Goal: Task Accomplishment & Management: Complete application form

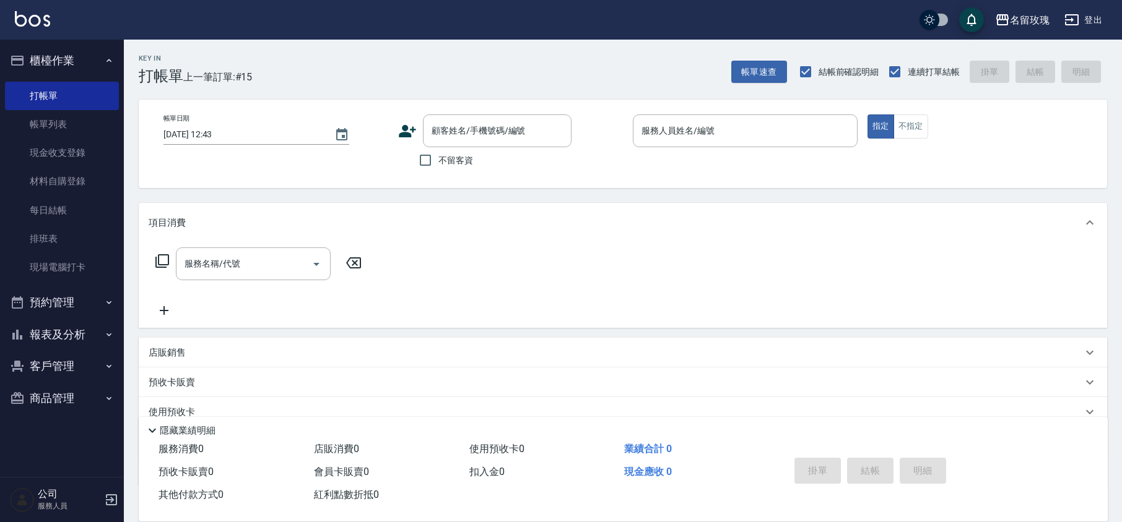
click at [446, 107] on div "帳單日期 [DATE] 12:43 顧客姓名/手機號碼/編號 顧客姓名/手機號碼/編號 不留客資 服務人員姓名/編號 服務人員姓名/編號 指定 不指定" at bounding box center [623, 144] width 968 height 89
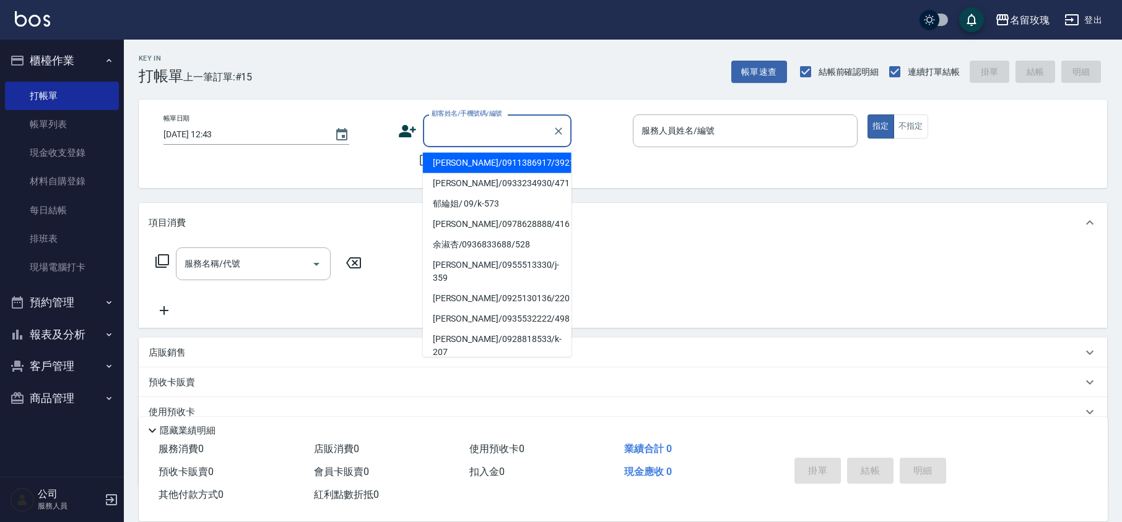
click at [462, 125] on div "顧客姓名/手機號碼/編號 顧客姓名/手機號碼/編號" at bounding box center [497, 131] width 149 height 33
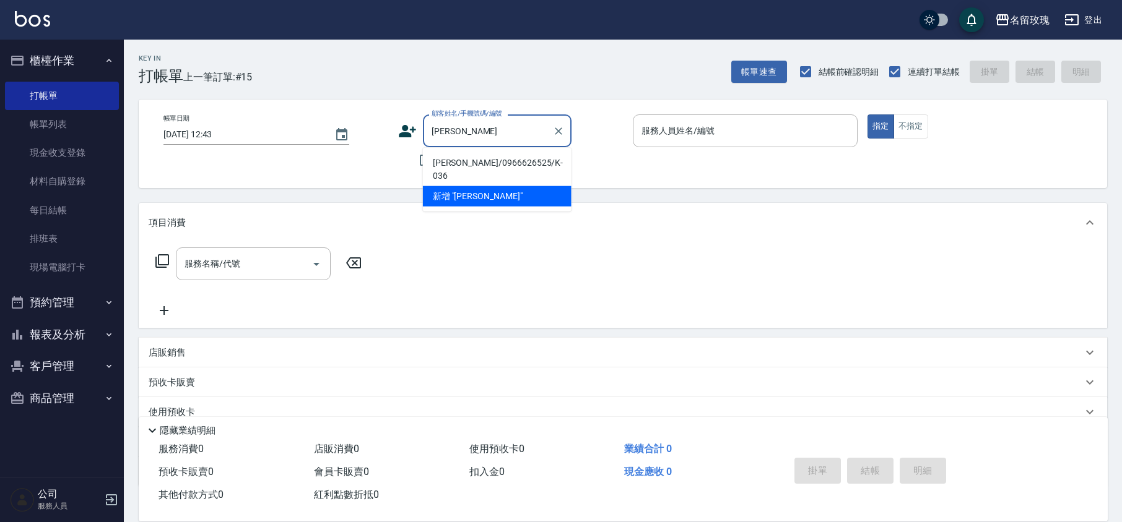
click at [471, 166] on li "[PERSON_NAME]/0966626525/K-036" at bounding box center [497, 169] width 149 height 33
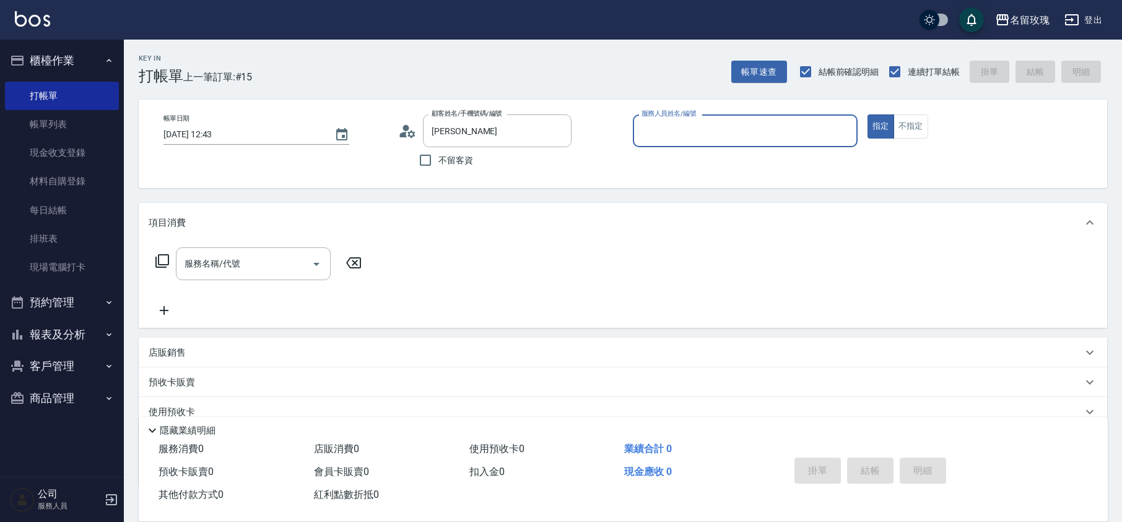
type input "[PERSON_NAME]/0966626525/K-036"
type input "[PERSON_NAME]-5"
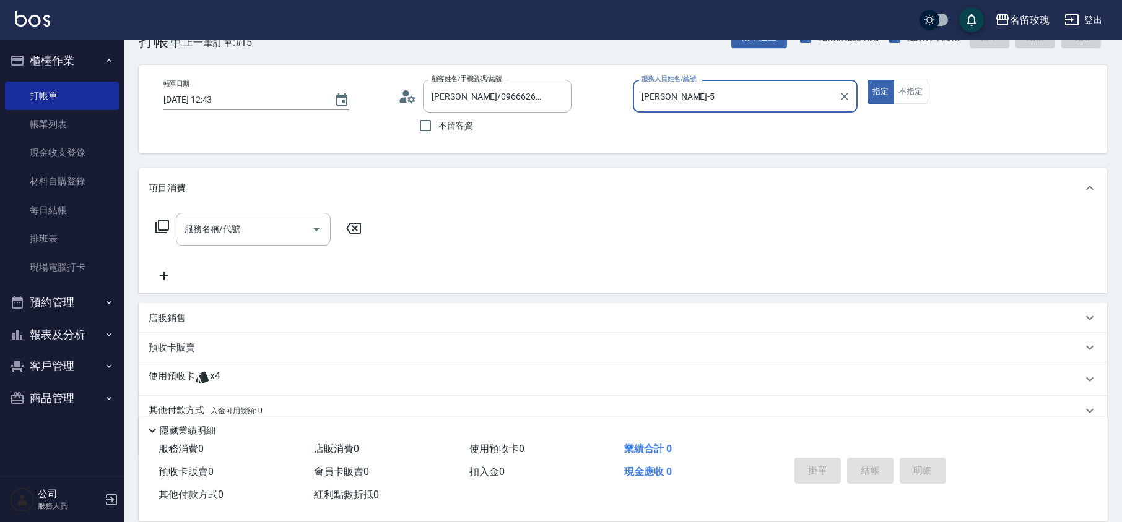
scroll to position [84, 0]
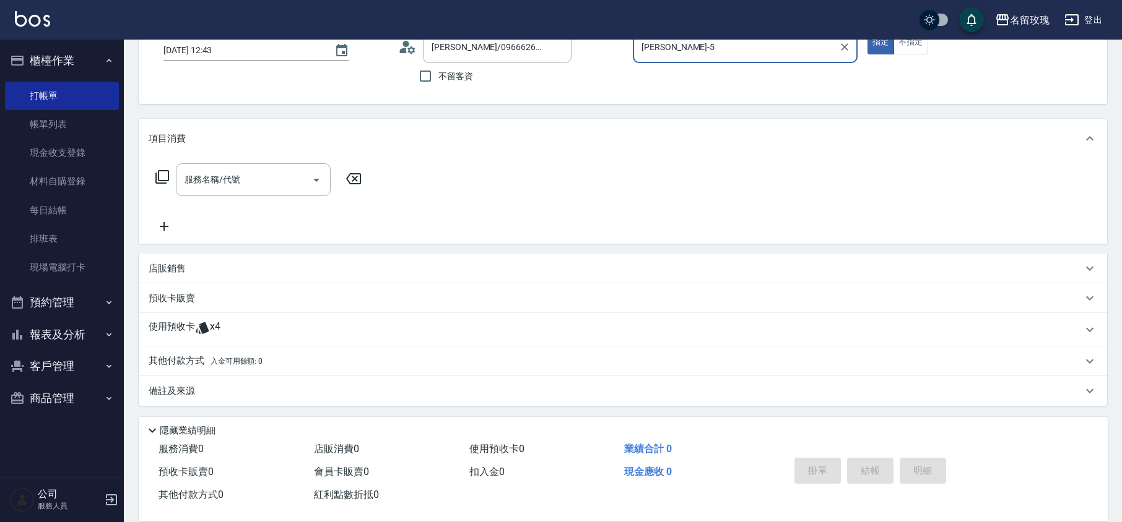
click at [212, 324] on span "x4" at bounding box center [215, 330] width 11 height 19
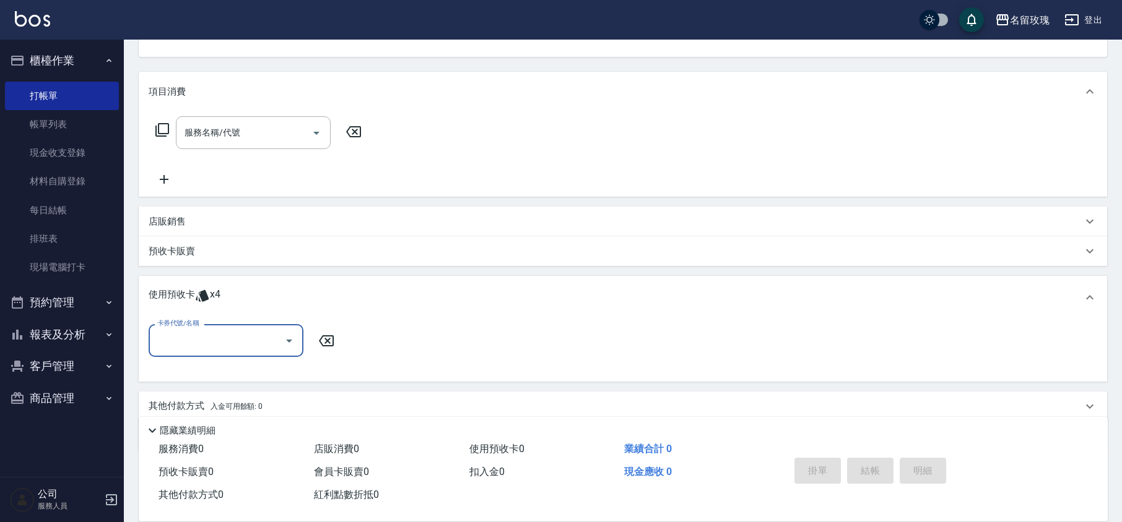
scroll to position [176, 0]
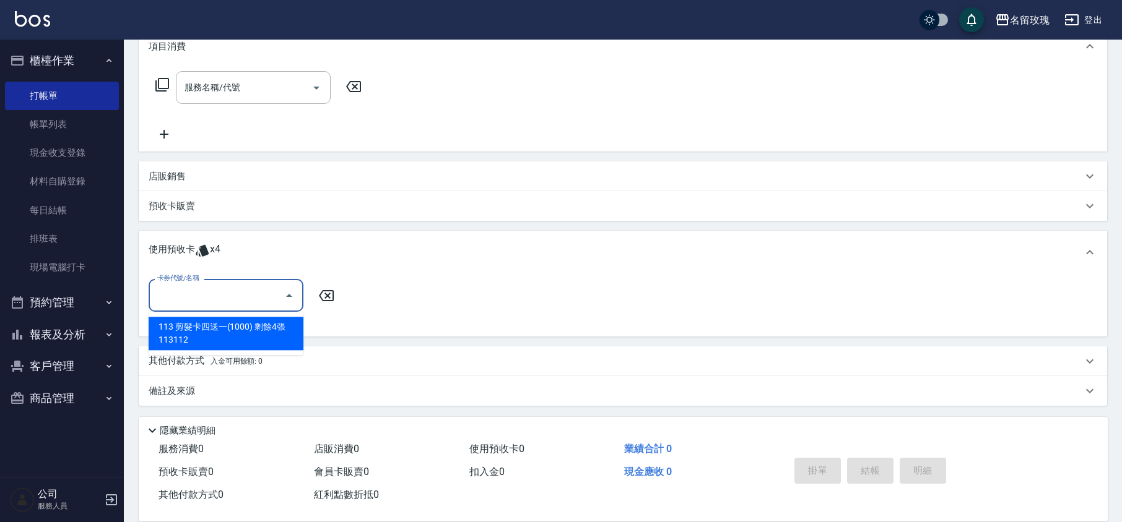
click at [218, 296] on input "卡券代號/名稱" at bounding box center [216, 296] width 125 height 22
click at [216, 324] on div "113 剪髮卡四送一(1000) 剩餘4張 113112" at bounding box center [226, 333] width 155 height 33
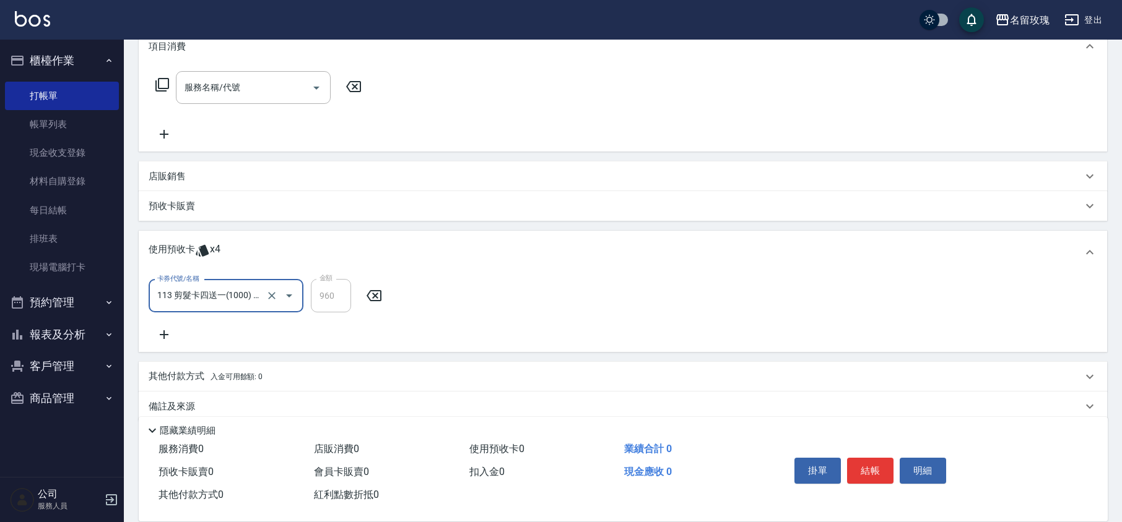
type input "113 剪髮卡四送一(1000) 113112"
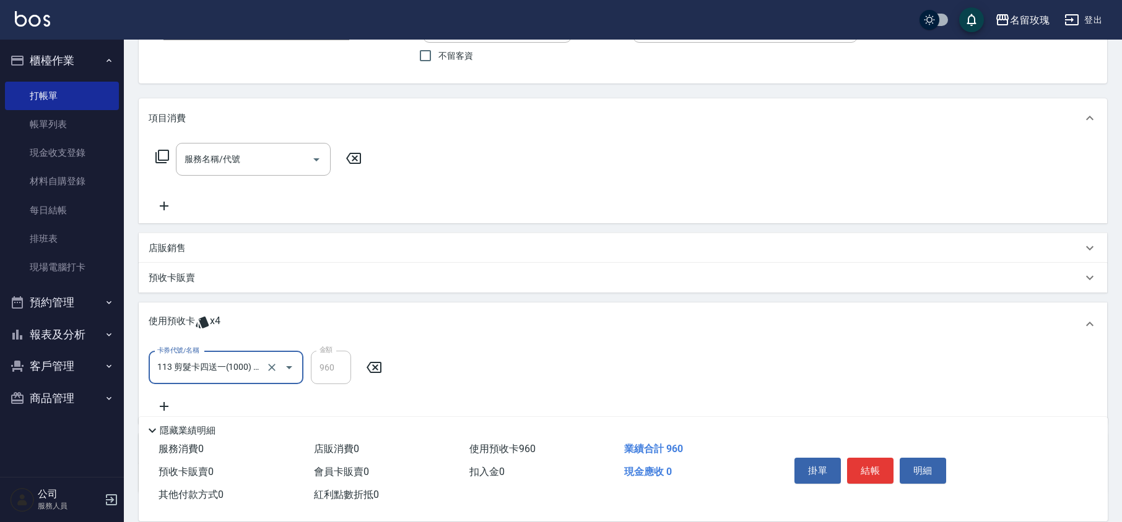
scroll to position [0, 0]
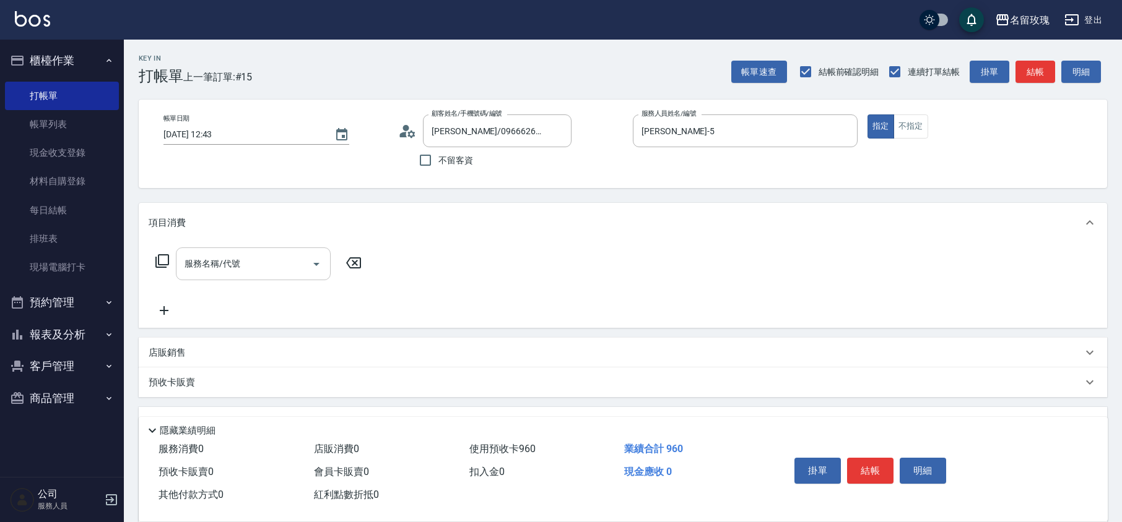
click at [196, 264] on div "服務名稱/代號 服務名稱/代號" at bounding box center [253, 264] width 155 height 33
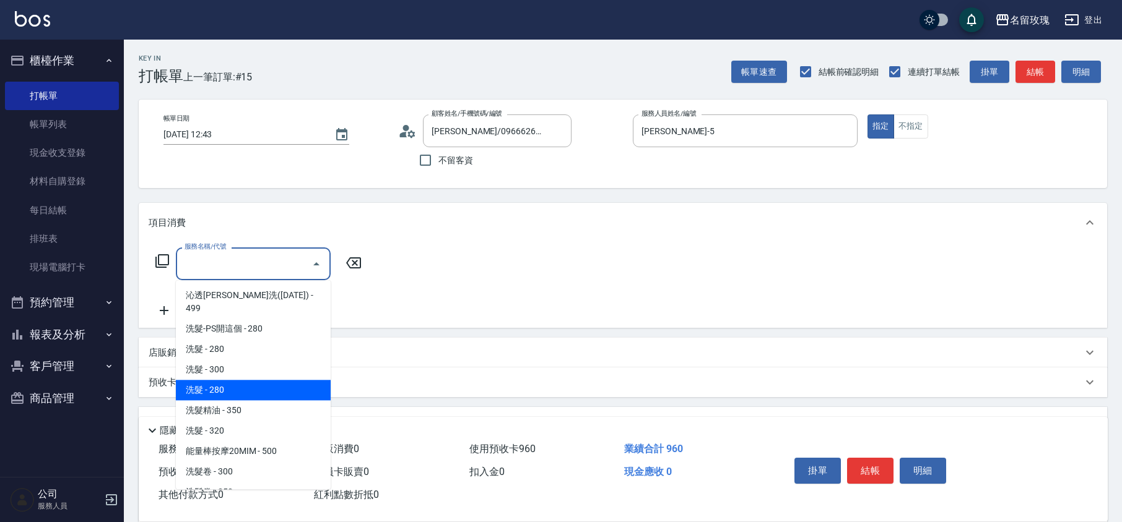
click at [229, 400] on span "洗髮精油 - 350" at bounding box center [253, 410] width 155 height 20
type input "洗髮精油(206)"
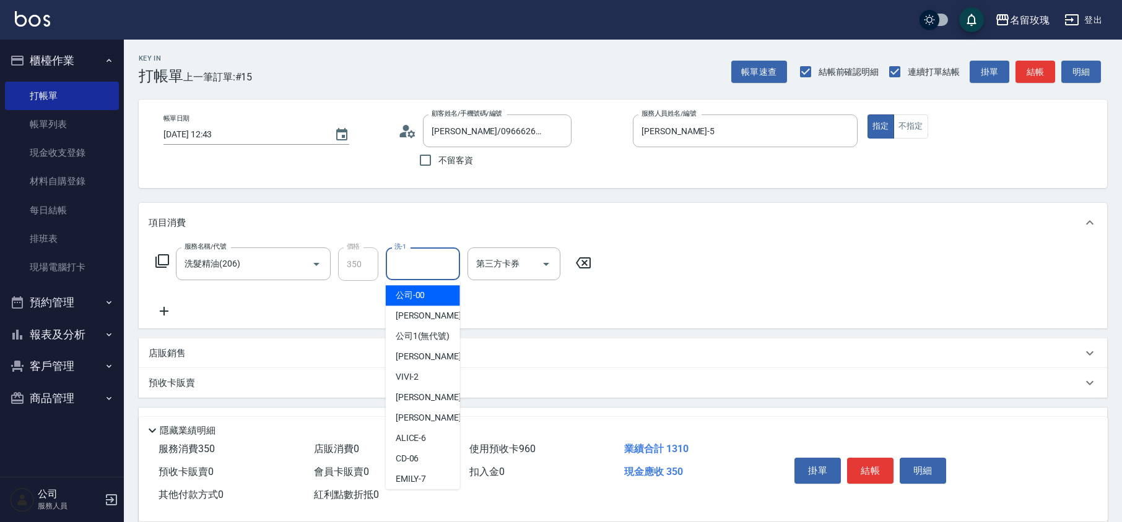
drag, startPoint x: 417, startPoint y: 267, endPoint x: 425, endPoint y: 333, distance: 66.0
click at [417, 268] on input "洗-1" at bounding box center [422, 264] width 63 height 22
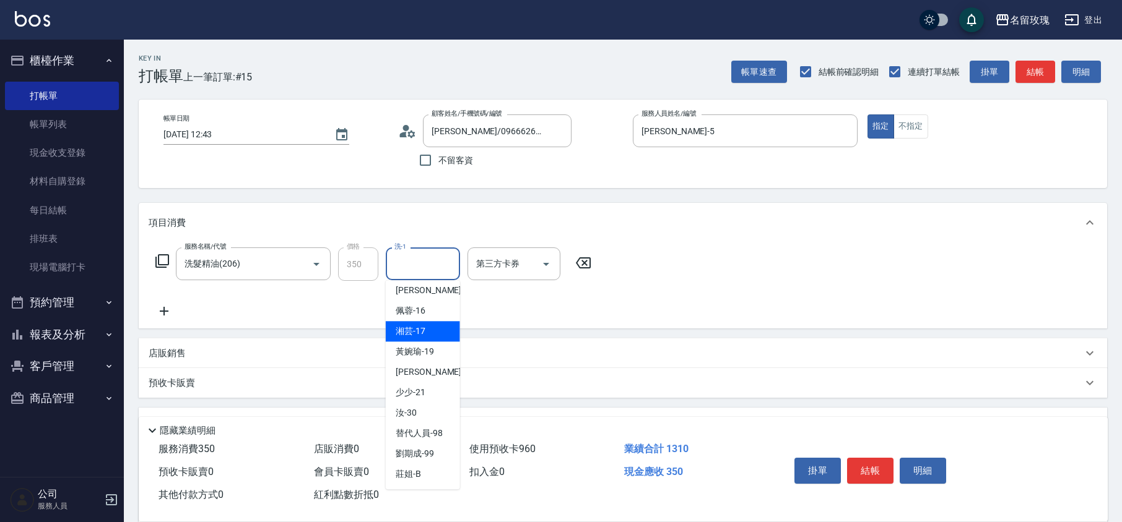
click at [420, 335] on span "湘芸 -17" at bounding box center [411, 331] width 30 height 13
type input "湘芸-17"
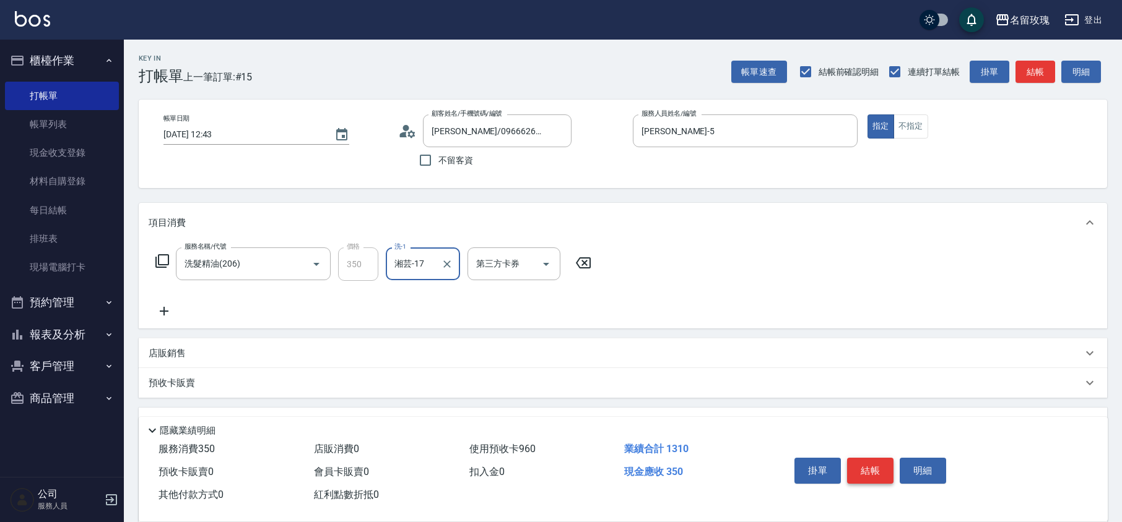
click at [872, 470] on button "結帳" at bounding box center [870, 471] width 46 height 26
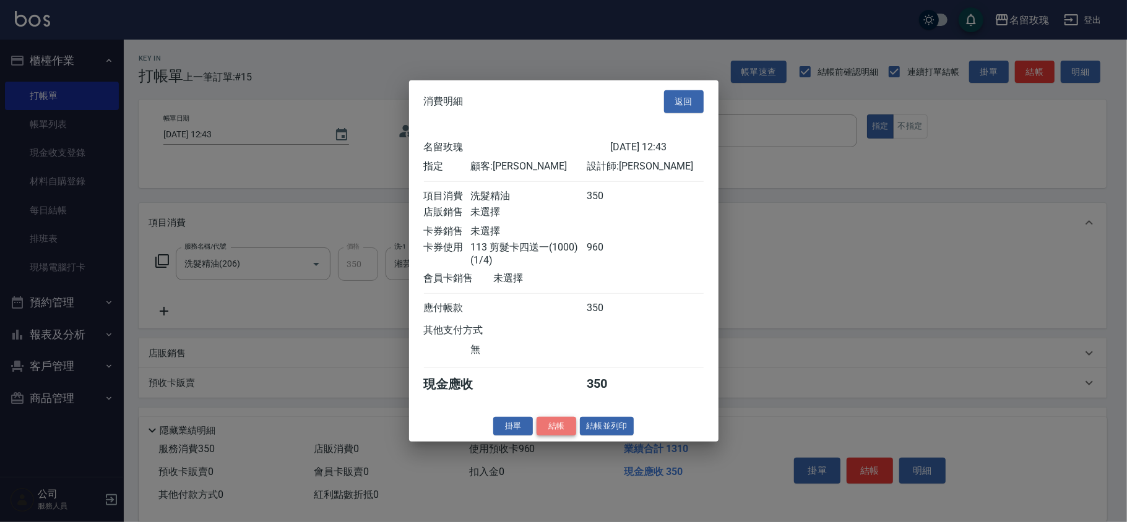
click at [551, 429] on button "結帳" at bounding box center [557, 426] width 40 height 19
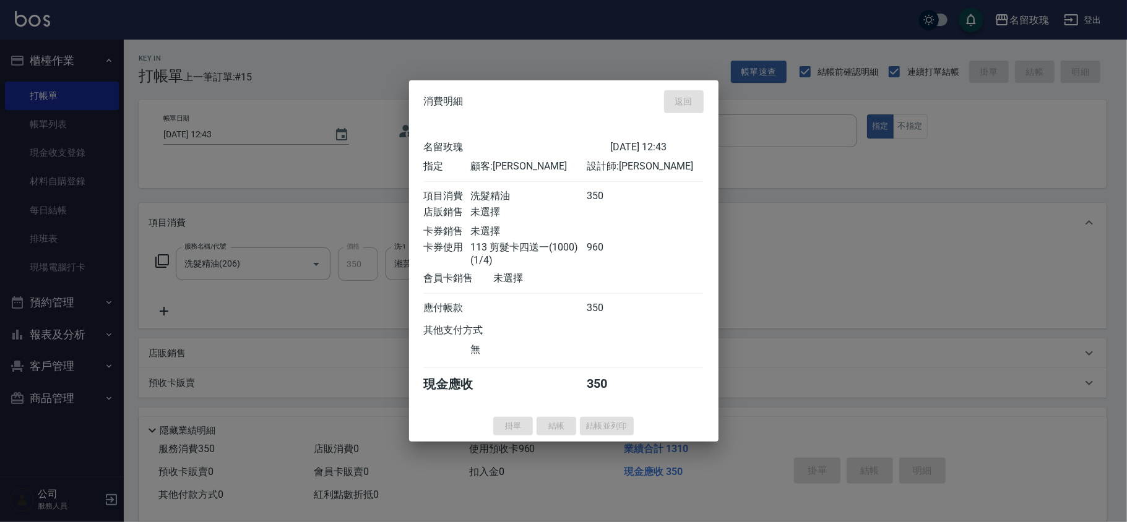
type input "[DATE] 15:07"
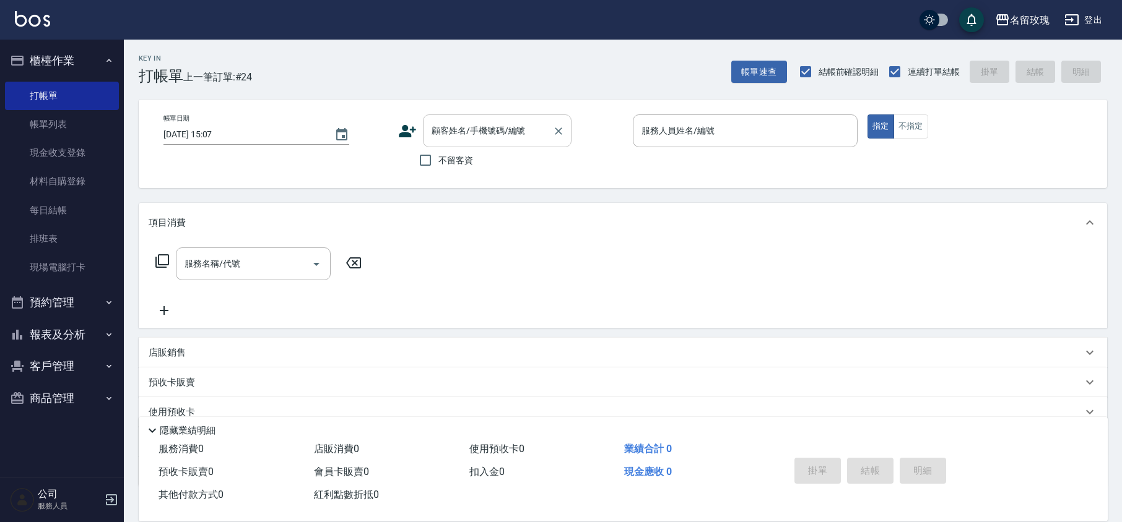
click at [515, 137] on input "顧客姓名/手機號碼/編號" at bounding box center [487, 131] width 119 height 22
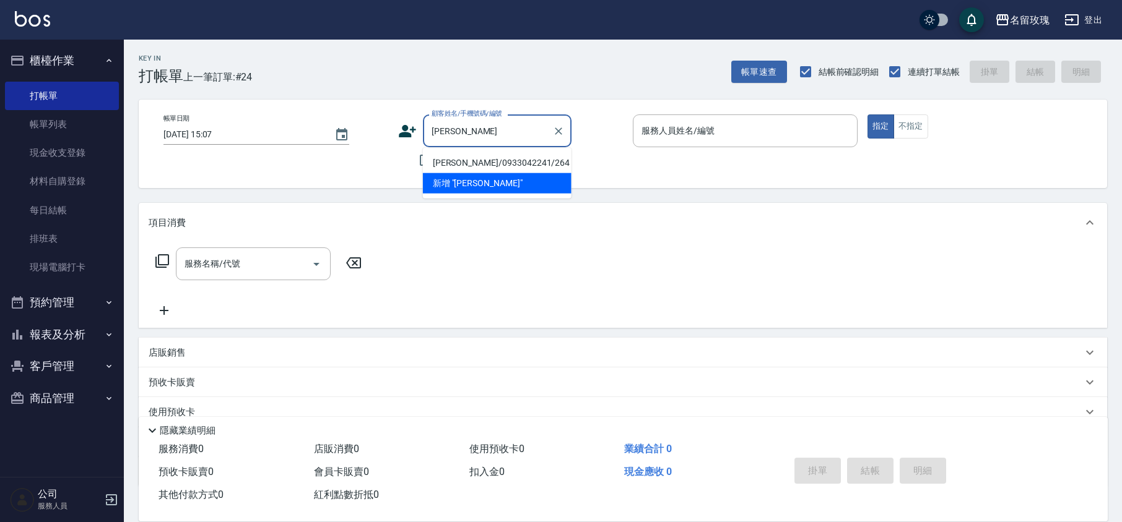
click at [508, 159] on li "[PERSON_NAME]/0933042241/264" at bounding box center [497, 163] width 149 height 20
type input "[PERSON_NAME]/0933042241/264"
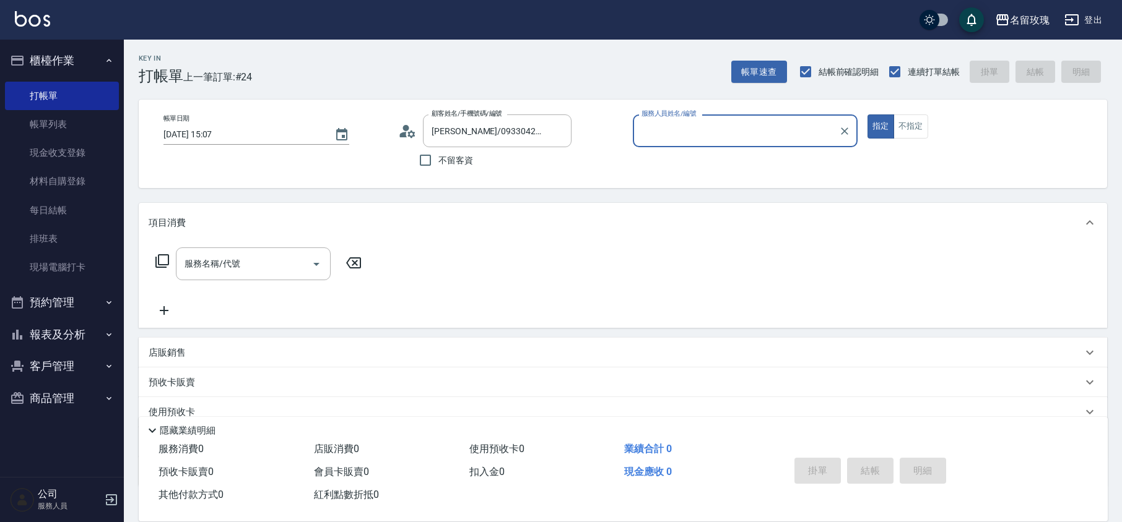
type input "[PERSON_NAME]-5"
click at [162, 256] on icon at bounding box center [162, 261] width 15 height 15
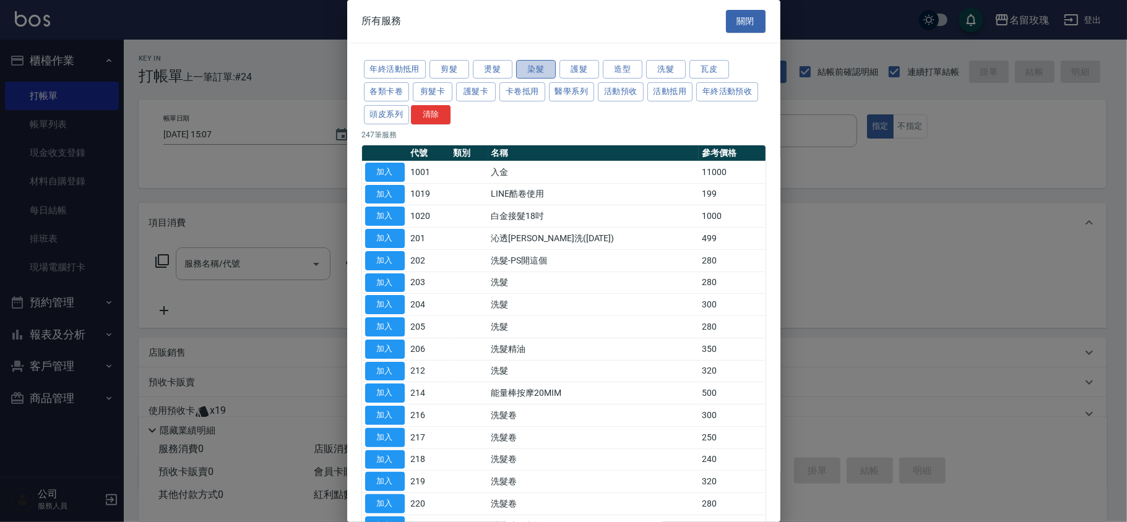
click at [522, 67] on button "染髮" at bounding box center [536, 69] width 40 height 19
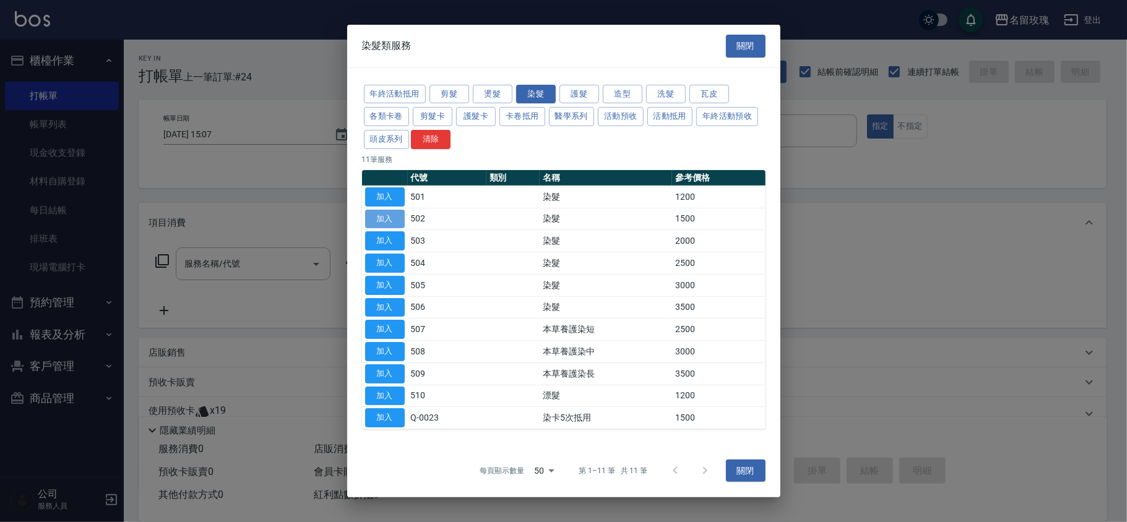
click at [378, 214] on button "加入" at bounding box center [385, 218] width 40 height 19
type input "染髮(502)"
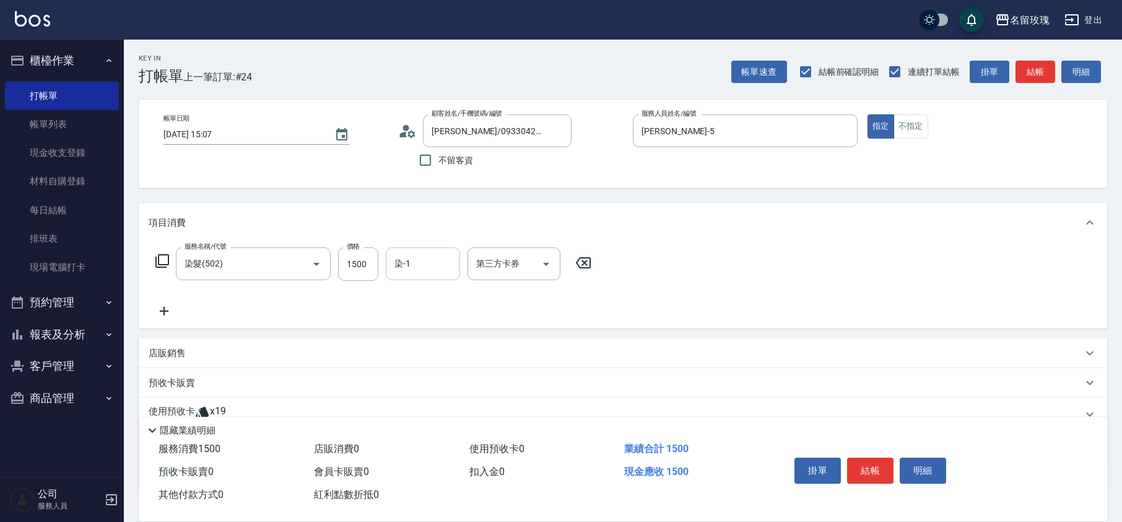
click at [421, 266] on input "染-1" at bounding box center [422, 264] width 63 height 22
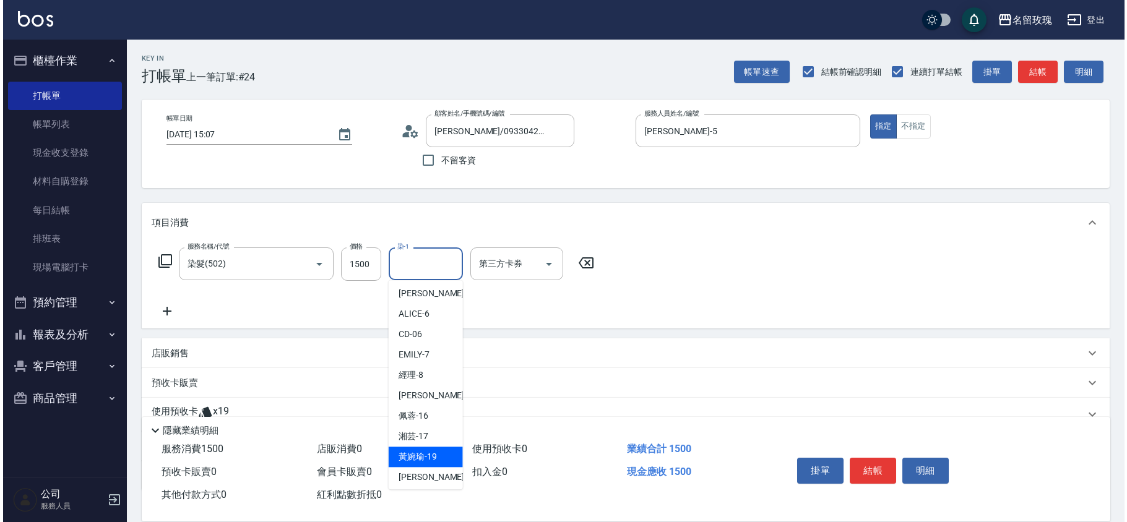
scroll to position [243, 0]
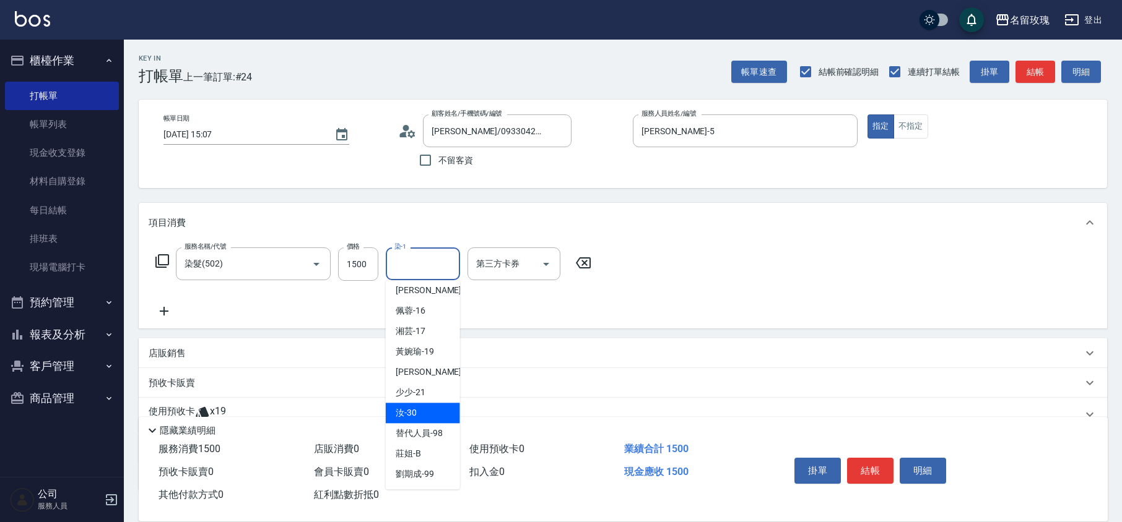
click at [422, 409] on div "汝 -30" at bounding box center [423, 413] width 74 height 20
type input "汝-30"
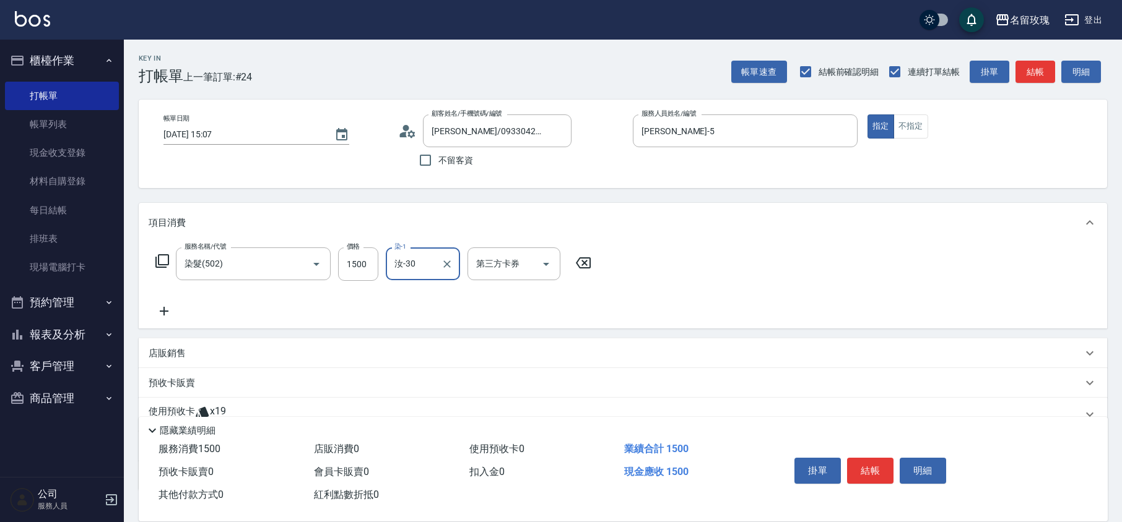
click at [162, 261] on icon at bounding box center [162, 261] width 15 height 15
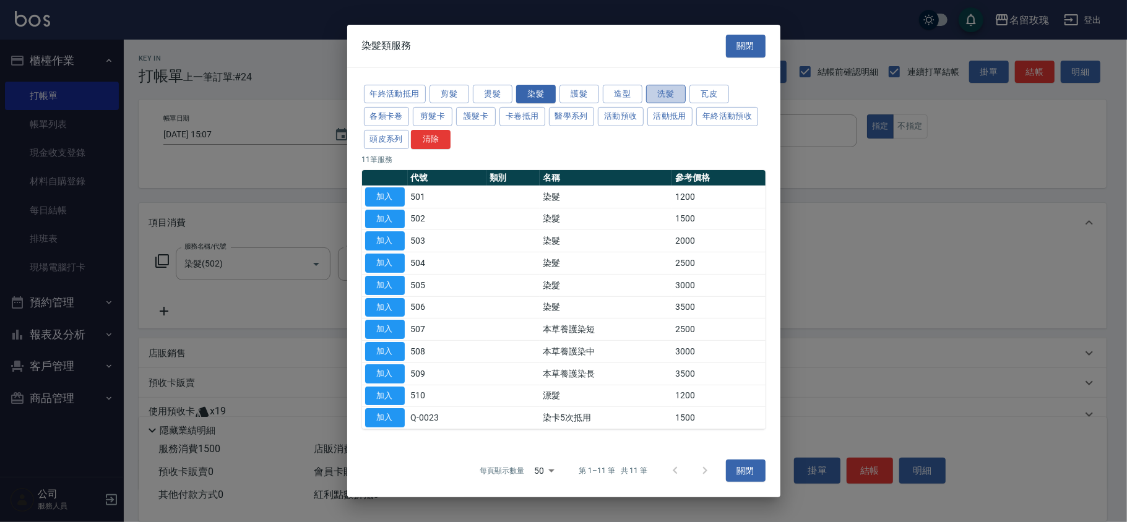
click at [654, 87] on button "洗髮" at bounding box center [666, 93] width 40 height 19
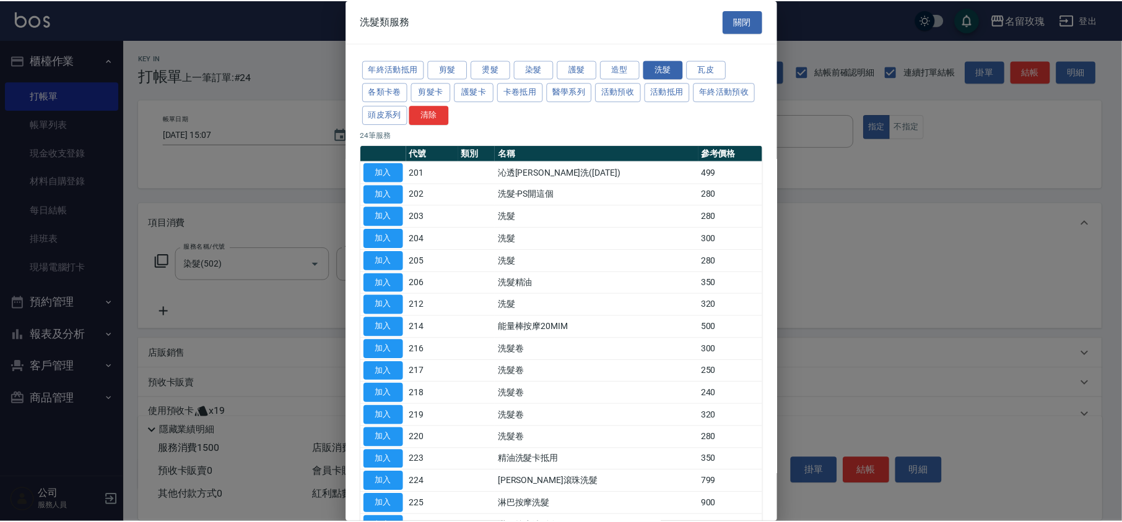
scroll to position [82, 0]
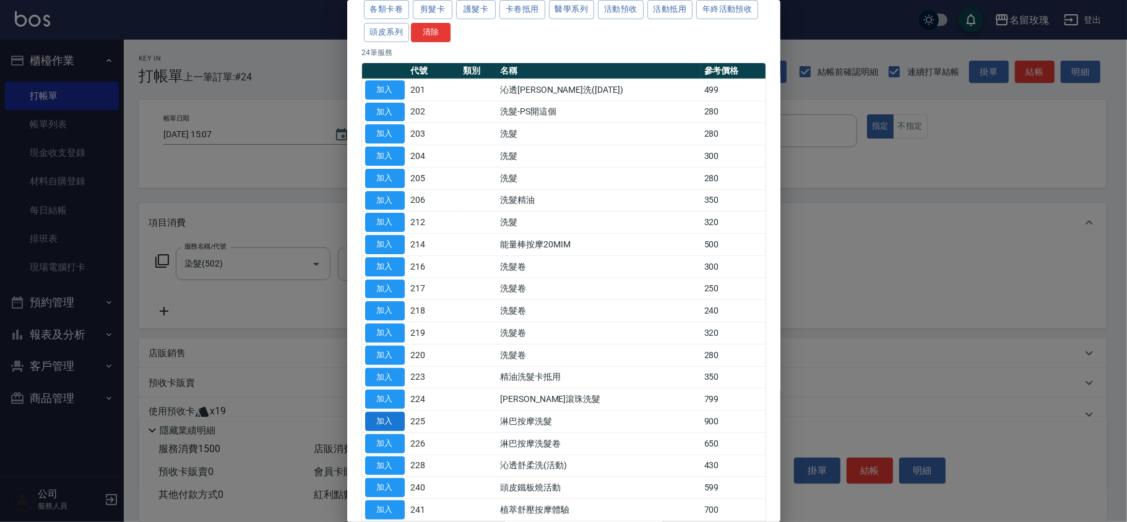
click at [379, 423] on button "加入" at bounding box center [385, 421] width 40 height 19
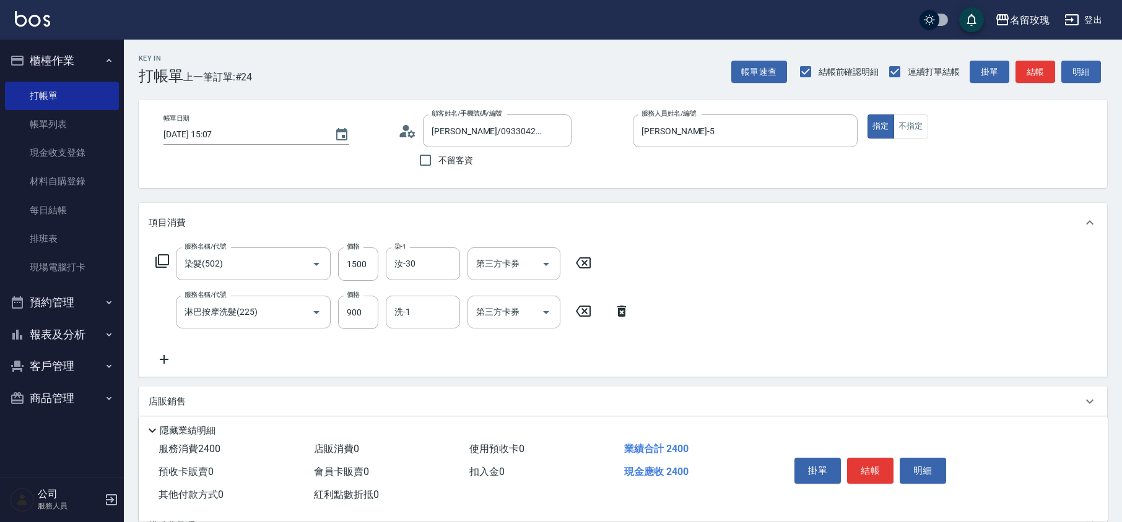
drag, startPoint x: 412, startPoint y: 323, endPoint x: 401, endPoint y: 308, distance: 18.6
click at [412, 323] on div "洗-1" at bounding box center [423, 312] width 74 height 33
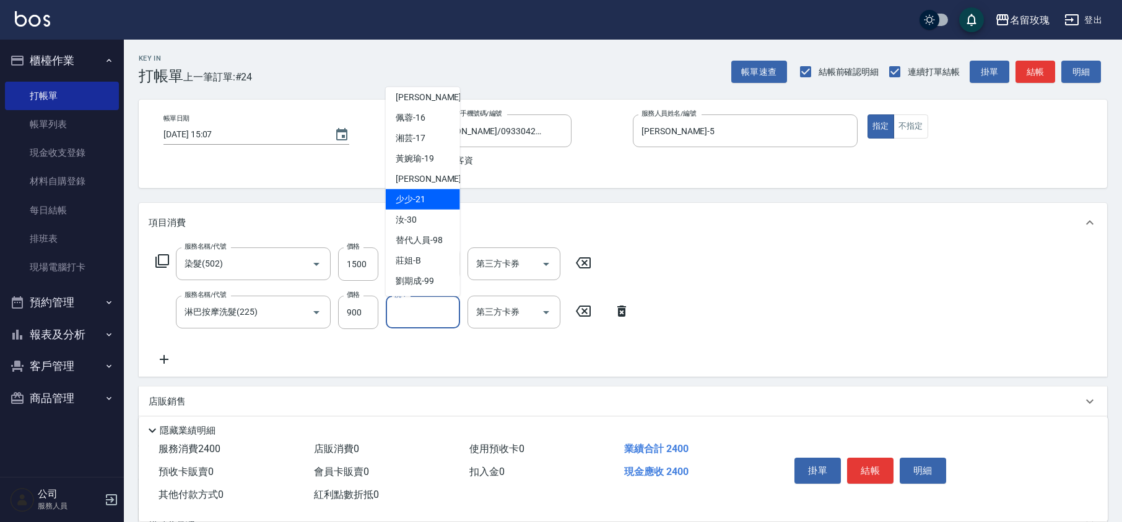
scroll to position [243, 0]
click at [407, 226] on span "汝 -30" at bounding box center [406, 220] width 21 height 13
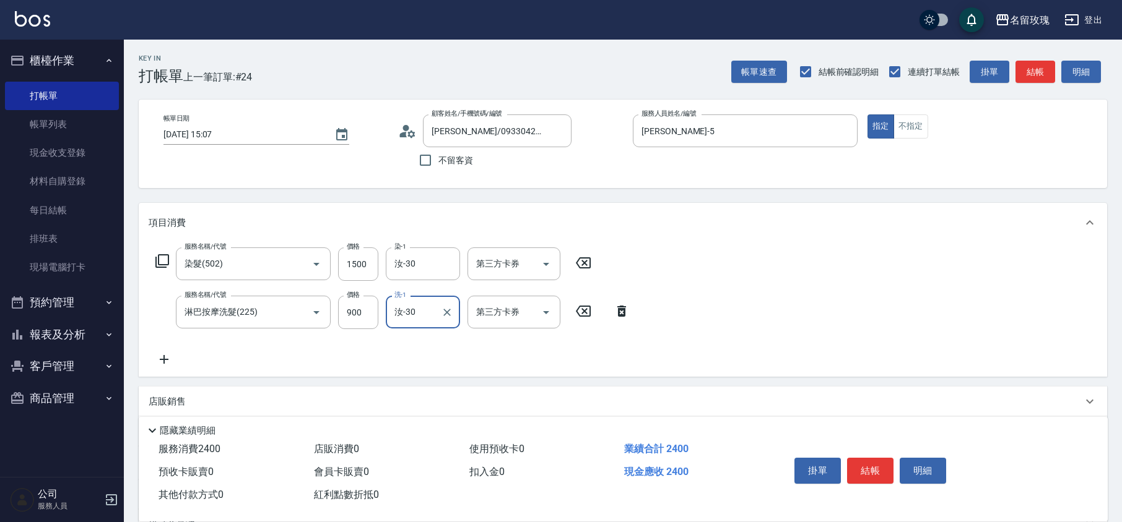
type input "汝-30"
click at [186, 391] on div "店販銷售" at bounding box center [623, 402] width 968 height 30
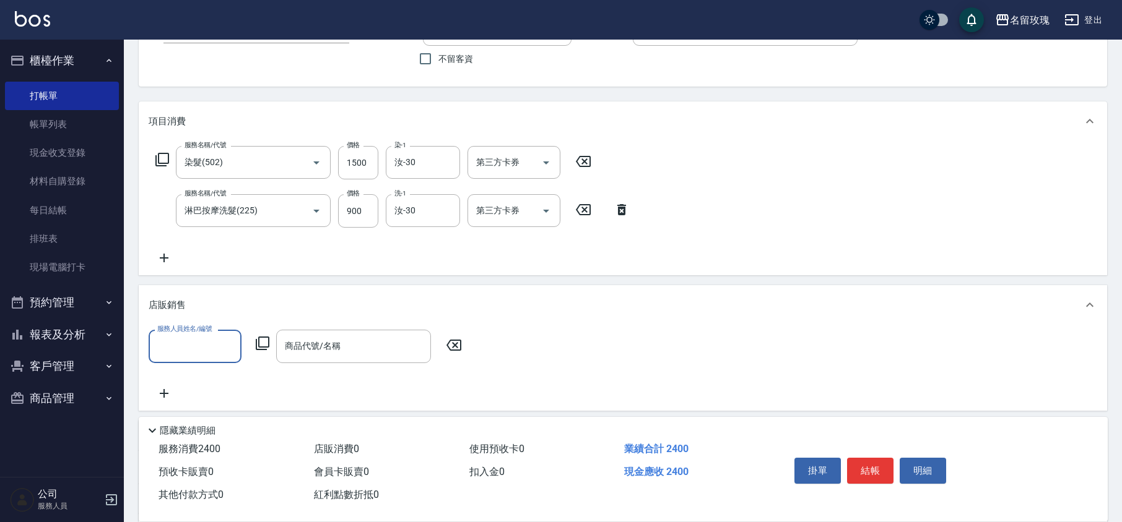
scroll to position [238, 0]
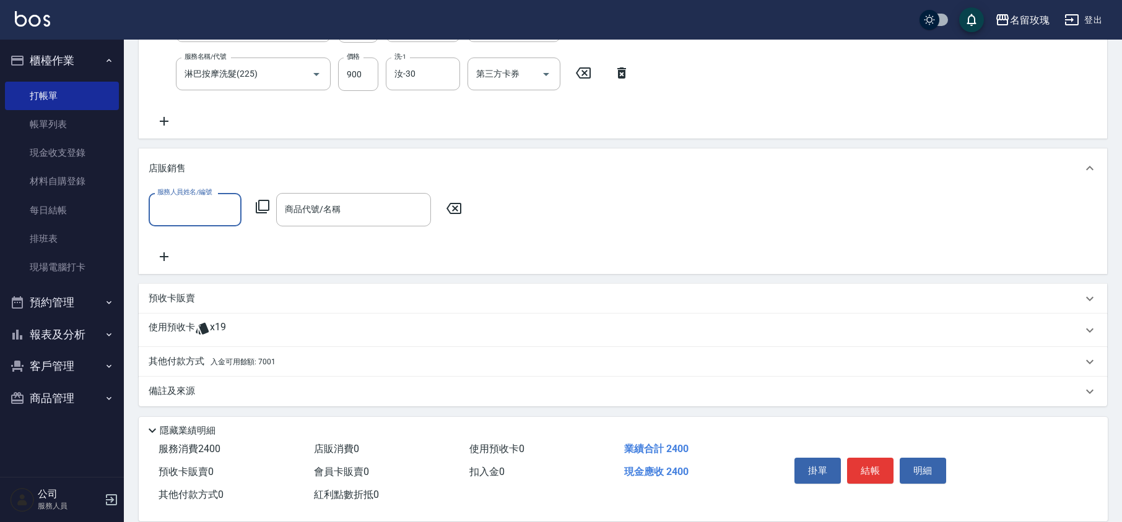
click at [191, 199] on input "服務人員姓名/編號" at bounding box center [195, 210] width 82 height 22
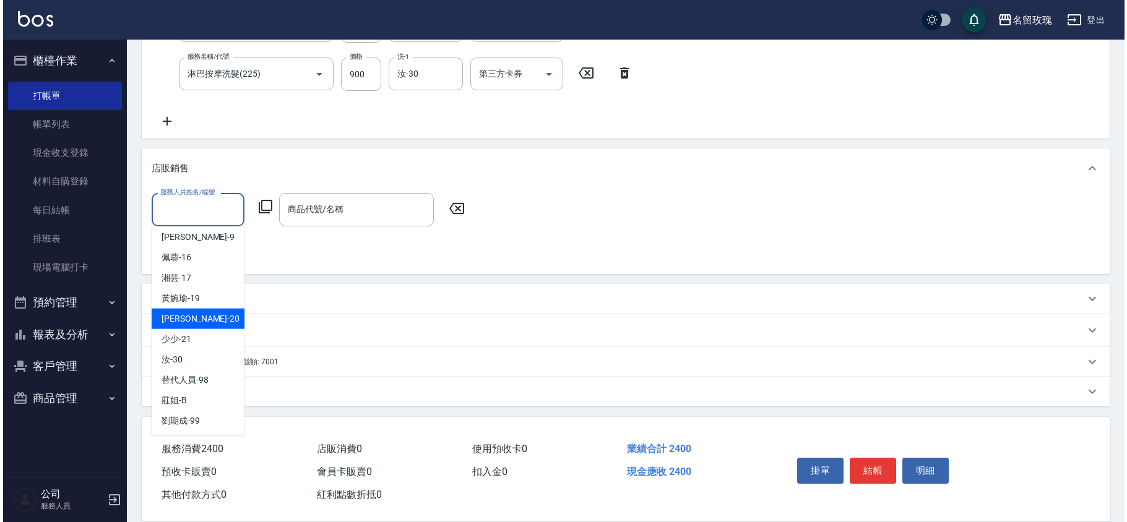
scroll to position [230, 0]
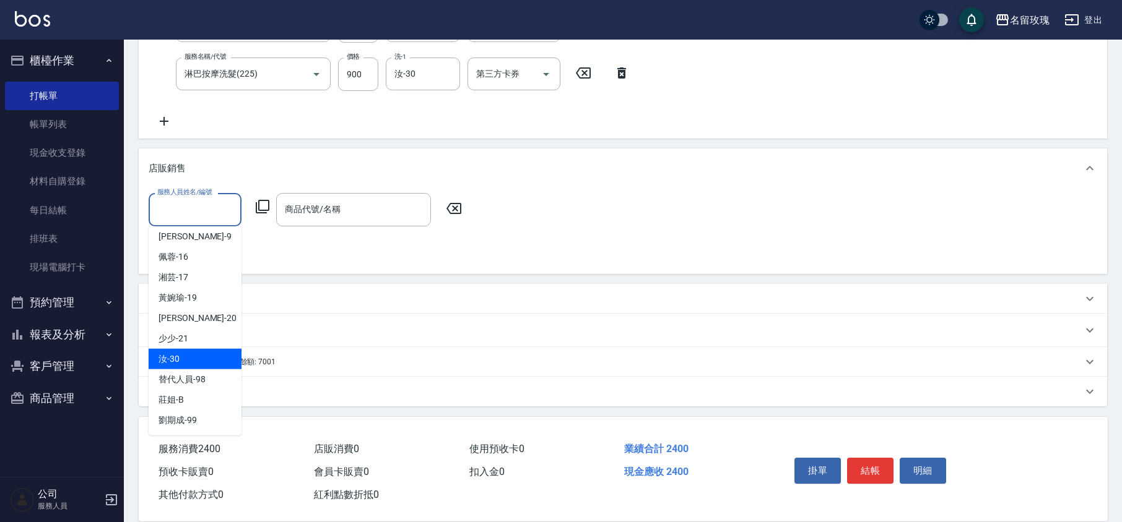
click at [196, 360] on div "汝 -30" at bounding box center [195, 359] width 93 height 20
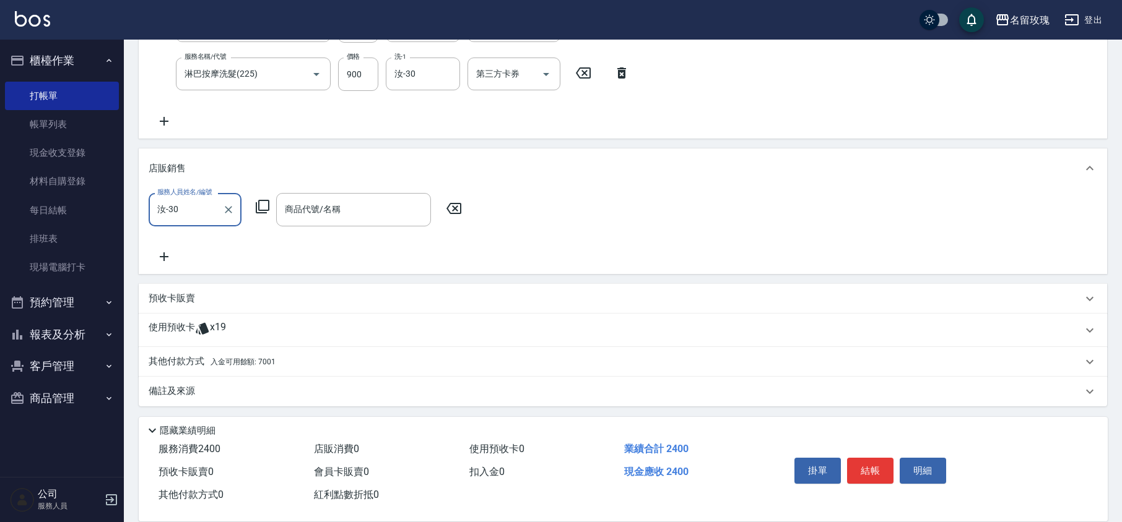
type input "汝-30"
click at [261, 206] on icon at bounding box center [262, 206] width 15 height 15
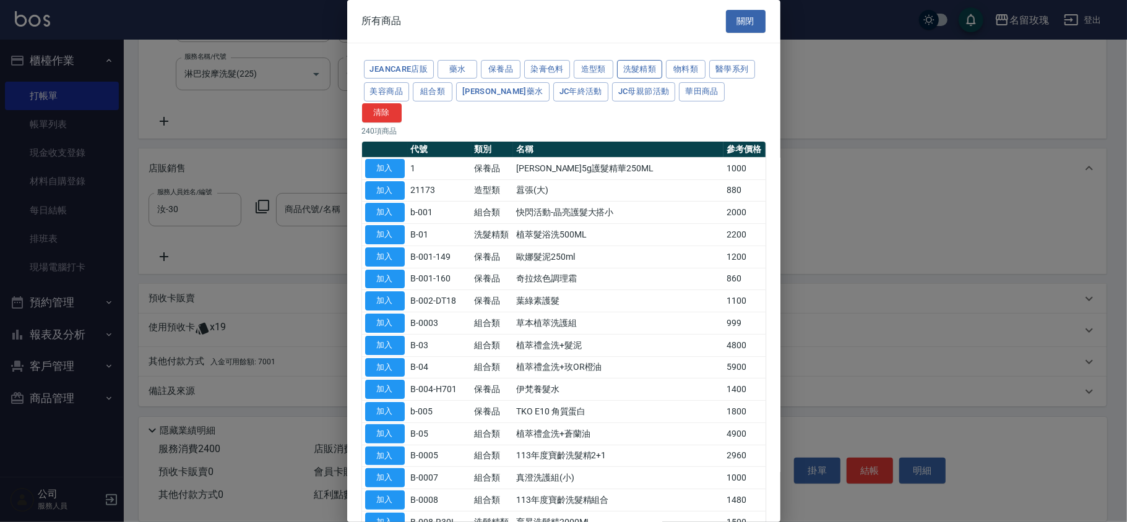
click at [642, 70] on button "洗髮精類" at bounding box center [640, 69] width 46 height 19
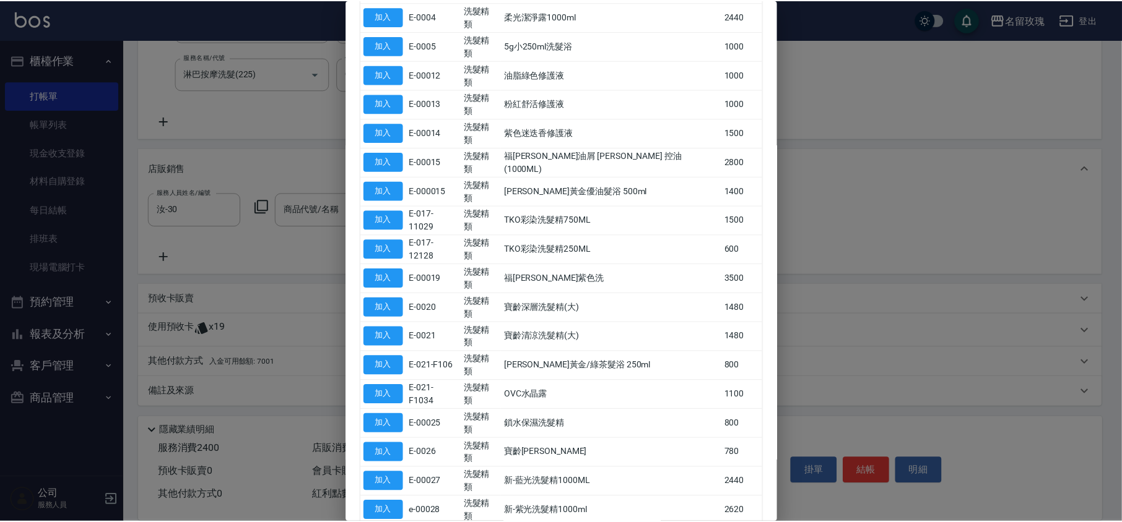
scroll to position [412, 0]
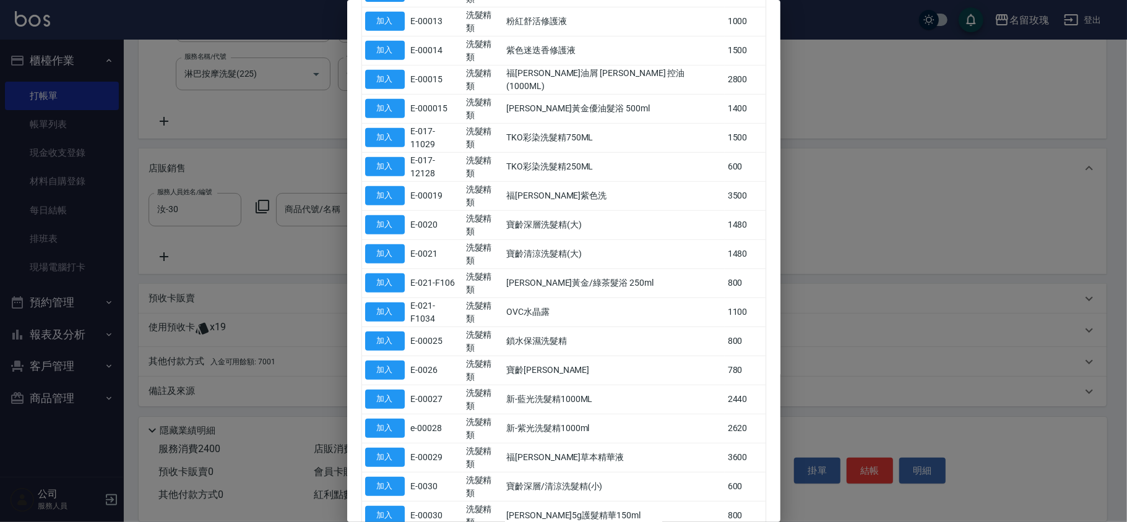
type input "[PERSON_NAME]精油"
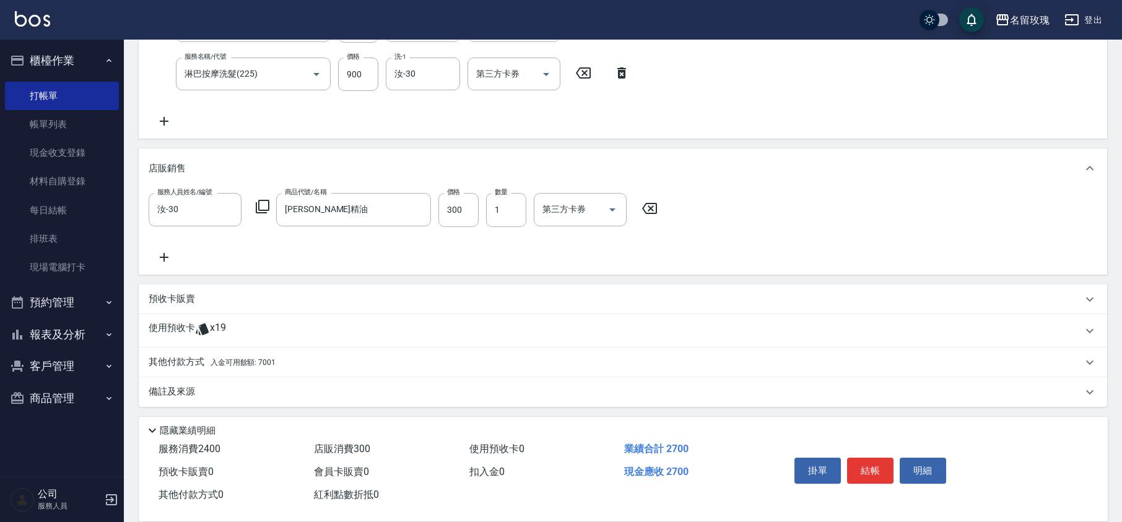
scroll to position [239, 0]
click at [141, 329] on div "使用預收卡 x19" at bounding box center [623, 330] width 968 height 33
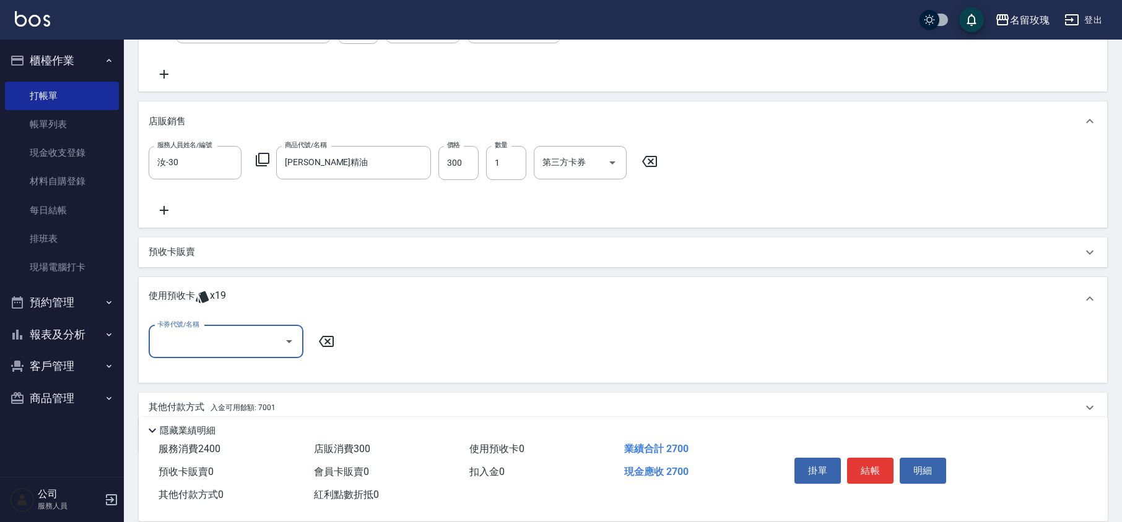
scroll to position [331, 0]
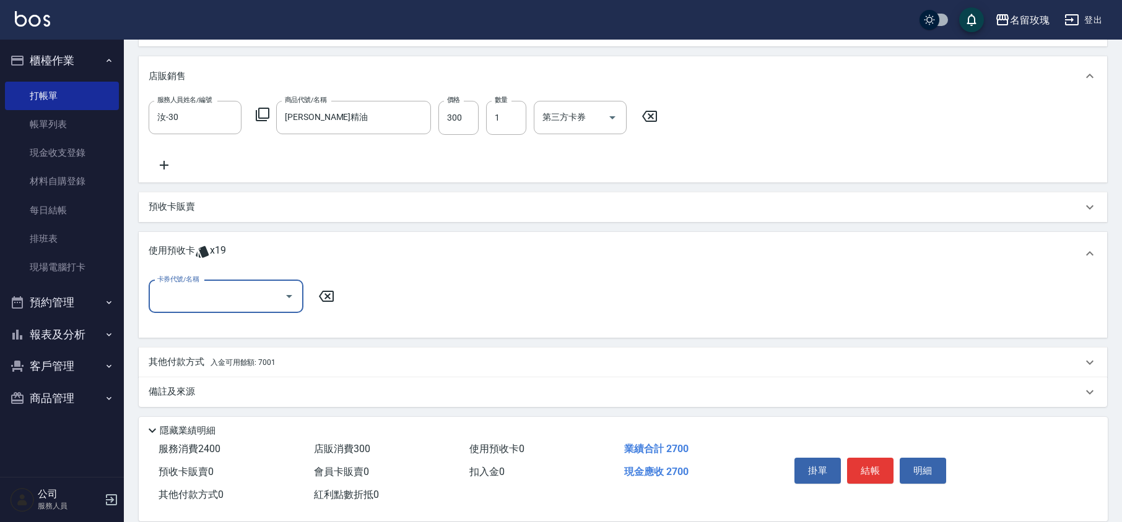
click at [278, 292] on input "卡券代號/名稱" at bounding box center [216, 297] width 125 height 22
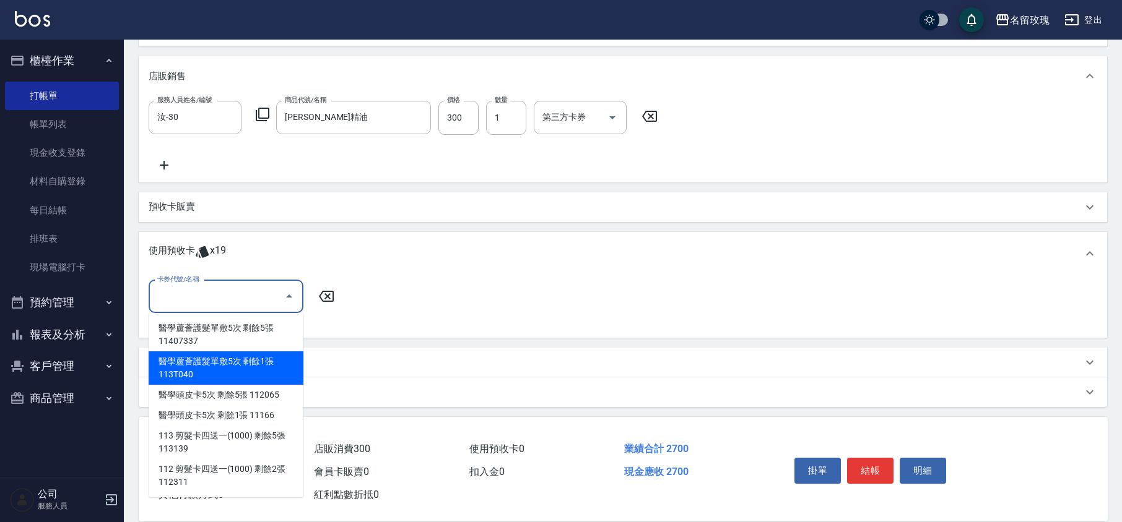
click at [258, 363] on div "醫學蘆薈護髮單敷5次 剩餘1張 113T040" at bounding box center [226, 368] width 155 height 33
type input "醫學蘆薈護髮單敷5次 113T040"
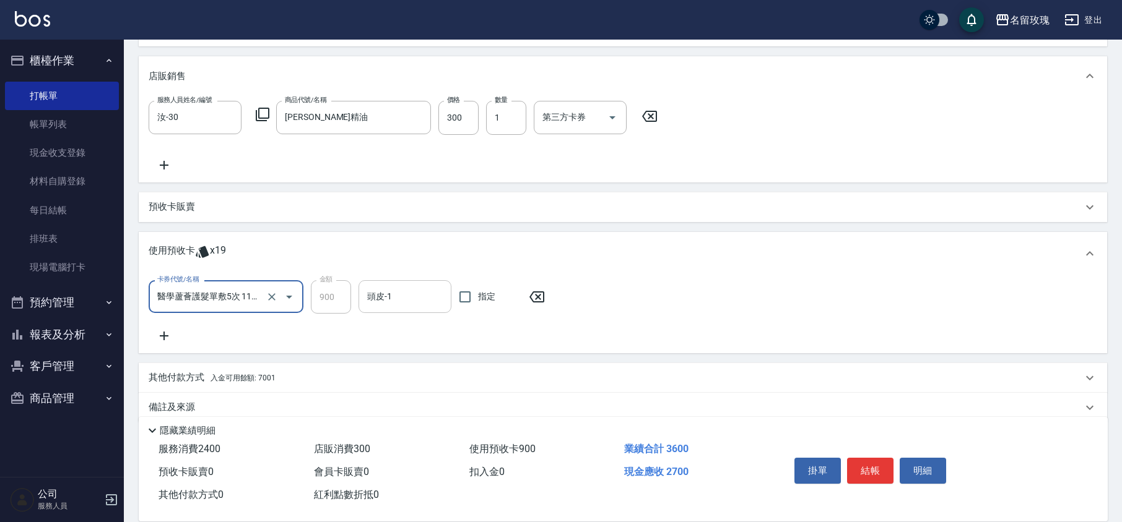
click at [365, 308] on div "頭皮-1" at bounding box center [404, 296] width 93 height 33
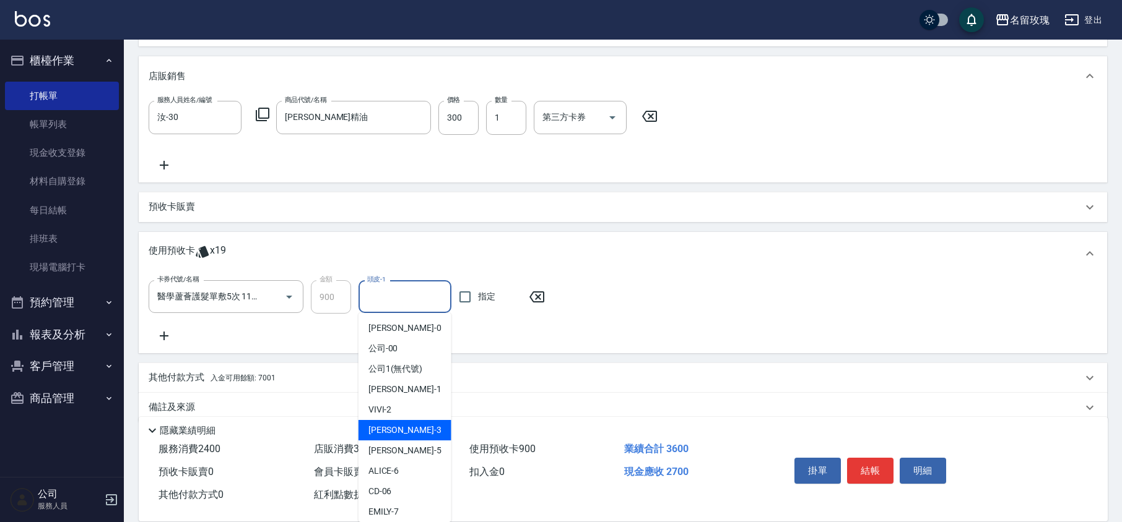
scroll to position [230, 0]
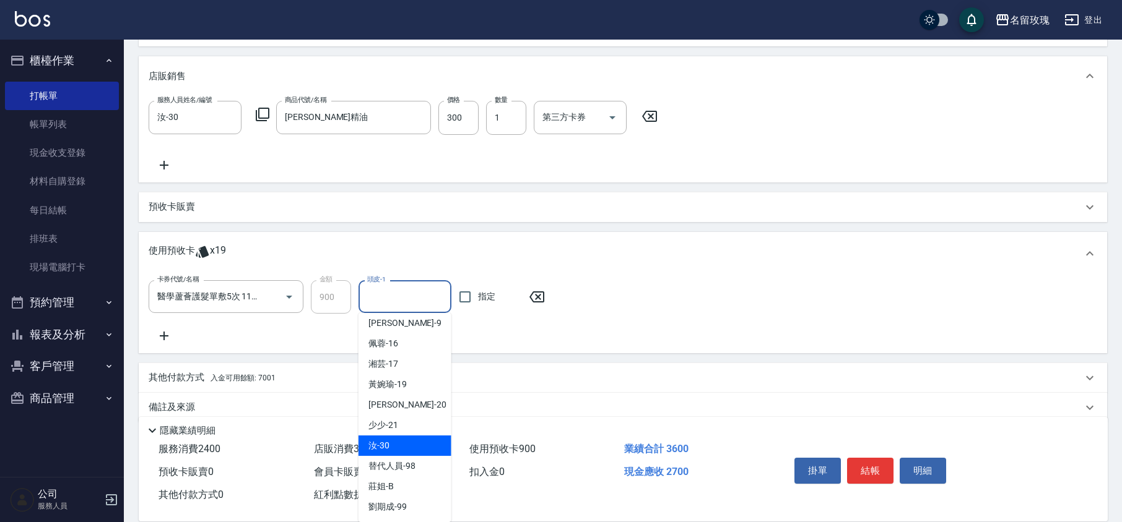
click at [399, 443] on div "汝 -30" at bounding box center [404, 446] width 93 height 20
type input "汝-30"
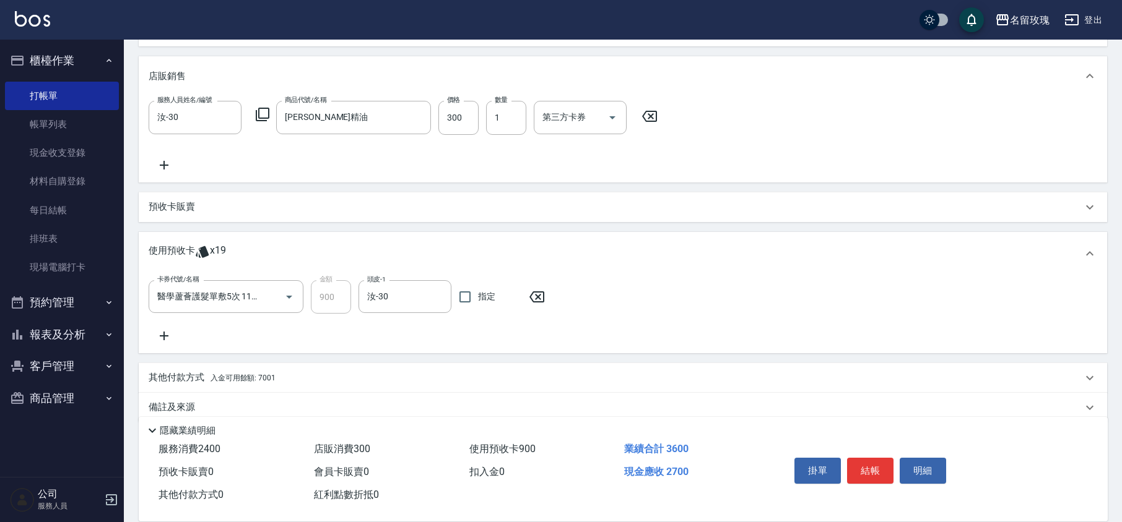
click at [165, 334] on icon at bounding box center [164, 336] width 31 height 15
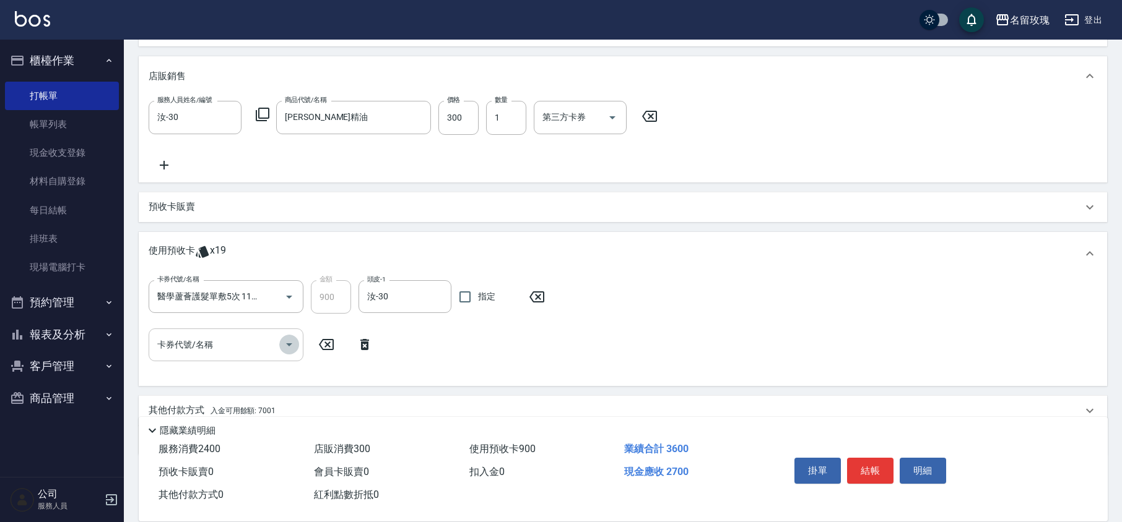
click at [286, 345] on icon "Open" at bounding box center [289, 344] width 15 height 15
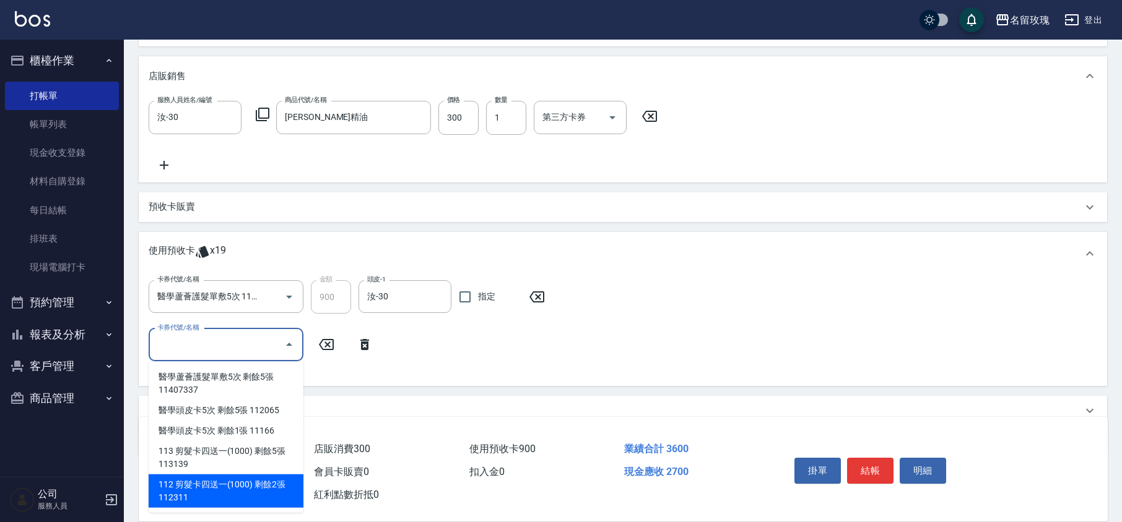
click at [259, 484] on div "112 剪髮卡四送一(1000) 剩餘2張 112311" at bounding box center [226, 491] width 155 height 33
type input "112 剪髮卡四送一(1000) 112311"
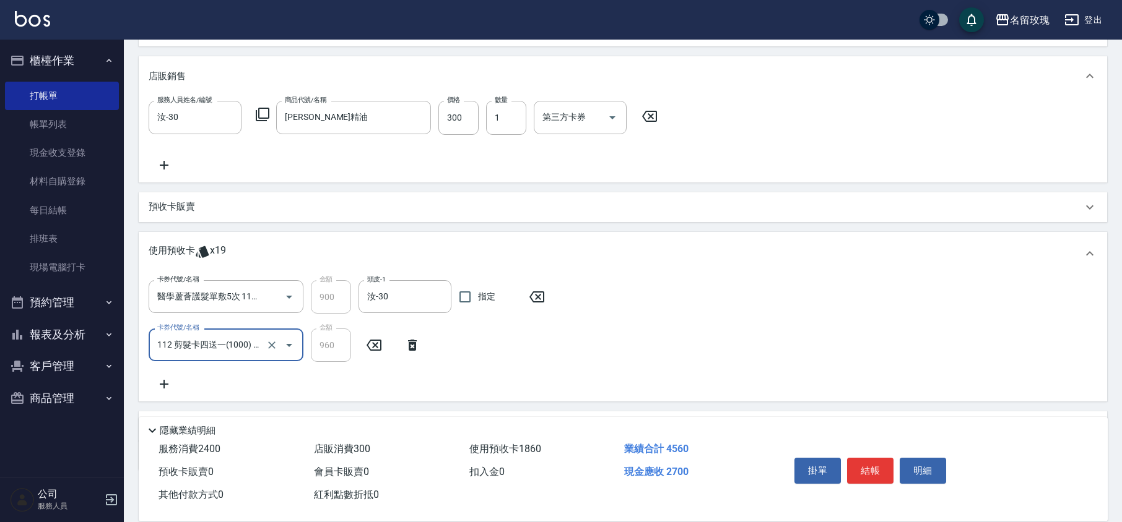
click at [338, 377] on div "卡券代號/名稱 醫學蘆薈護髮單敷5次 113T040 卡券代號/名稱 金額 900 金額 頭皮-1 汝-30 頭皮-1 指定 卡券代號/名稱 112 剪髮卡四…" at bounding box center [623, 335] width 948 height 111
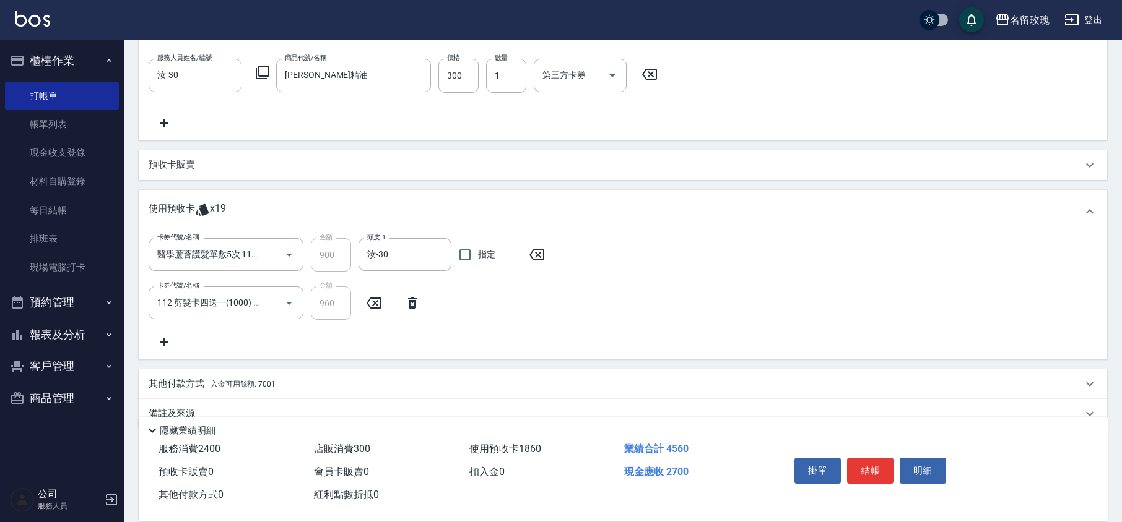
scroll to position [395, 0]
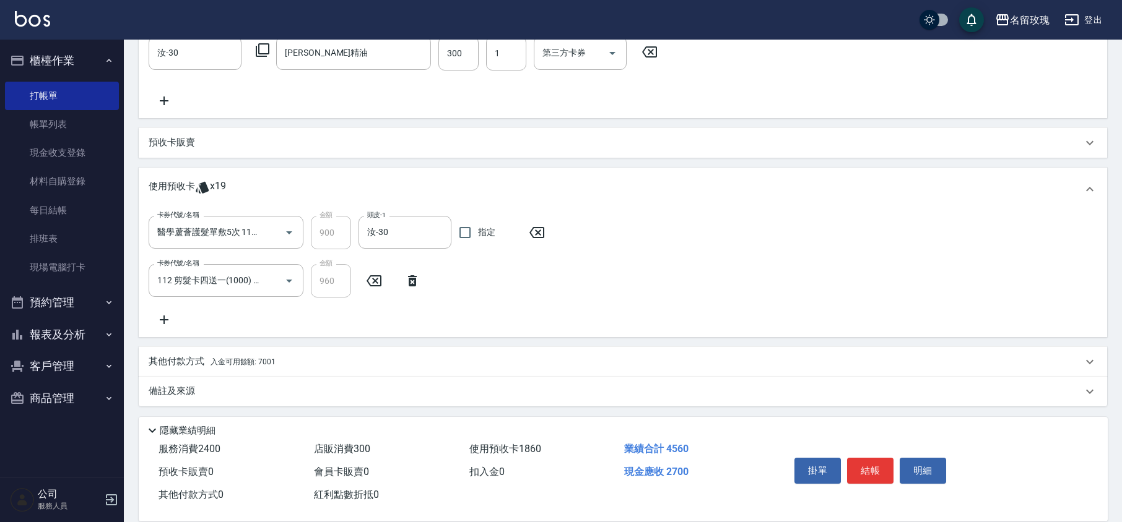
click at [167, 365] on p "其他付款方式 入金可用餘額: 7001" at bounding box center [212, 362] width 127 height 14
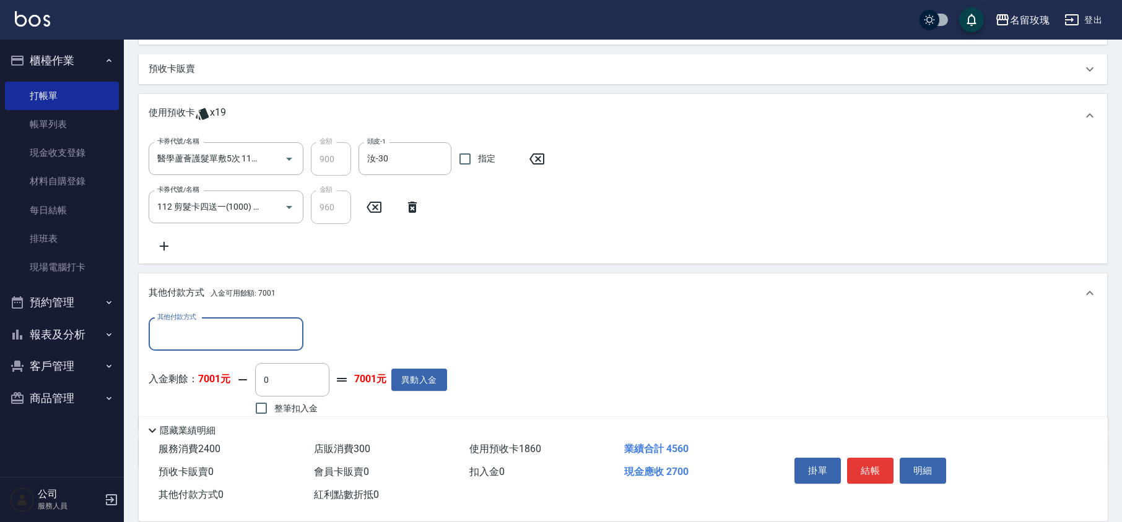
scroll to position [525, 0]
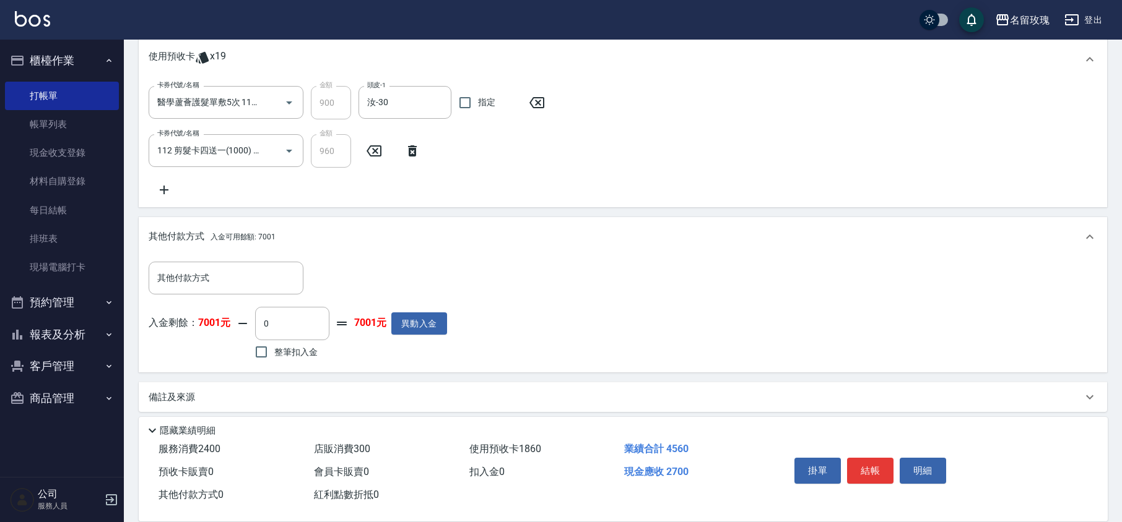
click at [295, 346] on span "整筆扣入金" at bounding box center [295, 352] width 43 height 13
click at [274, 345] on input "整筆扣入金" at bounding box center [261, 352] width 26 height 26
checkbox input "true"
type input "2700"
click at [387, 355] on div "入金剩餘： 7001元 2700 ​ 整筆扣入金 4301元 異動入金" at bounding box center [298, 335] width 298 height 56
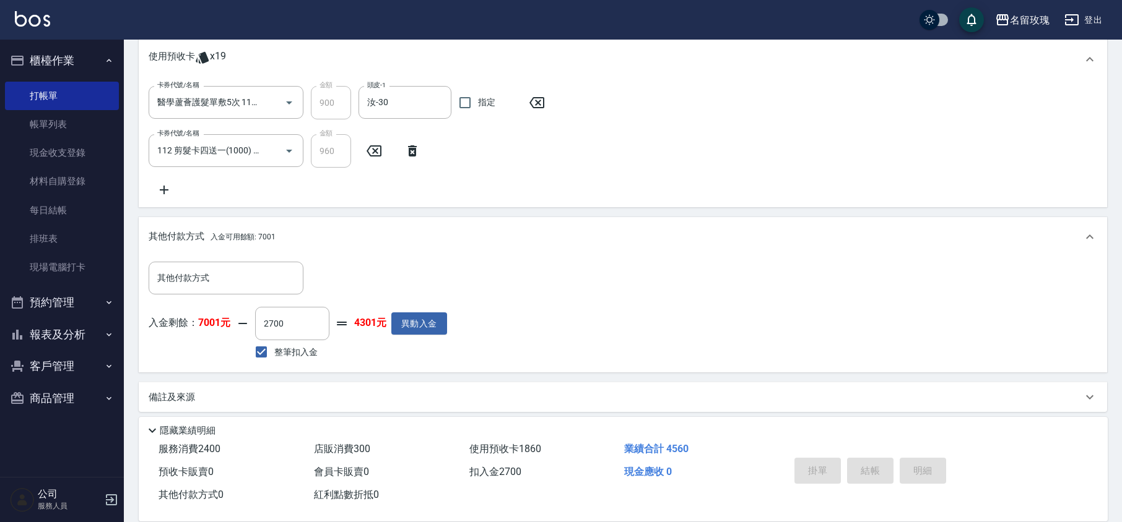
type input "[DATE] 15:16"
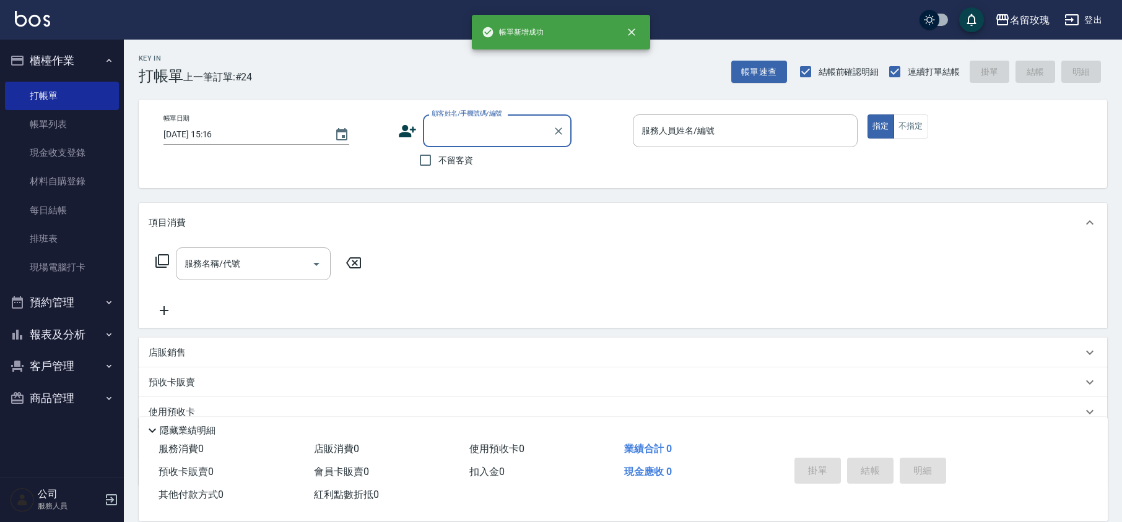
scroll to position [0, 0]
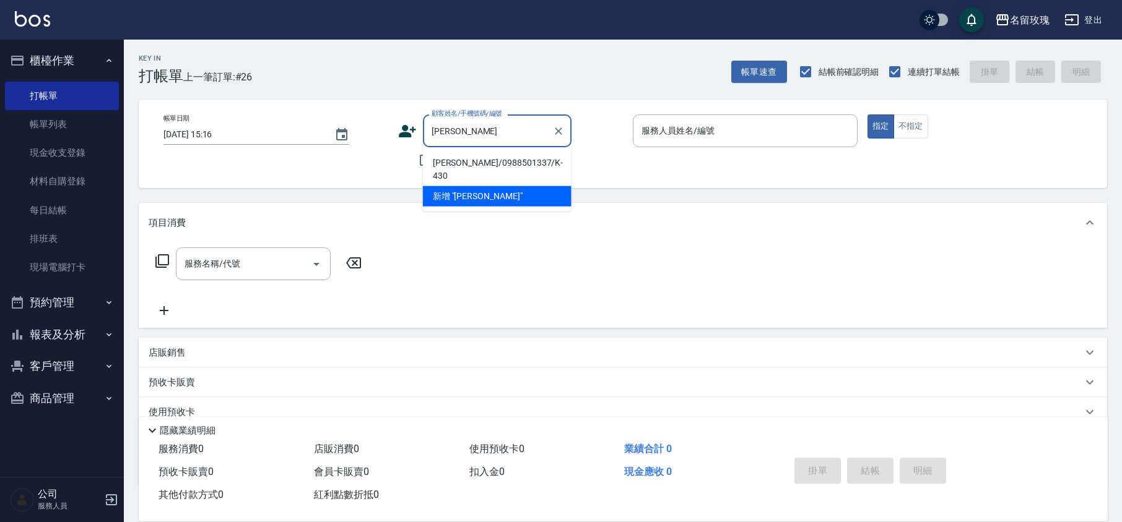
click at [500, 155] on li "[PERSON_NAME]/0988501337/K-430" at bounding box center [497, 169] width 149 height 33
type input "[PERSON_NAME]/0988501337/K-430"
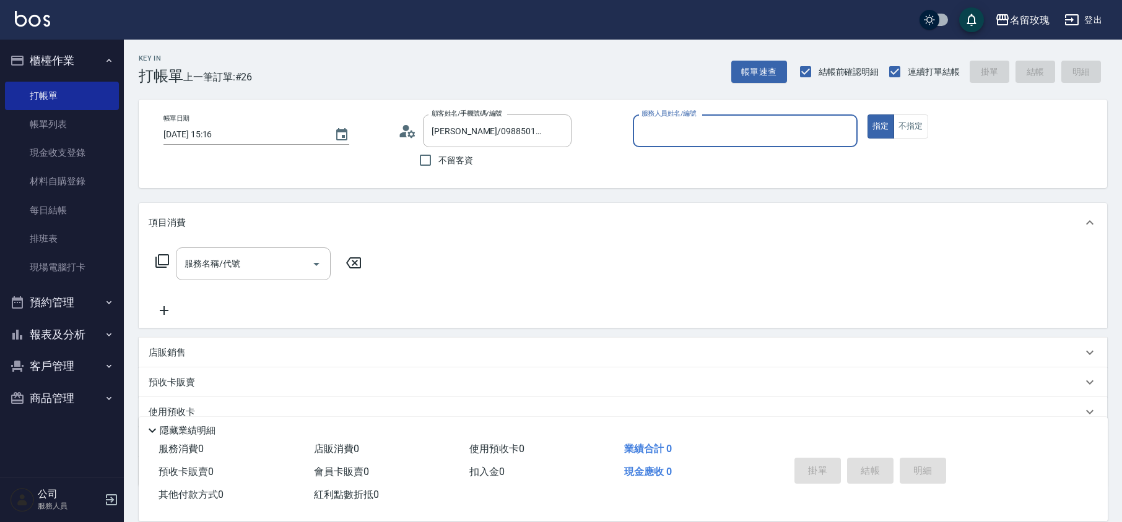
type input "[PERSON_NAME]-5"
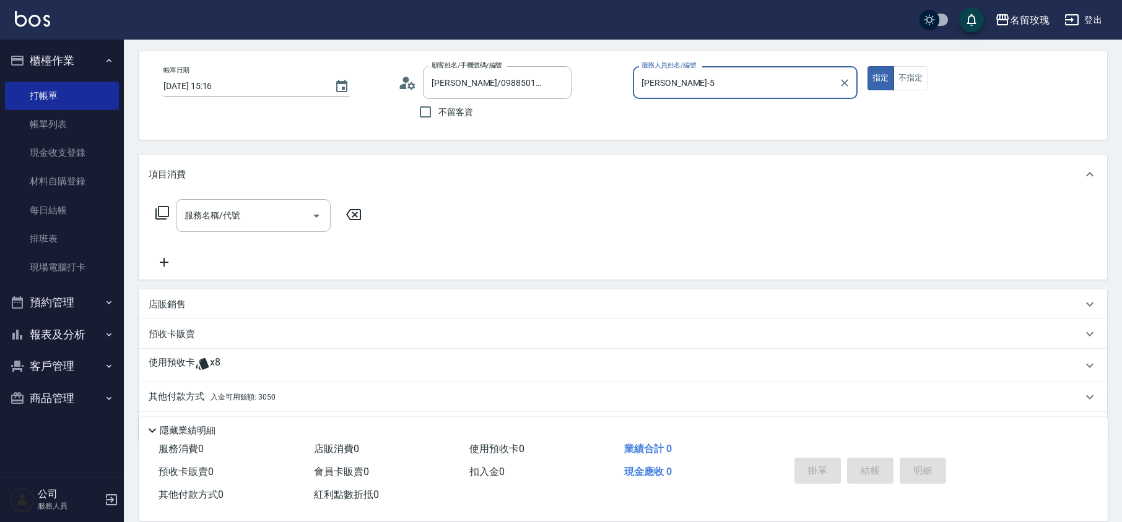
scroll to position [84, 0]
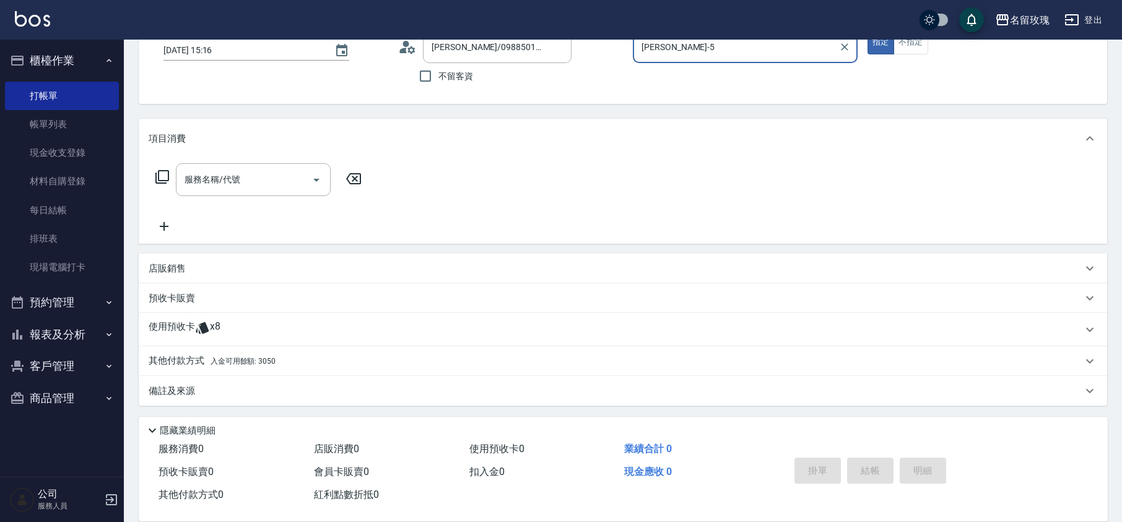
click at [179, 300] on p "預收卡販賣" at bounding box center [172, 298] width 46 height 13
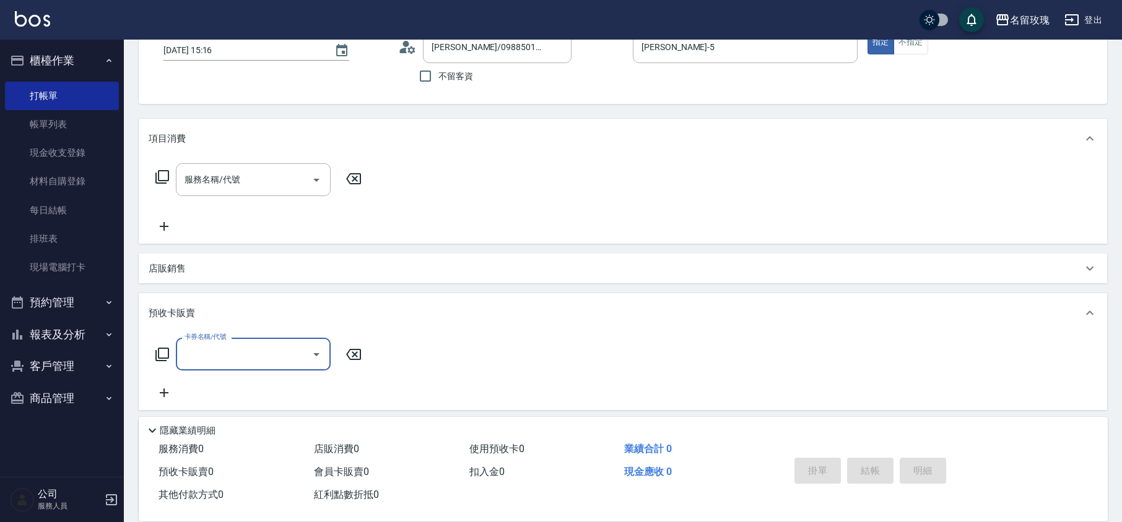
scroll to position [0, 0]
click at [170, 352] on div "卡券名稱/代號 卡券名稱/代號" at bounding box center [259, 354] width 220 height 33
click at [157, 352] on icon at bounding box center [162, 354] width 15 height 15
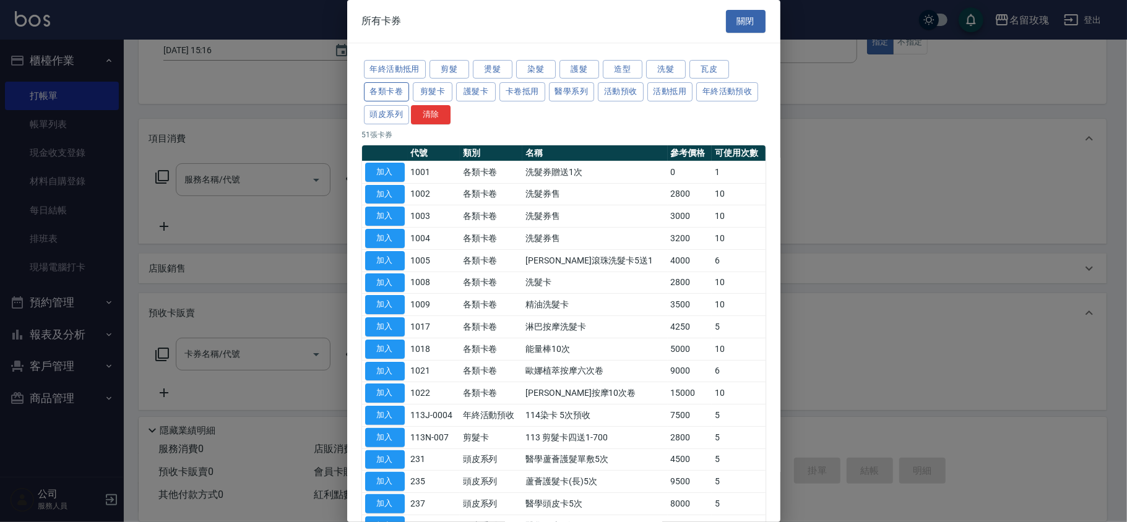
click at [367, 85] on button "各類卡卷" at bounding box center [387, 91] width 46 height 19
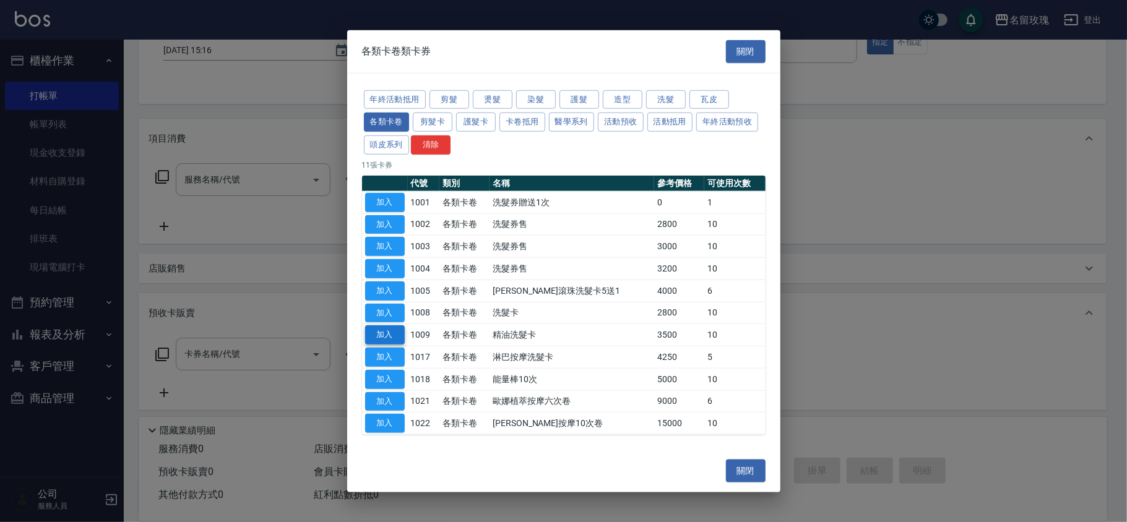
click at [379, 339] on button "加入" at bounding box center [385, 335] width 40 height 19
type input "精油洗髮卡(1009)"
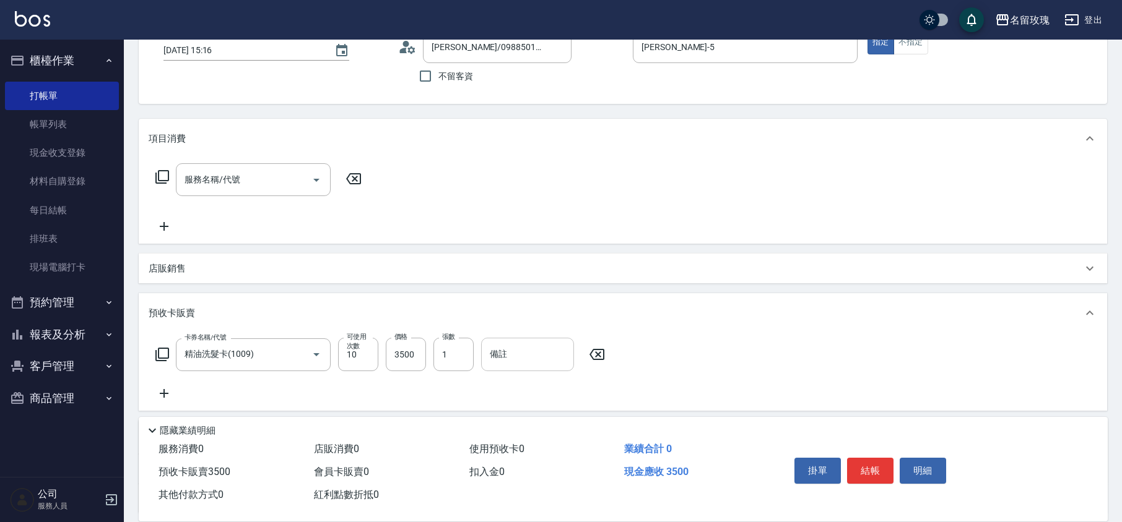
drag, startPoint x: 526, startPoint y: 365, endPoint x: 534, endPoint y: 354, distance: 13.4
click at [526, 365] on input "備註" at bounding box center [527, 354] width 93 height 33
type input "DH30"
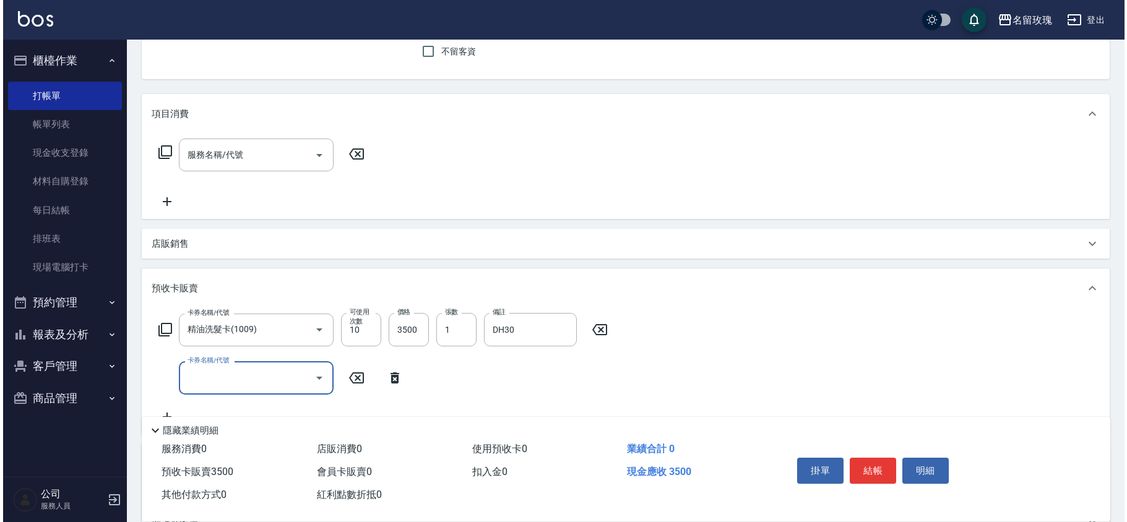
scroll to position [75, 0]
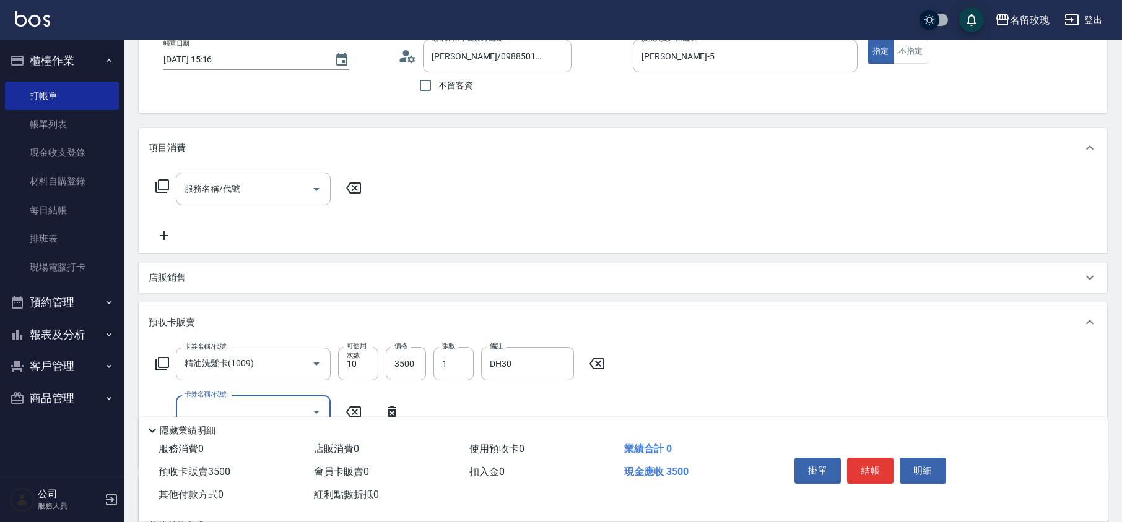
click at [155, 184] on icon at bounding box center [162, 186] width 15 height 15
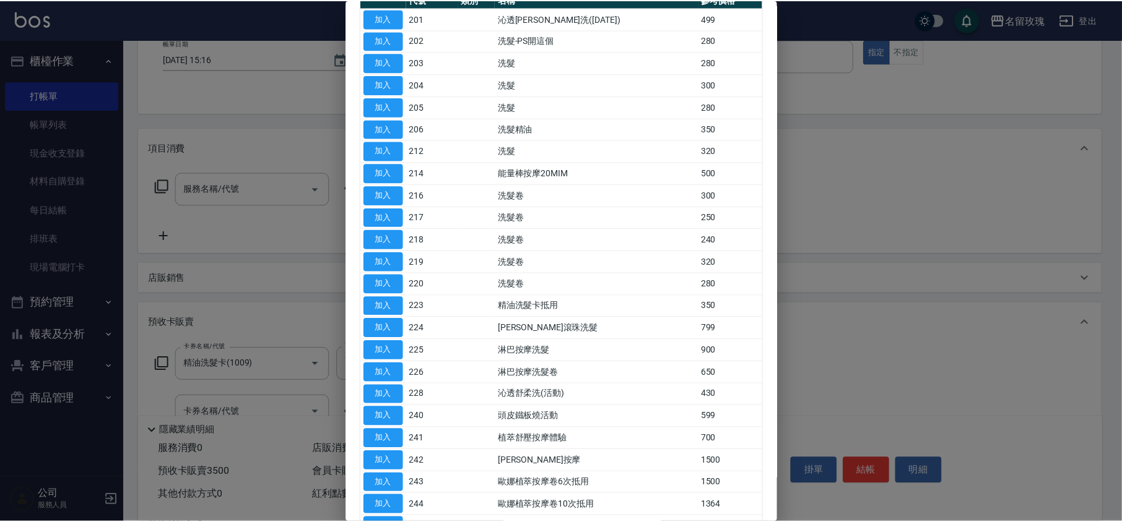
scroll to position [244, 0]
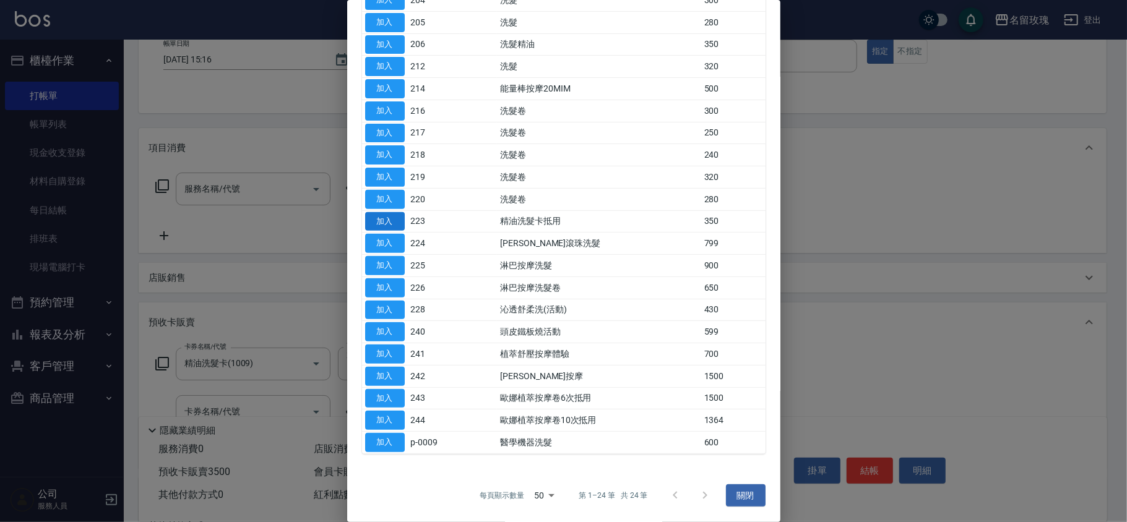
click at [383, 214] on button "加入" at bounding box center [385, 221] width 40 height 19
type input "精油洗髮卡抵用(223)"
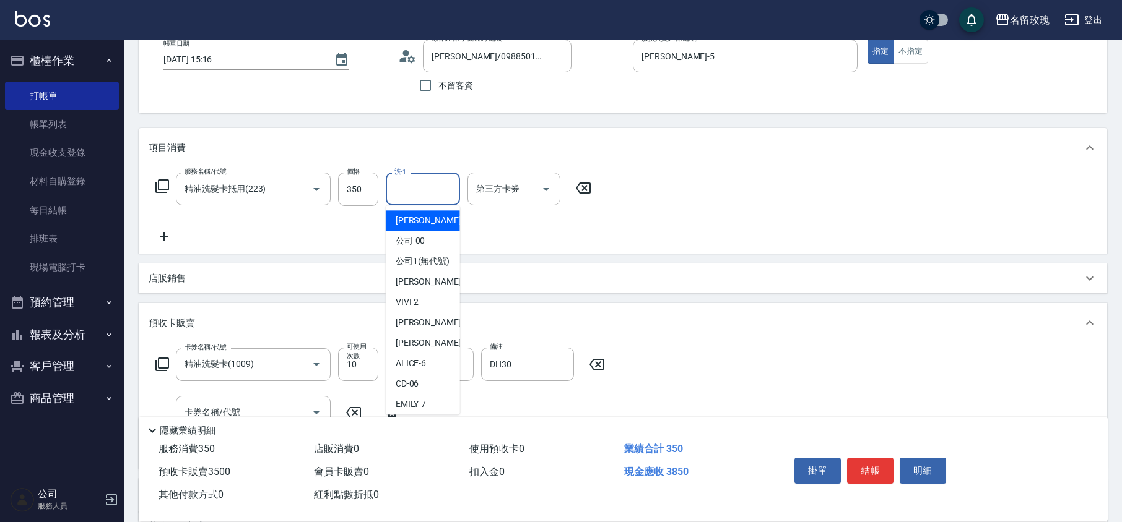
drag, startPoint x: 397, startPoint y: 196, endPoint x: 402, endPoint y: 204, distance: 9.3
click at [399, 196] on input "洗-1" at bounding box center [422, 189] width 63 height 22
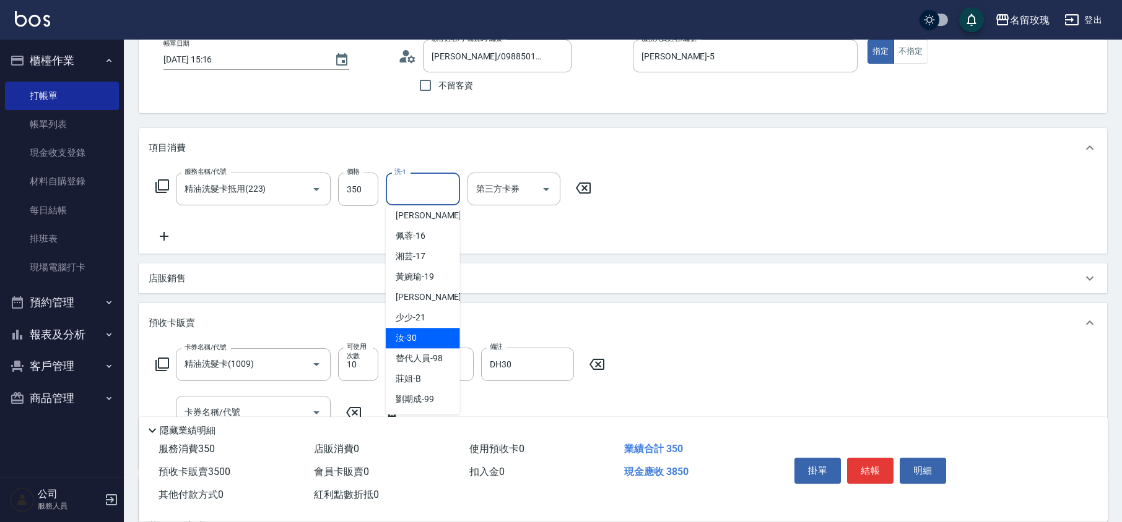
click at [412, 335] on span "汝 -30" at bounding box center [406, 338] width 21 height 13
type input "汝-30"
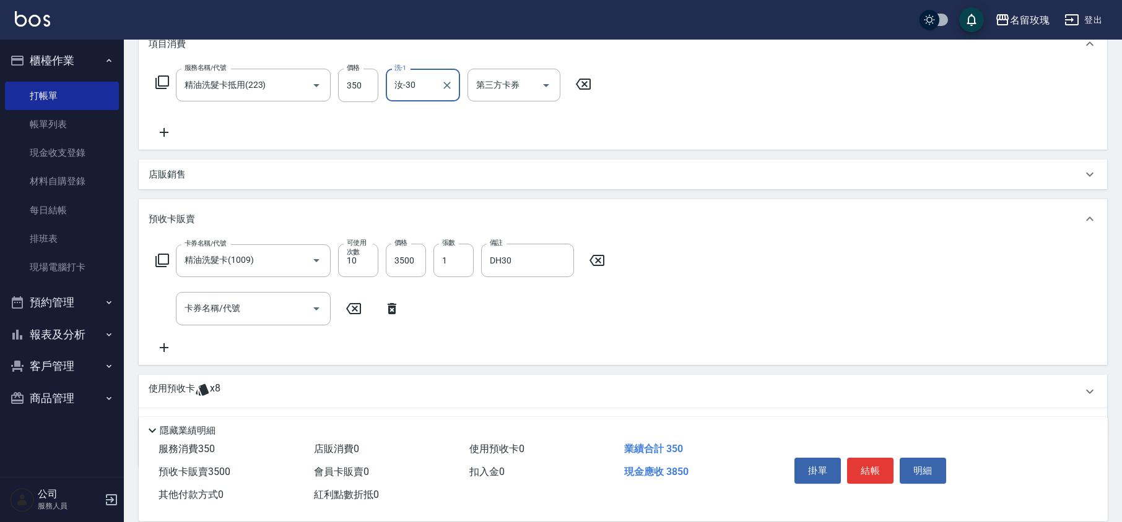
scroll to position [241, 0]
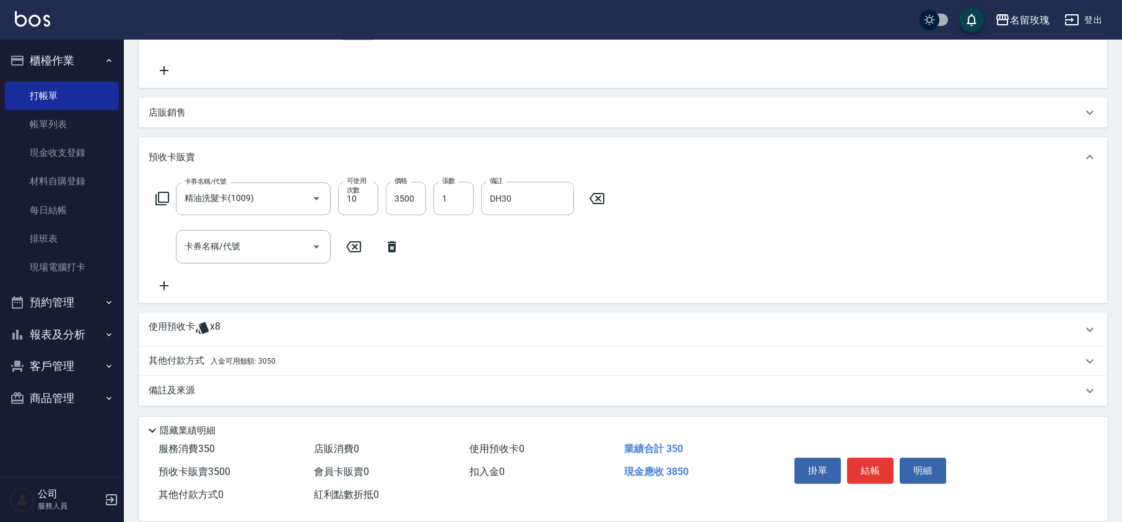
click at [208, 355] on p "其他付款方式 入金可用餘額: 3050" at bounding box center [212, 362] width 127 height 14
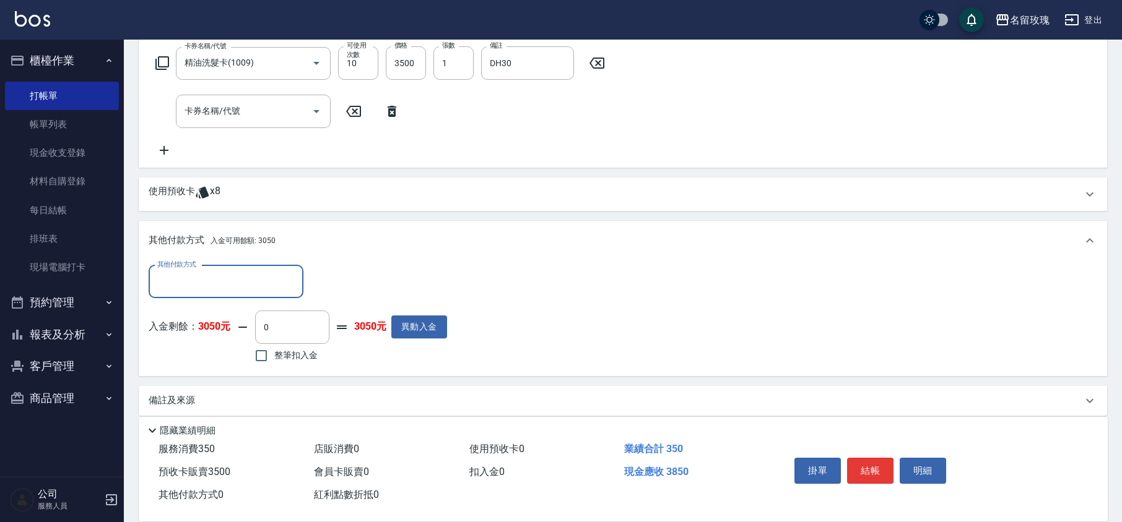
scroll to position [377, 0]
click at [191, 181] on div "使用預收卡 x8" at bounding box center [623, 193] width 968 height 33
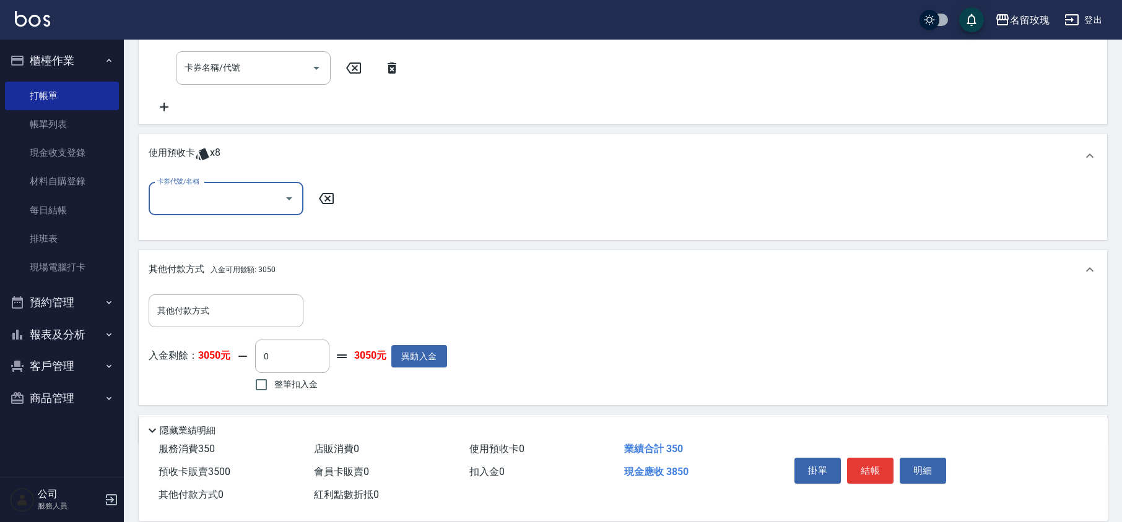
scroll to position [458, 0]
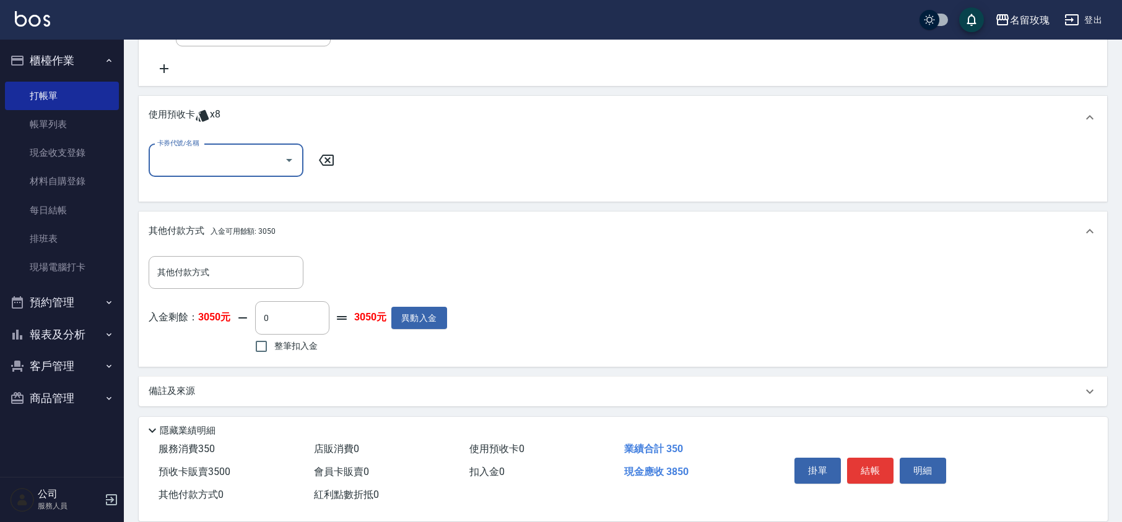
click at [293, 158] on icon "Open" at bounding box center [289, 160] width 15 height 15
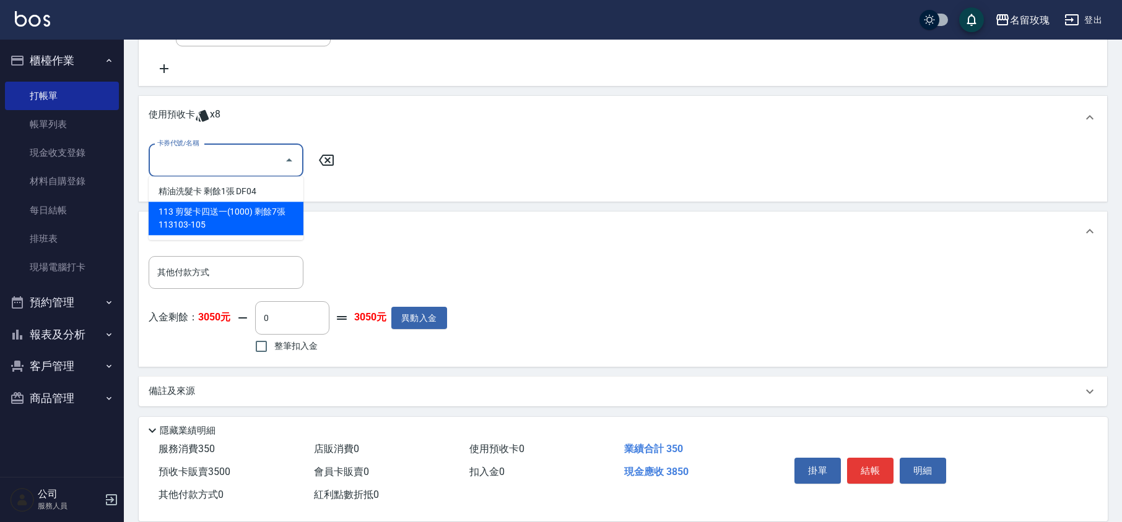
click at [264, 218] on div "113 剪髮卡四送一(1000) 剩餘7張 113103-105" at bounding box center [226, 218] width 155 height 33
type input "113 剪髮卡四送一[PHONE_NUMBER]"
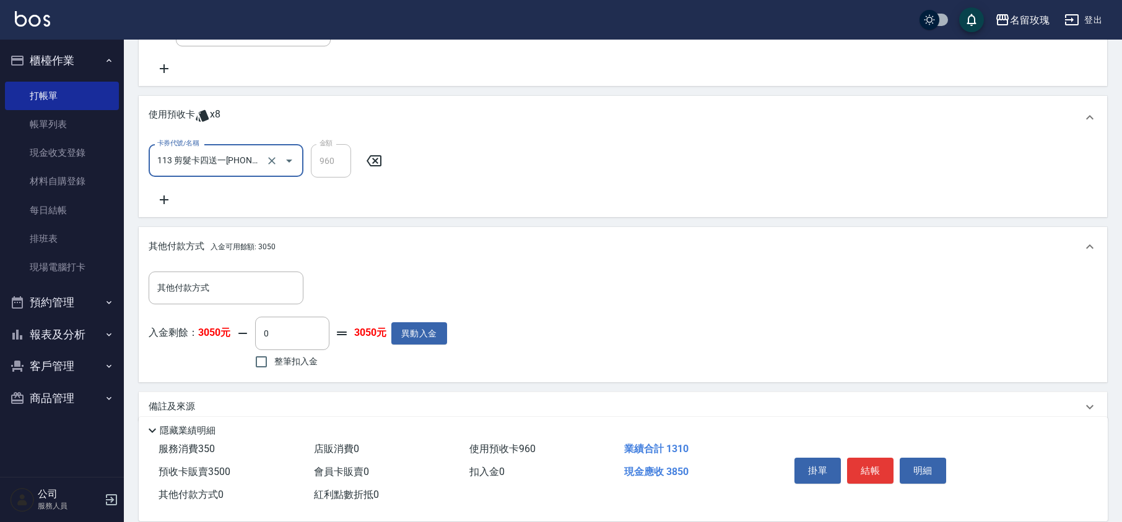
click at [456, 189] on div "卡券代號/名稱 113 剪髮卡四送一[PHONE_NUMBER] 卡券代號/名稱 金額 960 金額" at bounding box center [623, 175] width 948 height 63
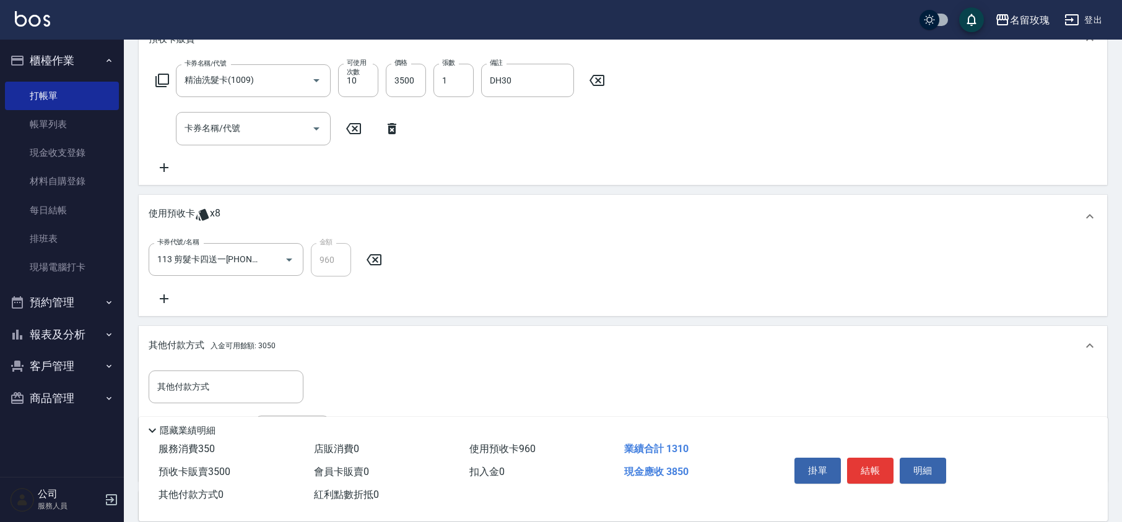
scroll to position [144, 0]
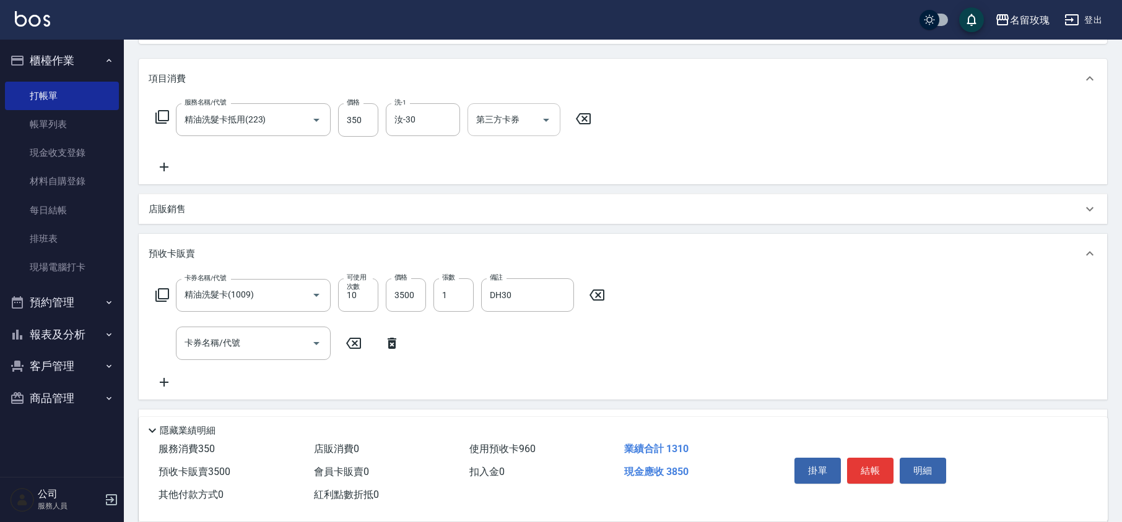
click at [545, 125] on icon "Open" at bounding box center [545, 120] width 15 height 15
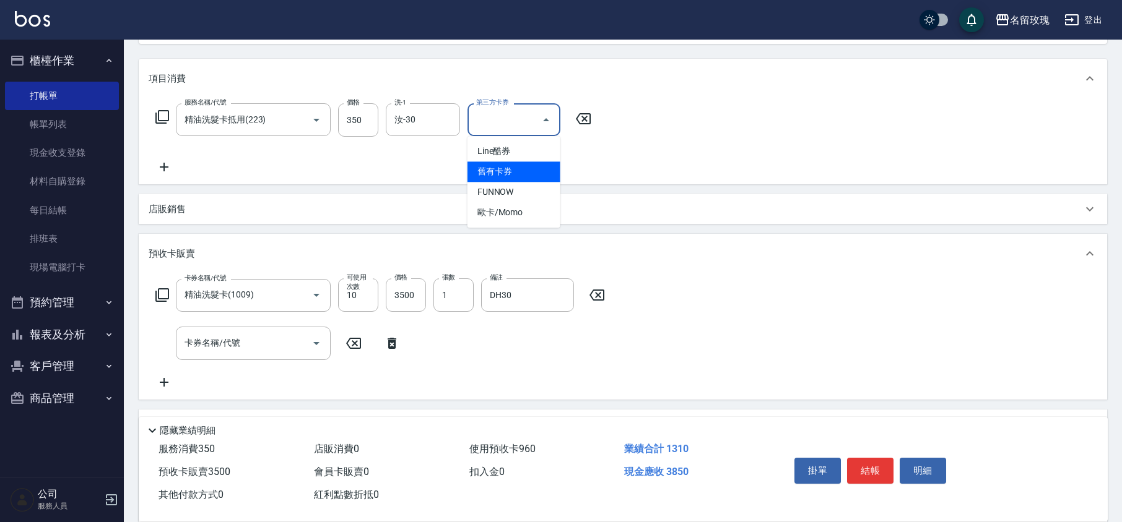
click at [500, 174] on span "舊有卡券" at bounding box center [513, 172] width 93 height 20
type input "舊有卡券"
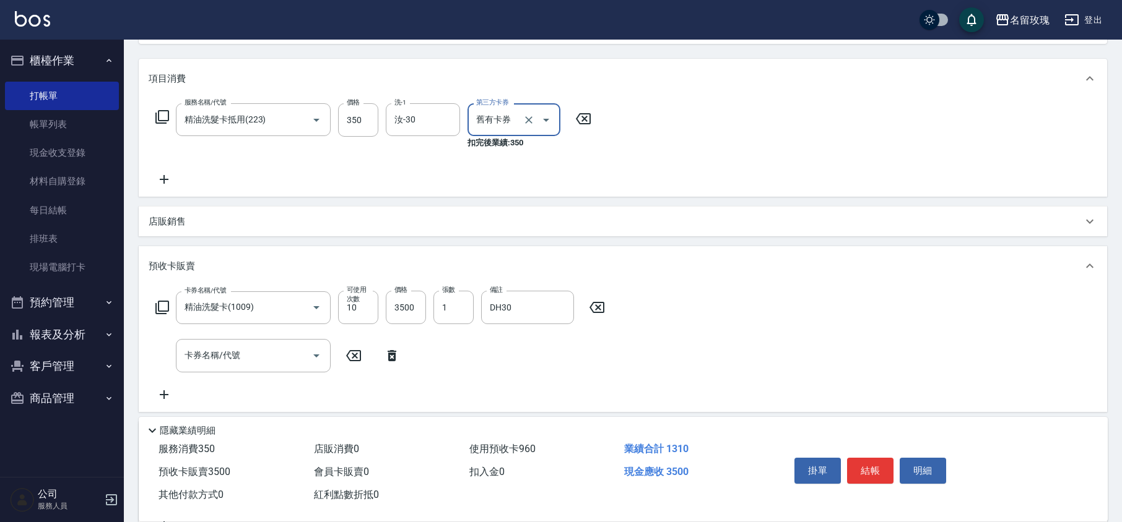
click at [506, 168] on div "服務名稱/代號 精油洗髮卡抵用(223) 服務名稱/代號 價格 350 價格 洗-1 汝-30 洗-1 第三方卡券 舊有卡券 第三方卡券 扣完後業績: 350" at bounding box center [374, 145] width 450 height 84
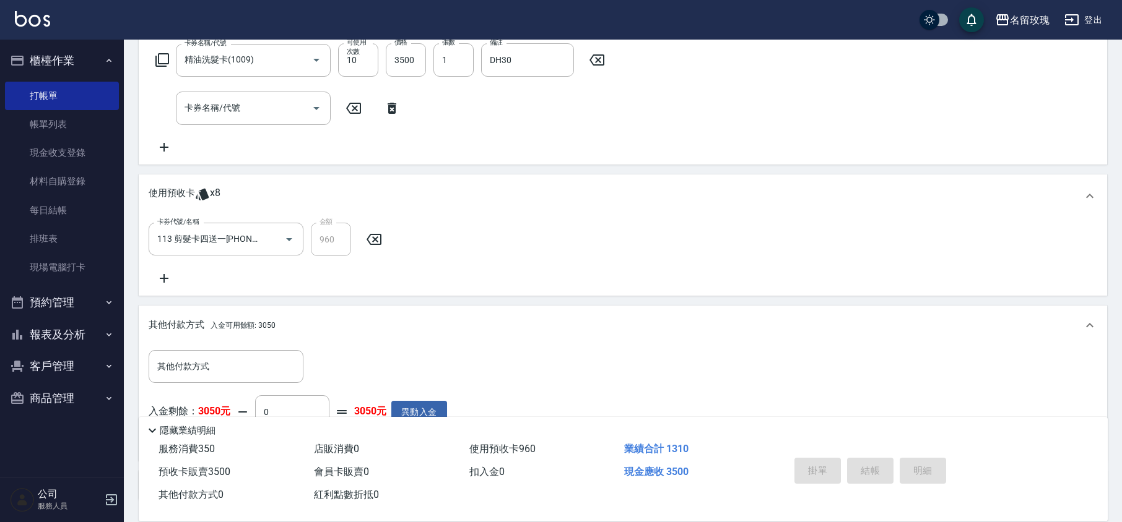
type input "[DATE] 15:17"
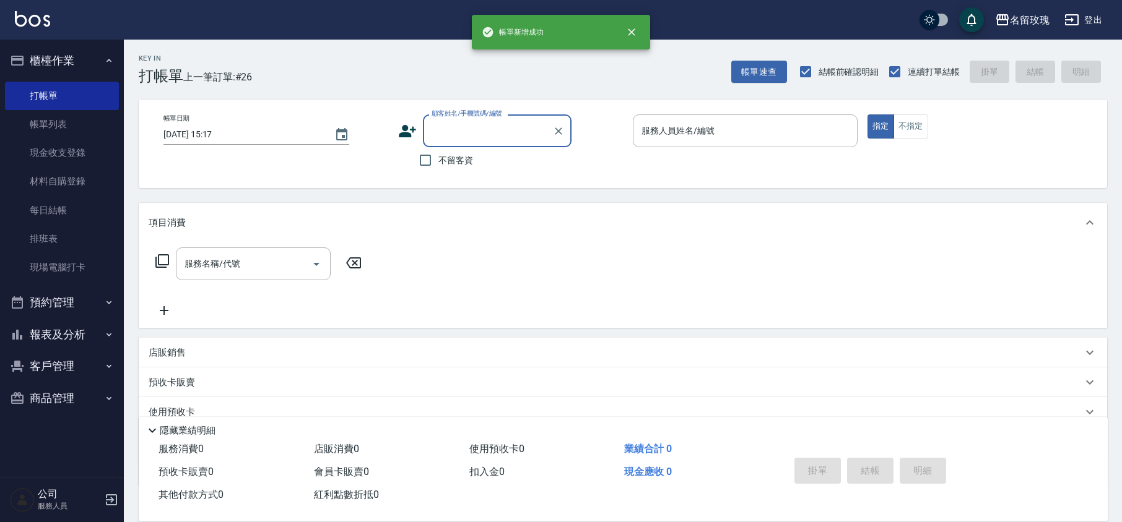
scroll to position [0, 0]
drag, startPoint x: 70, startPoint y: 118, endPoint x: 364, endPoint y: 12, distance: 312.3
click at [69, 119] on link "帳單列表" at bounding box center [62, 124] width 114 height 28
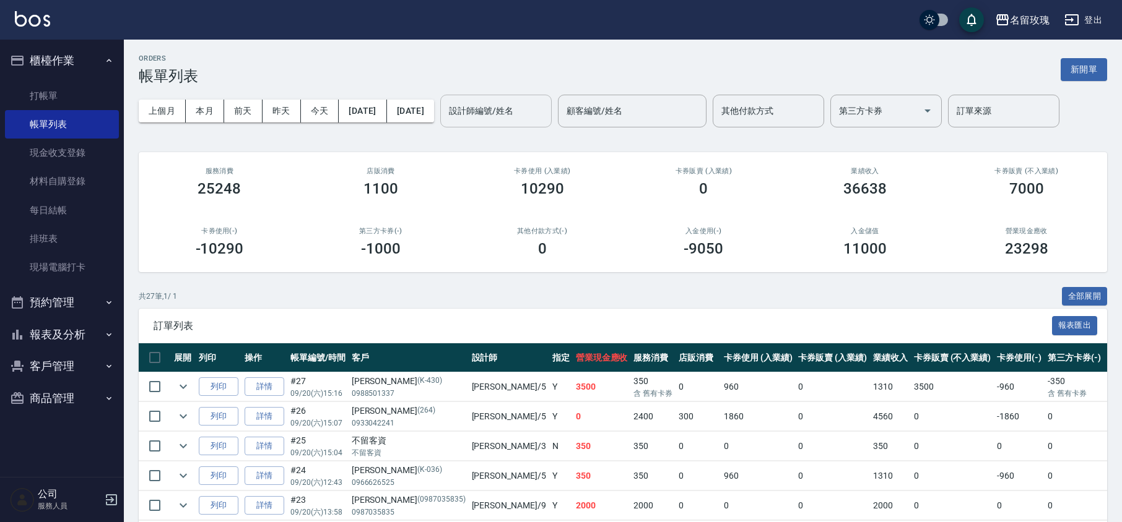
click at [527, 103] on div "設計師編號/姓名 設計師編號/姓名" at bounding box center [495, 111] width 111 height 33
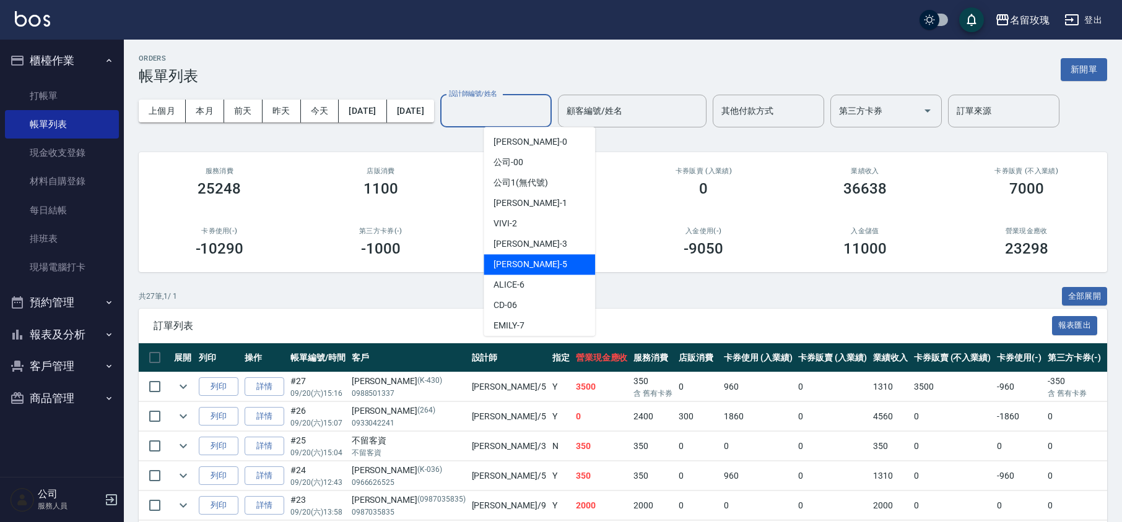
click at [514, 259] on span "[PERSON_NAME] -5" at bounding box center [529, 264] width 73 height 13
type input "[PERSON_NAME]-5"
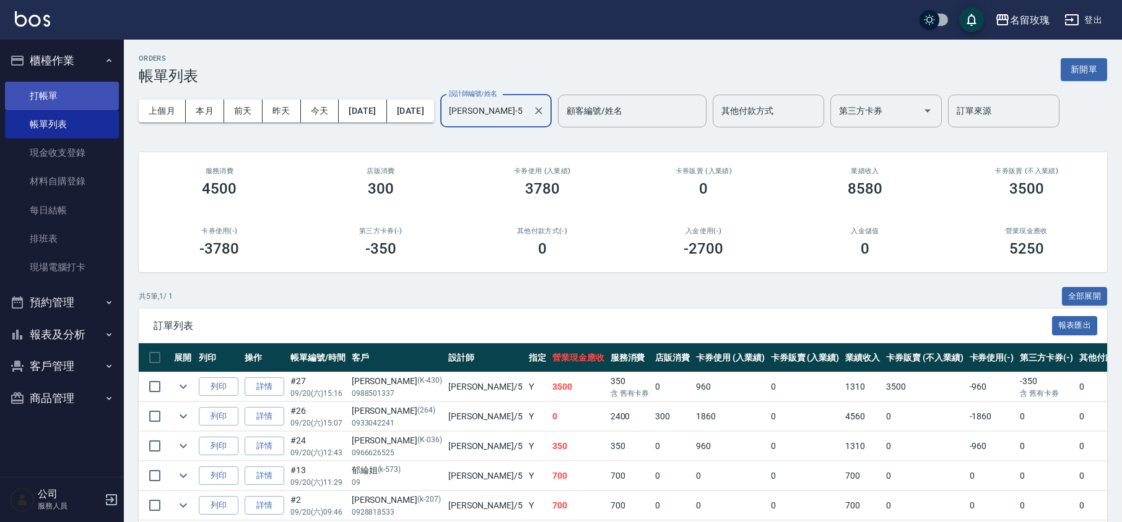
click at [57, 92] on link "打帳單" at bounding box center [62, 96] width 114 height 28
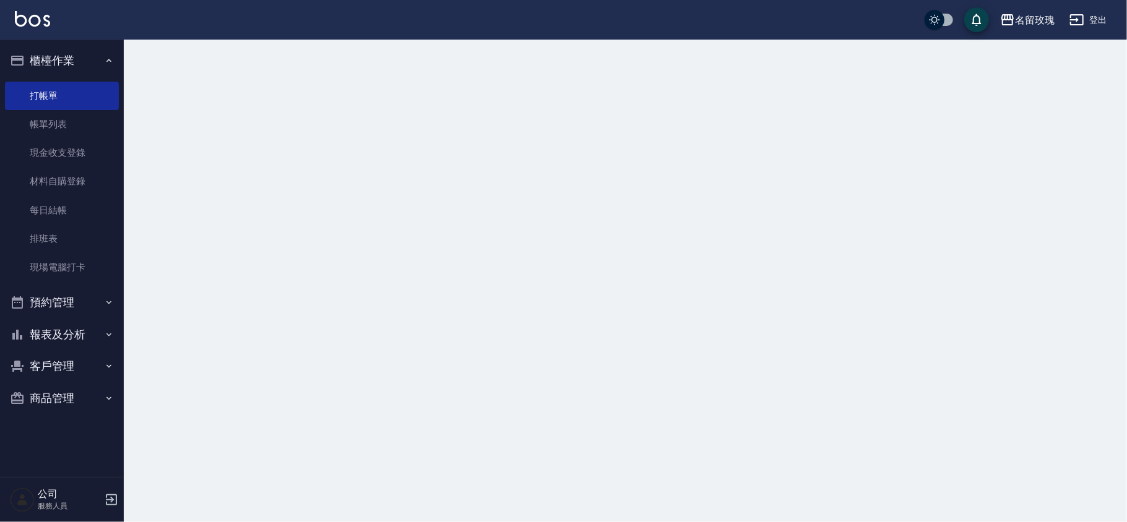
click at [60, 55] on button "櫃檯作業" at bounding box center [62, 61] width 114 height 32
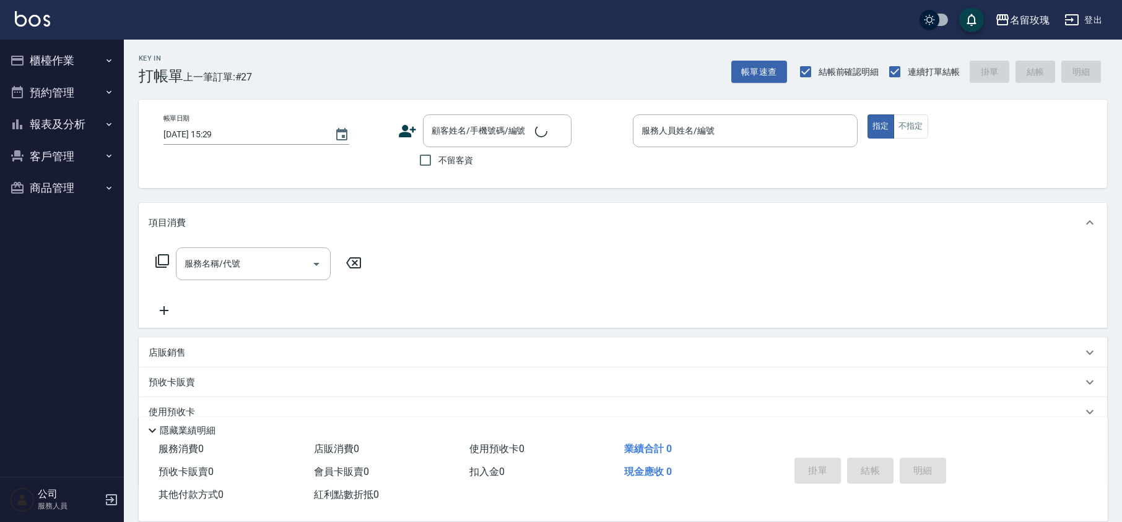
click at [272, 45] on div "Key In 打帳單 上一筆訂單:#27 帳單速查 結帳前確認明細 連續打單結帳 掛單 結帳 明細" at bounding box center [615, 62] width 983 height 45
click at [33, 53] on button "櫃檯作業" at bounding box center [62, 61] width 114 height 32
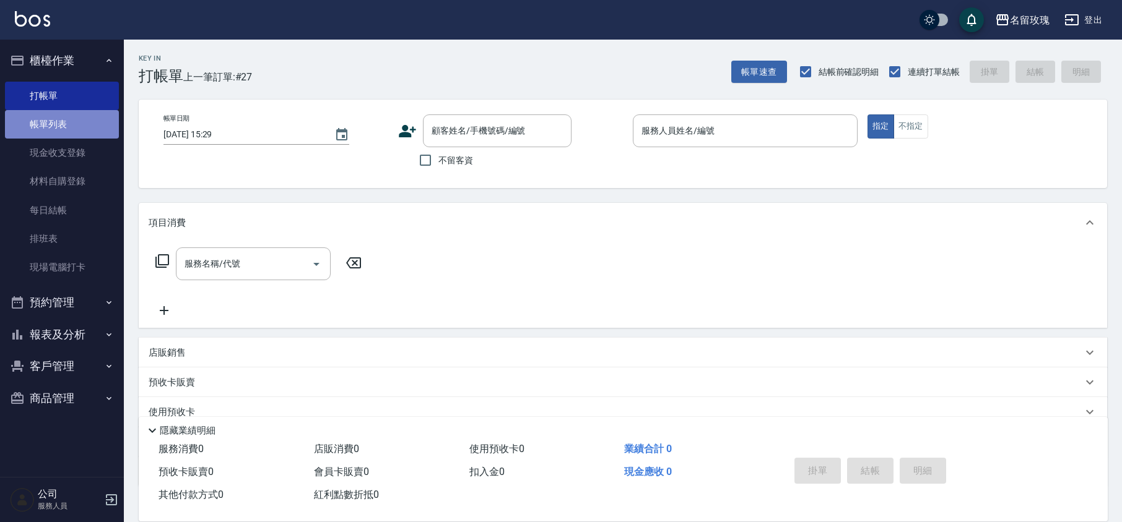
click at [22, 129] on link "帳單列表" at bounding box center [62, 124] width 114 height 28
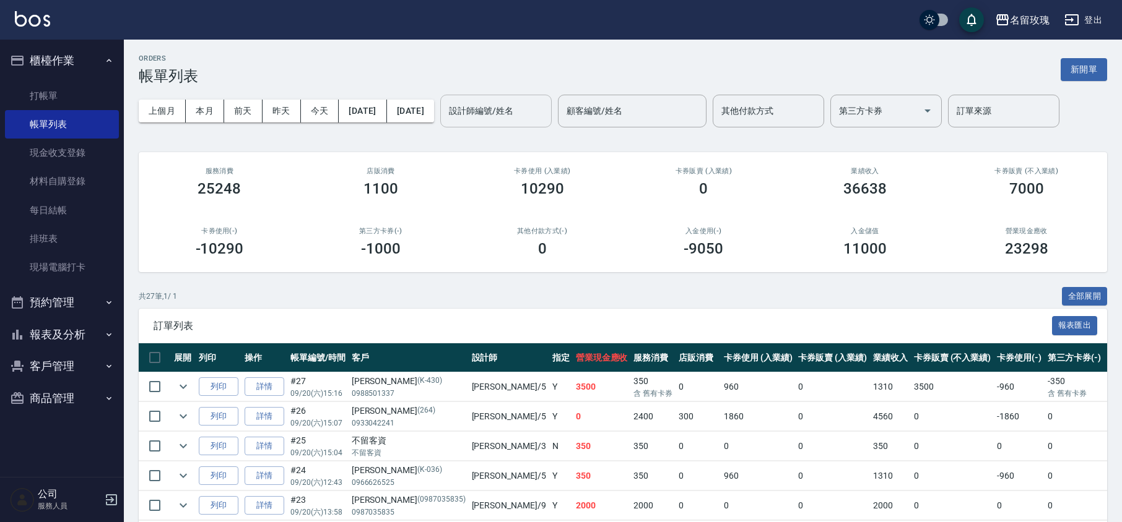
click at [546, 103] on input "設計師編號/姓名" at bounding box center [496, 111] width 100 height 22
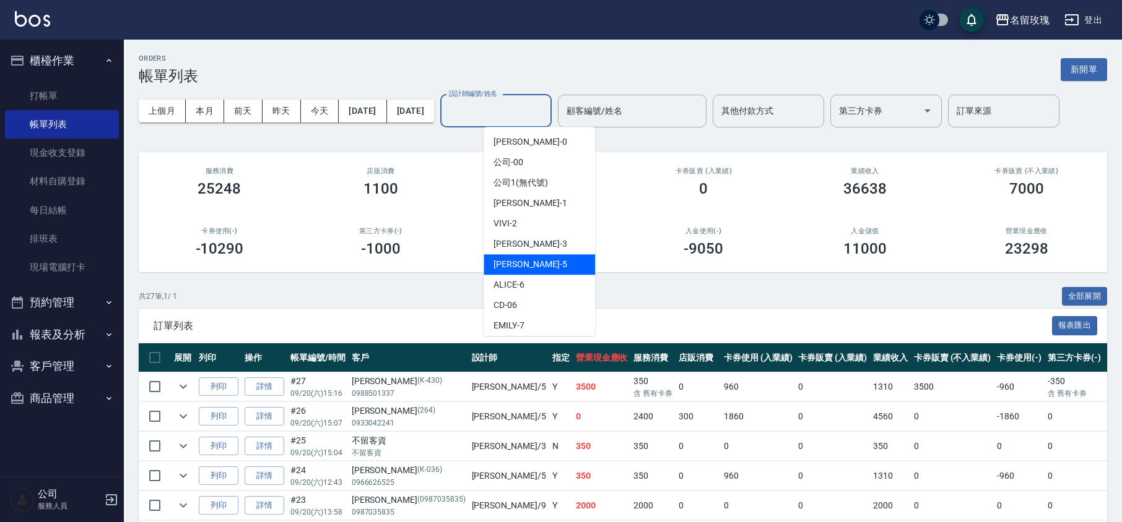
click at [530, 261] on div "[PERSON_NAME] -5" at bounding box center [538, 264] width 111 height 20
type input "[PERSON_NAME]-5"
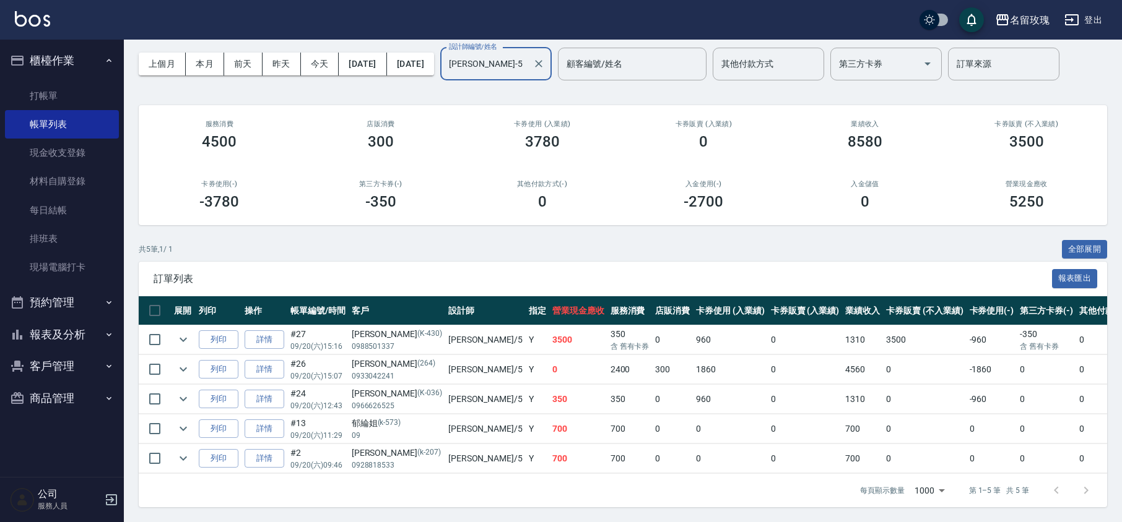
scroll to position [62, 0]
click at [57, 83] on link "打帳單" at bounding box center [62, 96] width 114 height 28
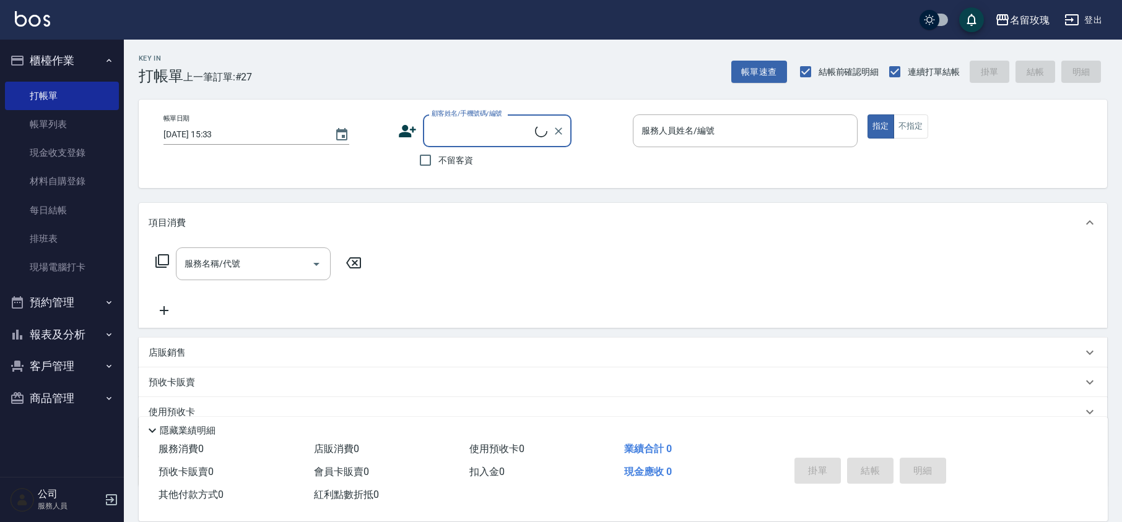
click at [461, 134] on input "顧客姓名/手機號碼/編號" at bounding box center [481, 131] width 106 height 22
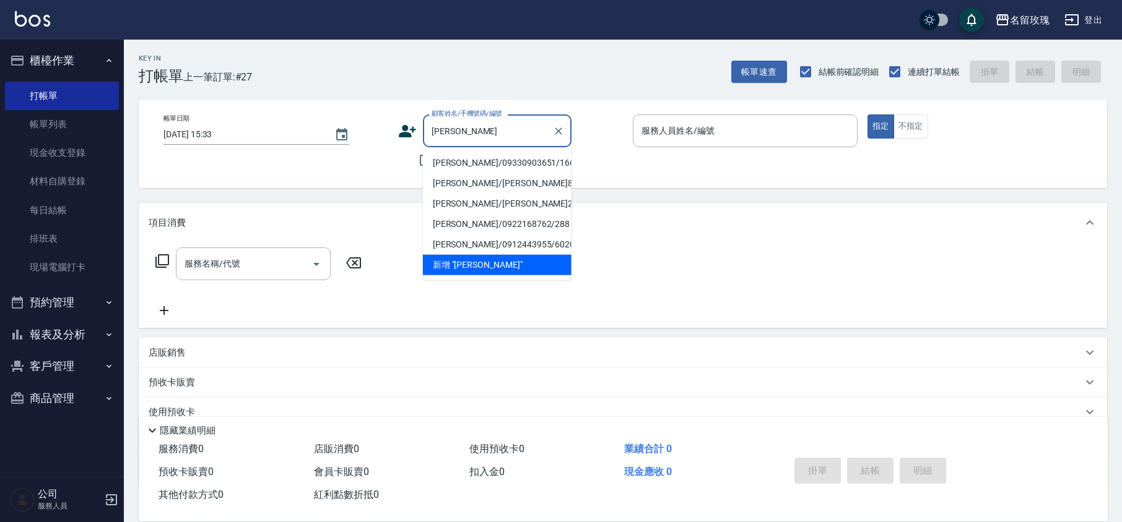
click at [480, 158] on li "[PERSON_NAME]/09330903651/166" at bounding box center [497, 163] width 149 height 20
type input "[PERSON_NAME]/09330903651/166"
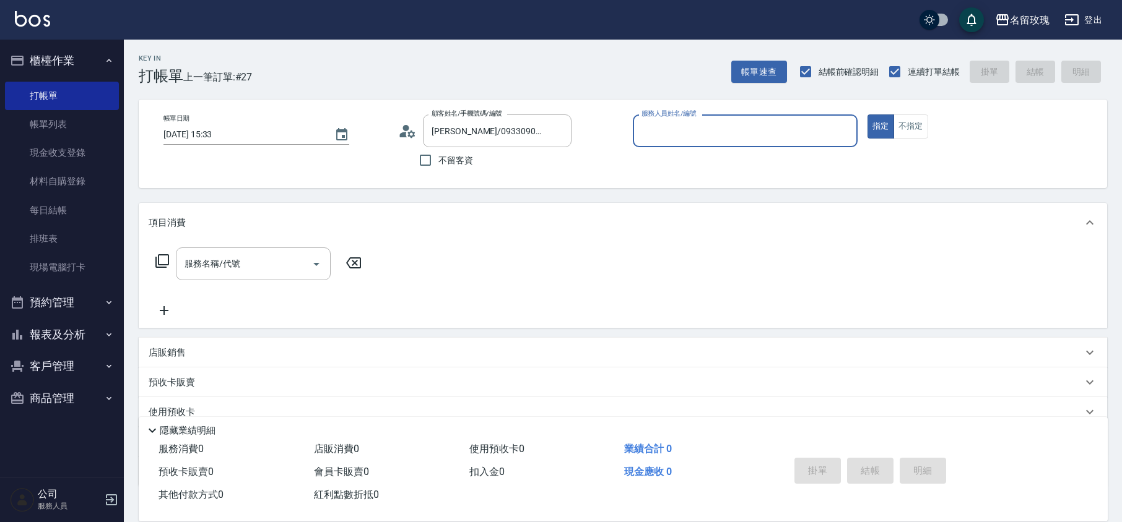
type input "[PERSON_NAME]-5"
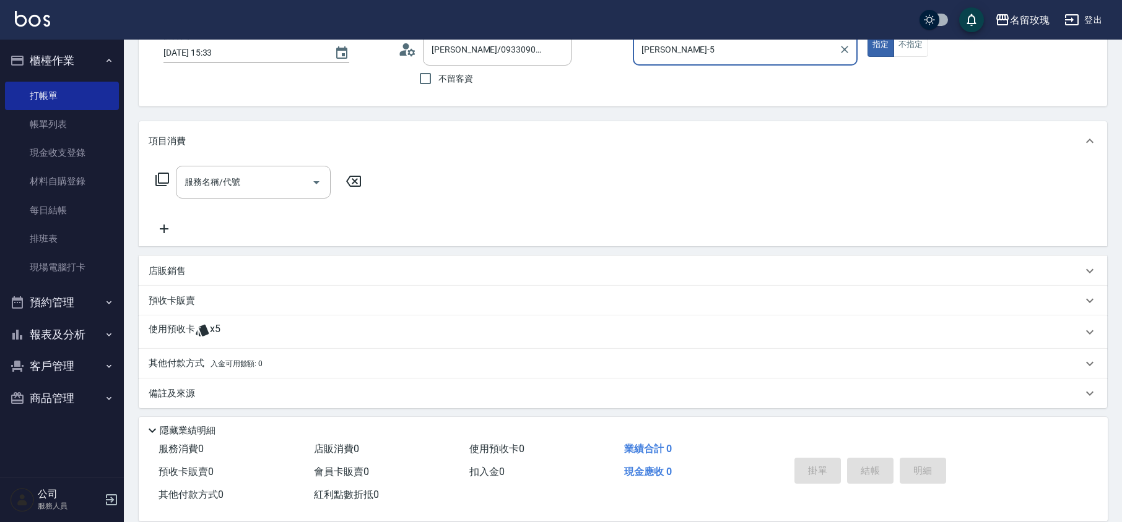
scroll to position [84, 0]
click at [218, 331] on span "x5" at bounding box center [215, 330] width 11 height 19
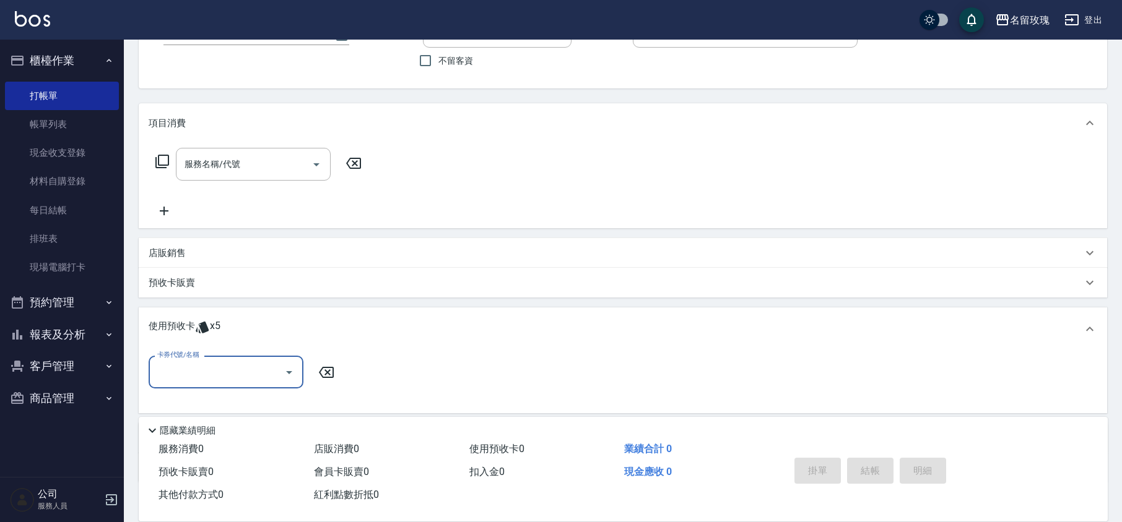
scroll to position [0, 0]
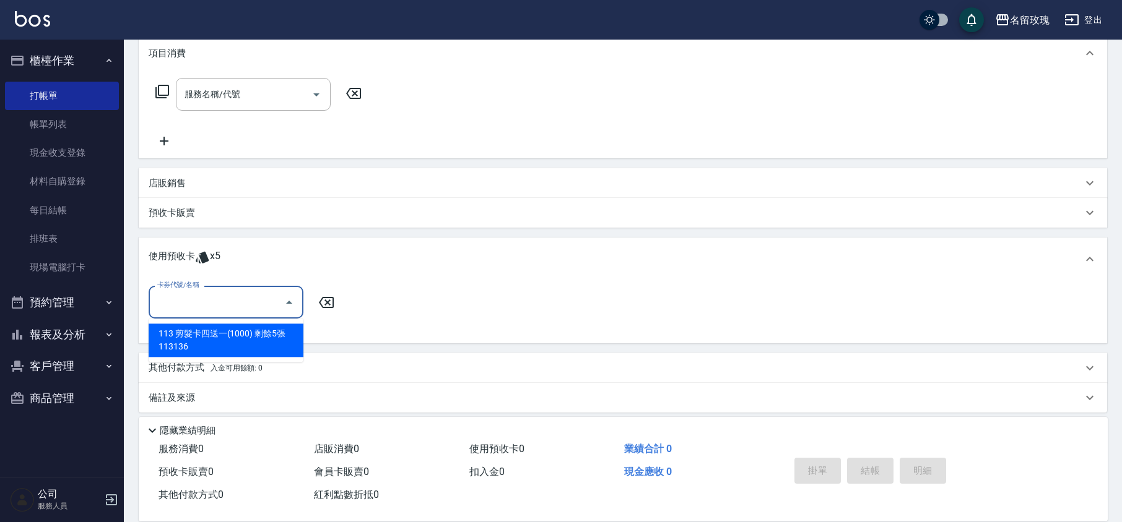
click at [255, 303] on input "卡券代號/名稱" at bounding box center [216, 303] width 125 height 22
click at [243, 339] on div "113 剪髮卡四送一(1000) 剩餘5張 113136" at bounding box center [226, 340] width 155 height 33
type input "113 剪髮卡四送一(1000) 113136"
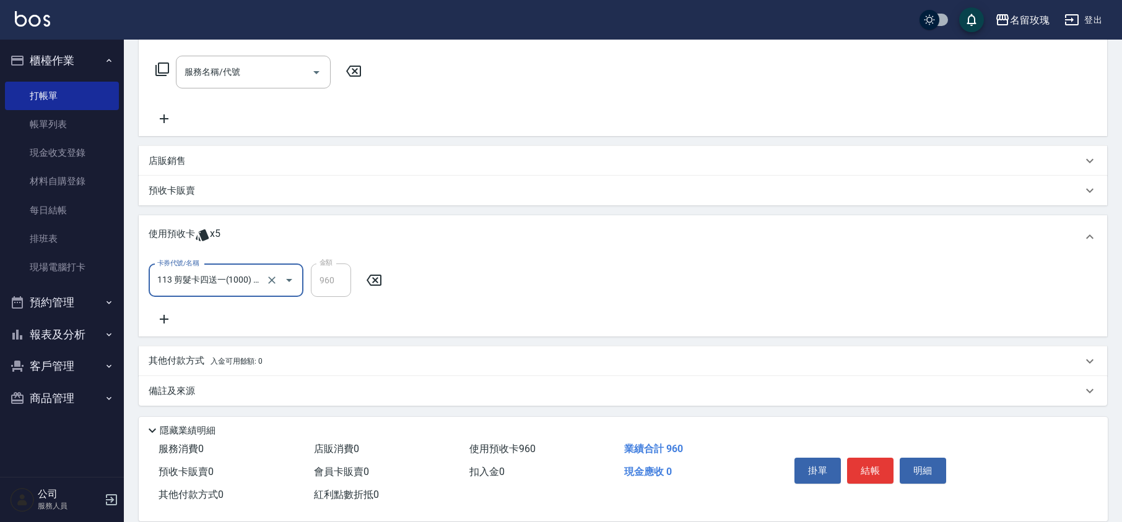
click at [184, 392] on p "備註及來源" at bounding box center [172, 391] width 46 height 13
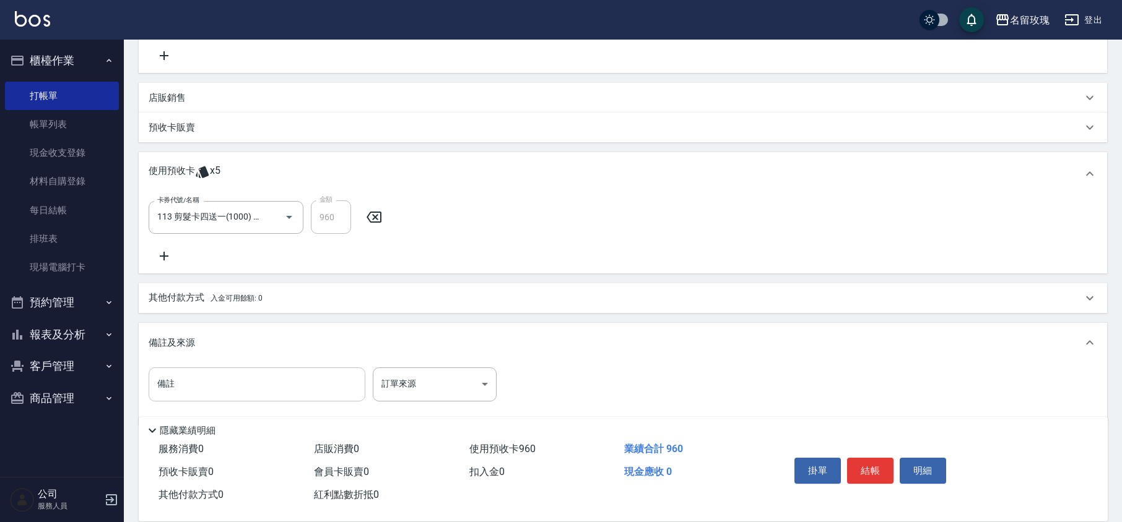
scroll to position [259, 0]
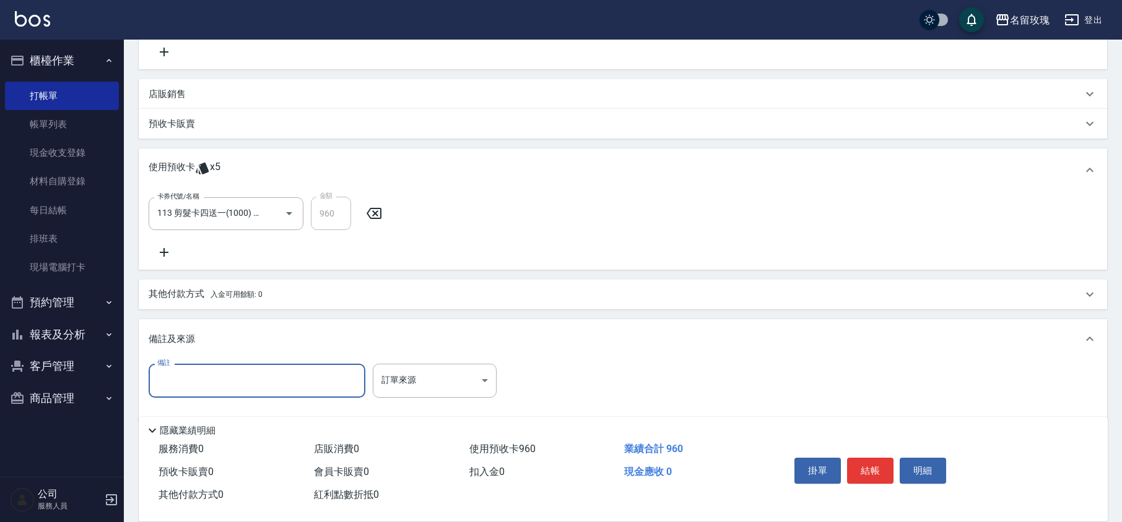
click at [184, 380] on input "備註" at bounding box center [257, 380] width 217 height 33
type input "兒子"
type input "[DATE] 15:34"
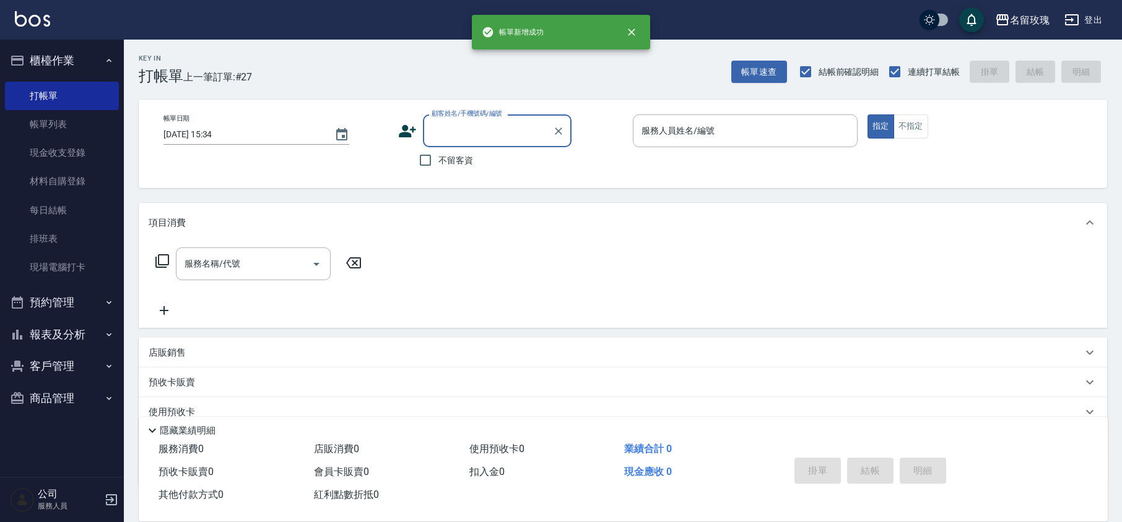
scroll to position [0, 0]
click at [71, 112] on link "帳單列表" at bounding box center [62, 124] width 114 height 28
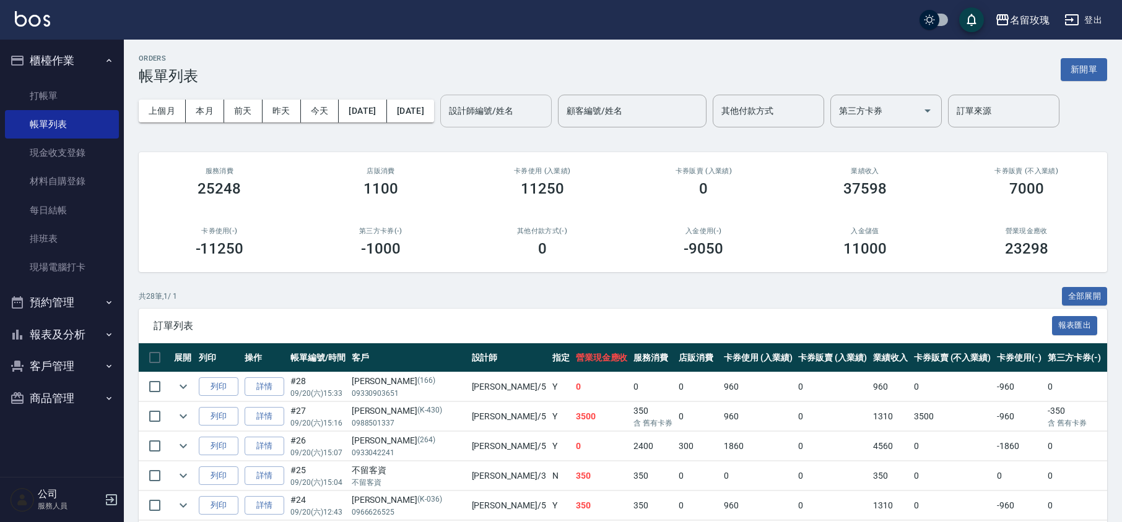
click at [540, 113] on input "設計師編號/姓名" at bounding box center [496, 111] width 100 height 22
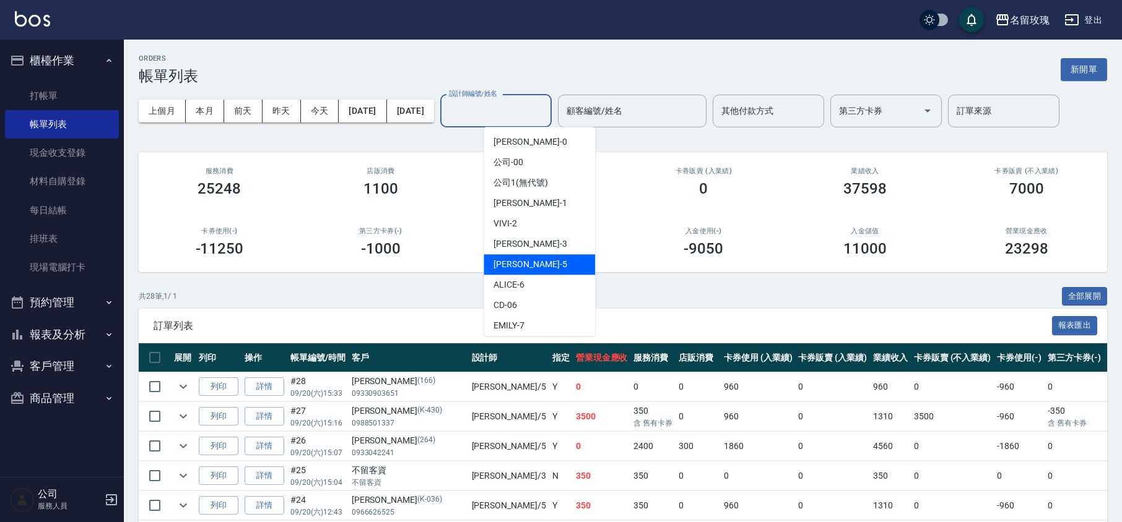
click at [525, 264] on div "[PERSON_NAME] -5" at bounding box center [538, 264] width 111 height 20
type input "[PERSON_NAME]-5"
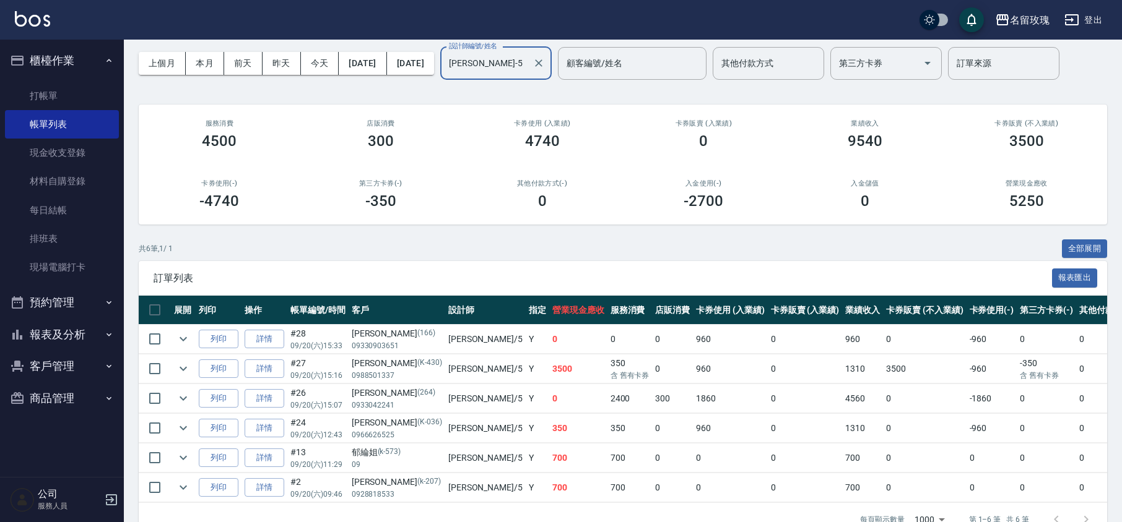
scroll to position [92, 0]
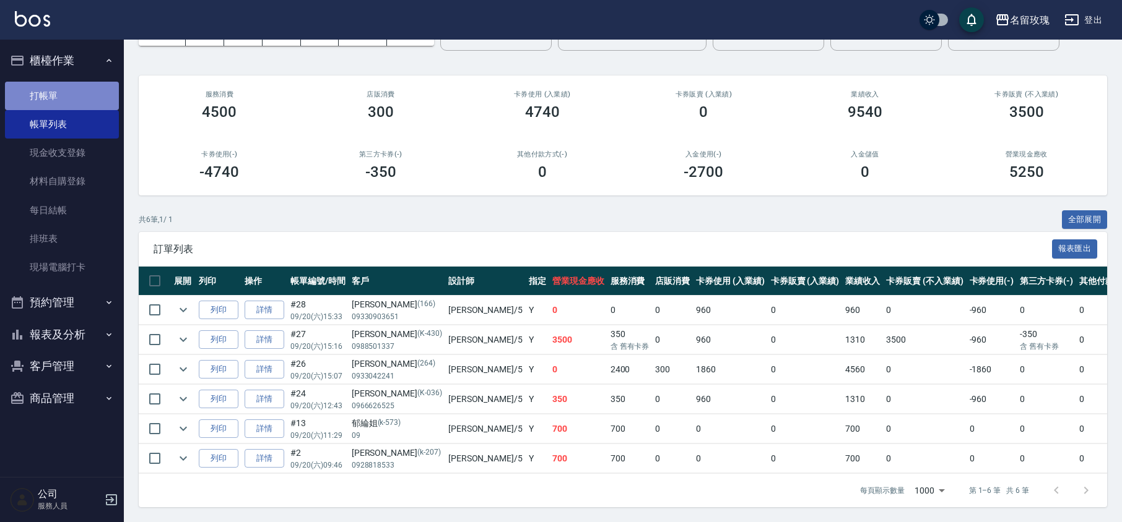
click at [67, 87] on link "打帳單" at bounding box center [62, 96] width 114 height 28
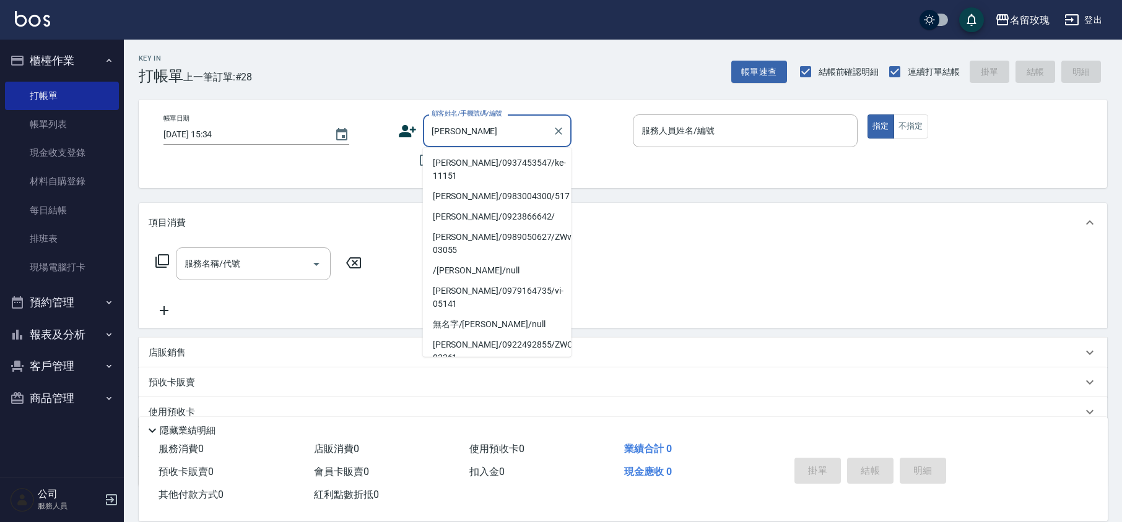
click at [477, 166] on li "[PERSON_NAME]/0937453547/ke-11151" at bounding box center [497, 169] width 149 height 33
type input "[PERSON_NAME]/0937453547/ke-11151"
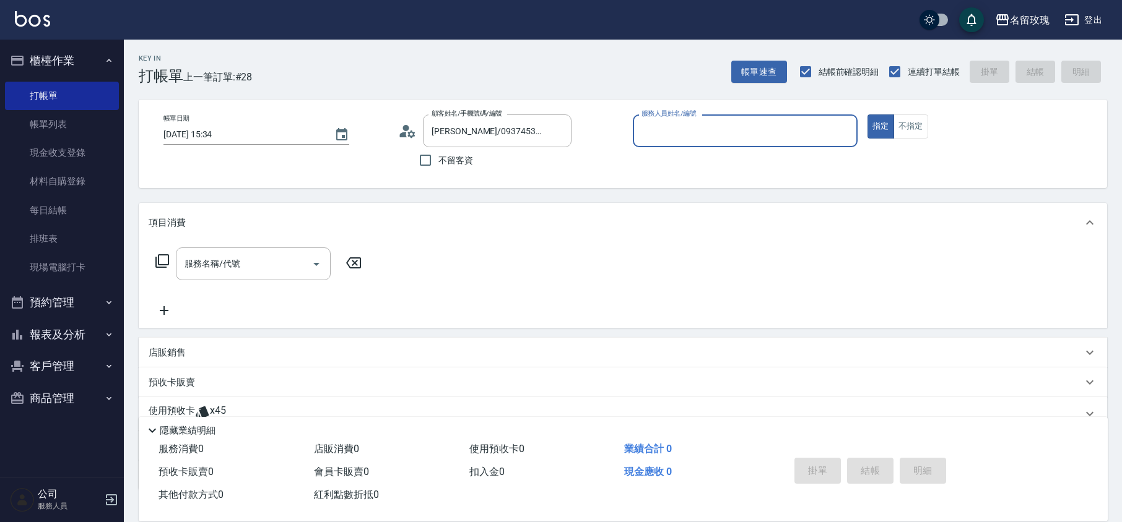
type input "[PERSON_NAME]-5"
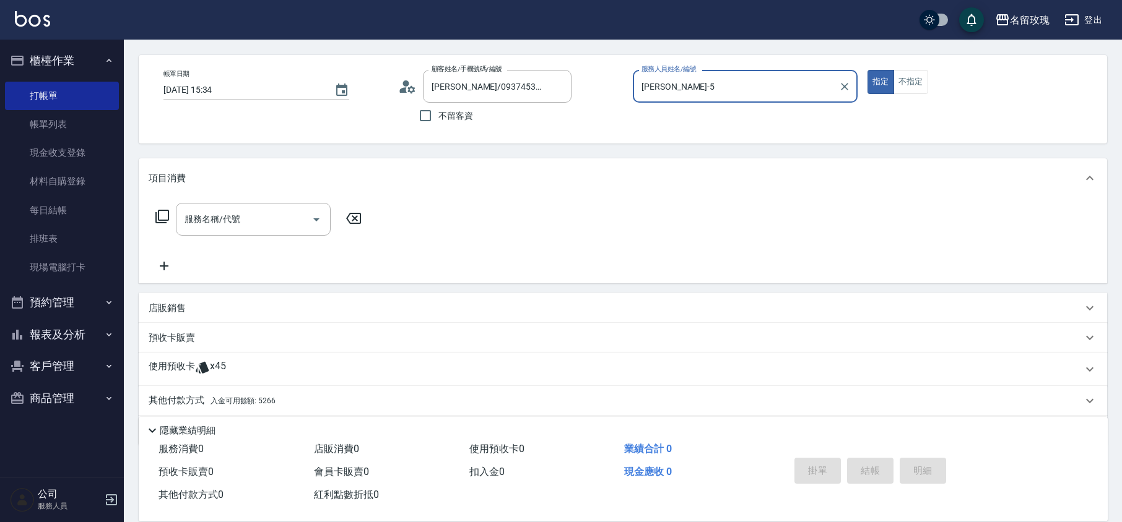
scroll to position [84, 0]
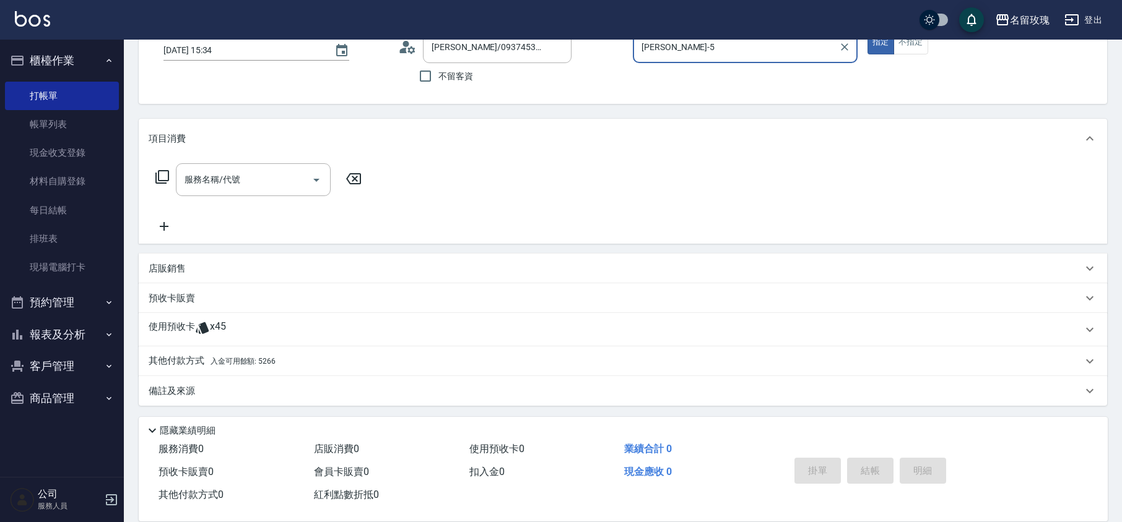
click at [205, 340] on div "使用預收卡 x45" at bounding box center [623, 329] width 968 height 33
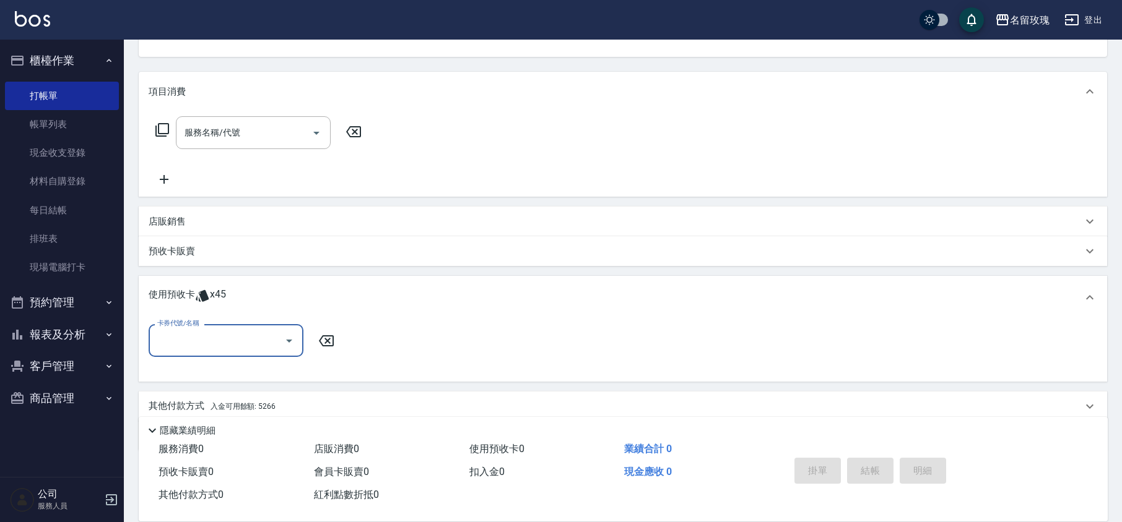
scroll to position [176, 0]
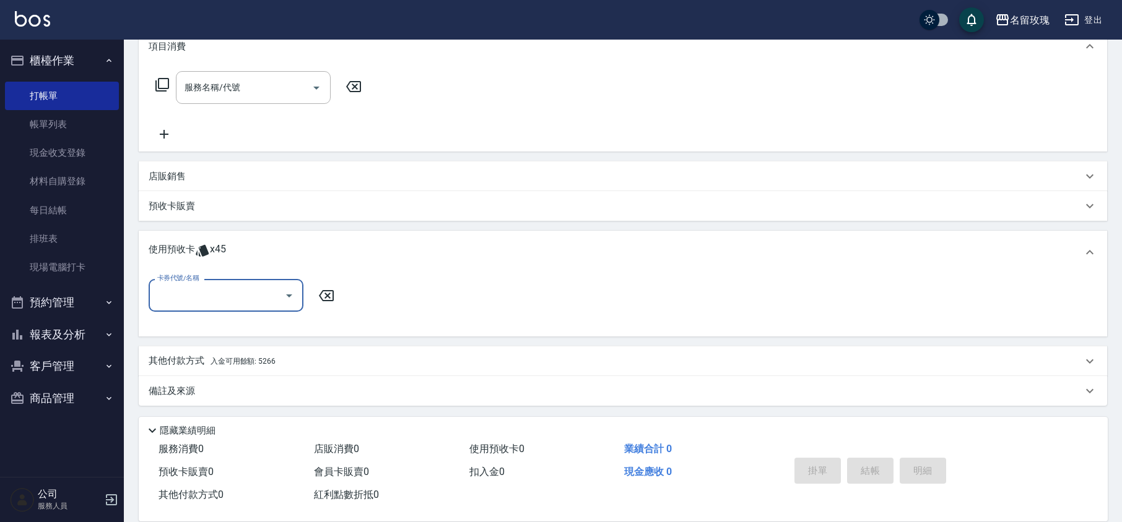
click at [291, 298] on icon "Open" at bounding box center [289, 295] width 15 height 15
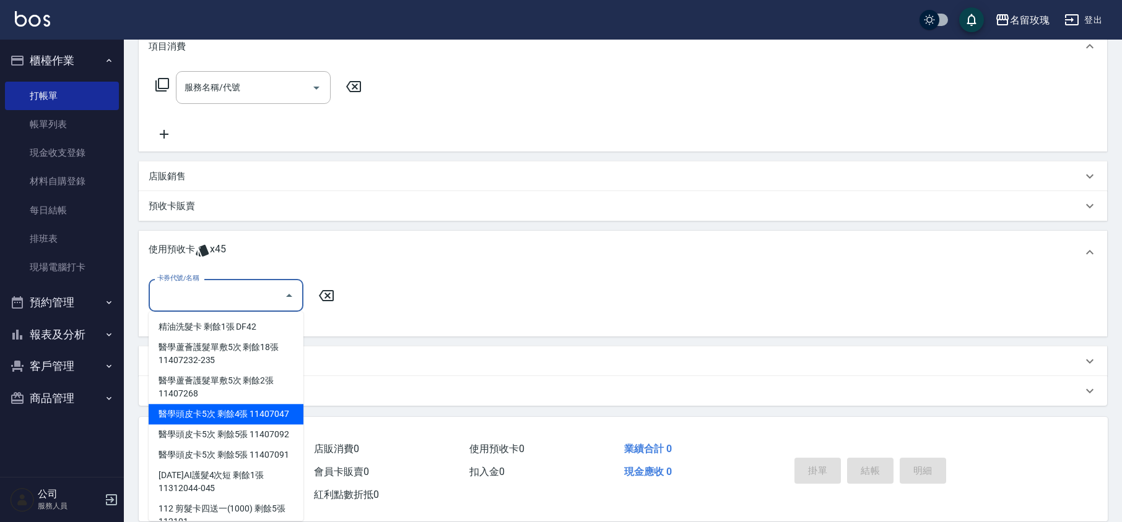
click at [249, 425] on div "醫學頭皮卡5次 剩餘4張 11407047" at bounding box center [226, 414] width 155 height 20
type input "醫學頭皮卡5次 11407047"
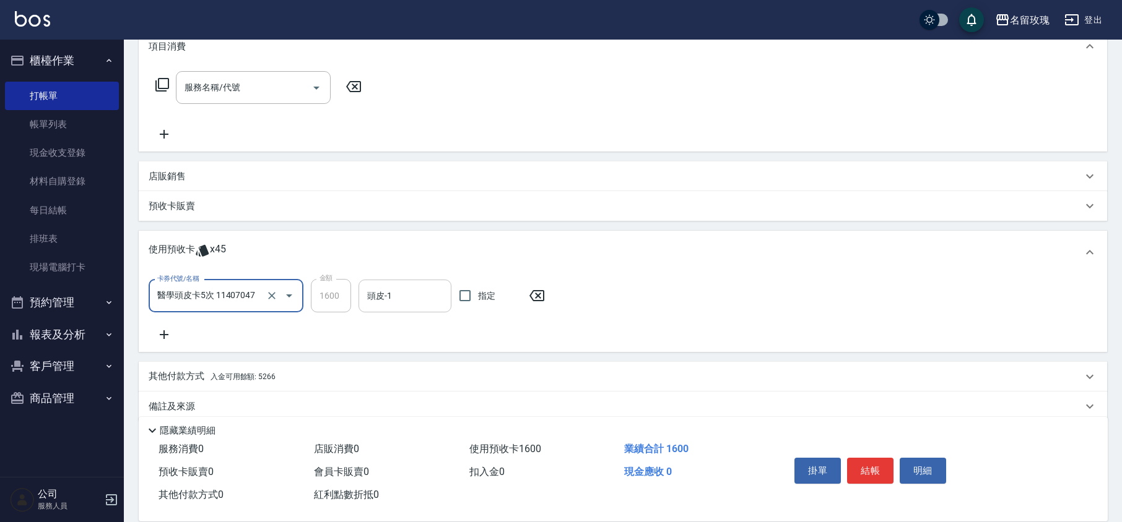
click at [360, 295] on div "頭皮-1" at bounding box center [404, 296] width 93 height 33
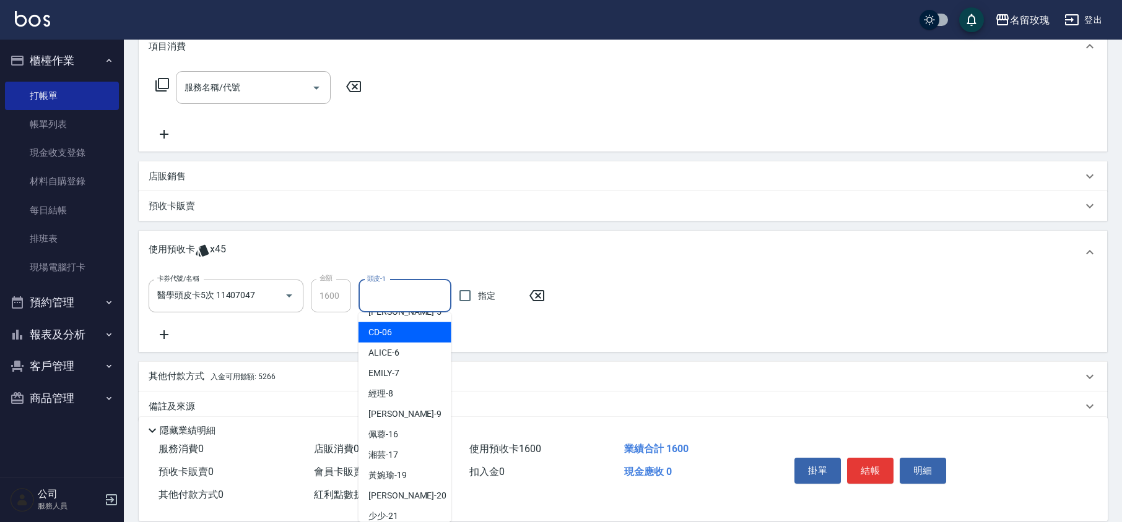
scroll to position [230, 0]
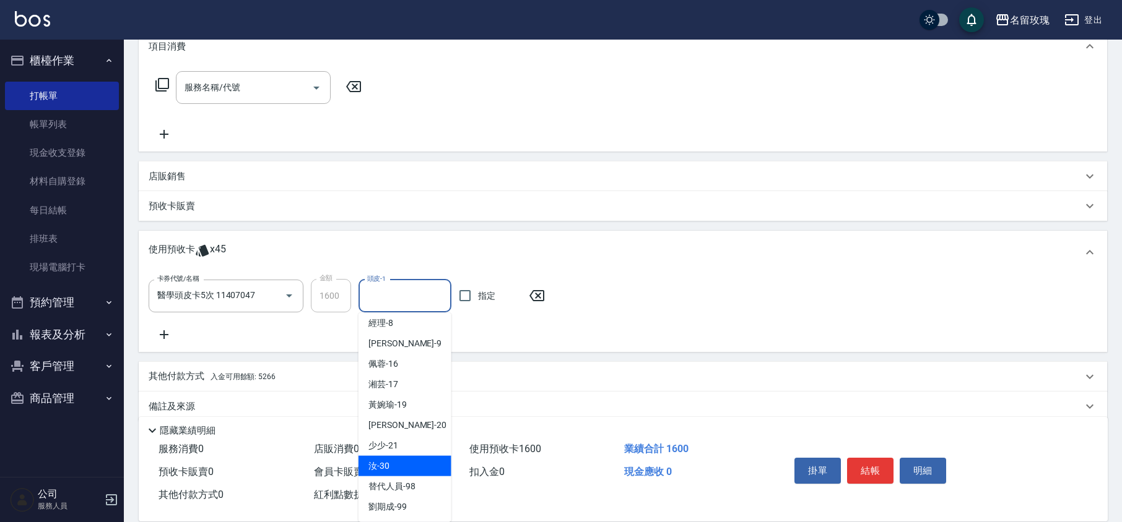
click at [397, 461] on div "汝 -30" at bounding box center [404, 466] width 93 height 20
type input "汝-30"
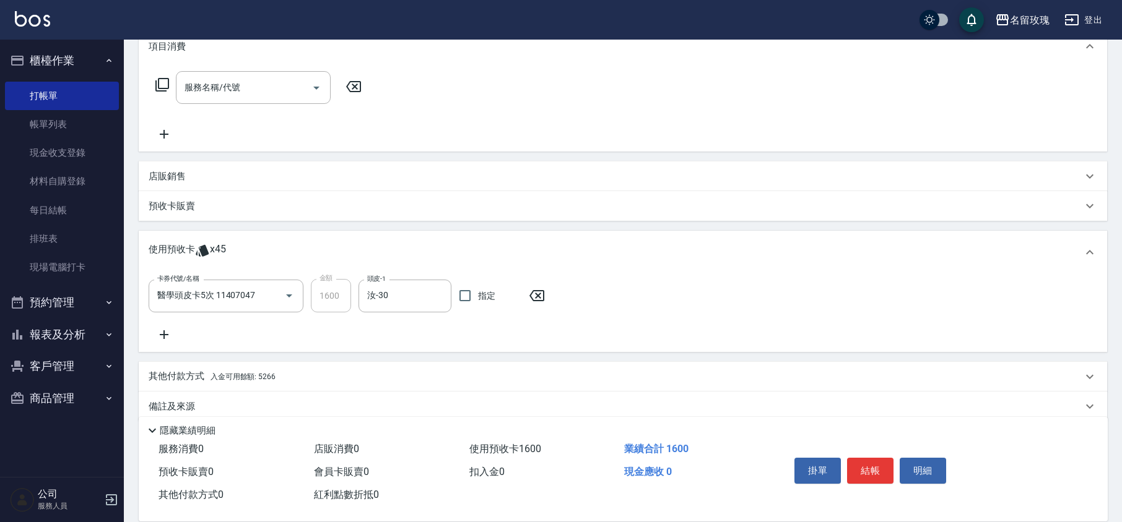
click at [167, 335] on icon at bounding box center [164, 335] width 9 height 9
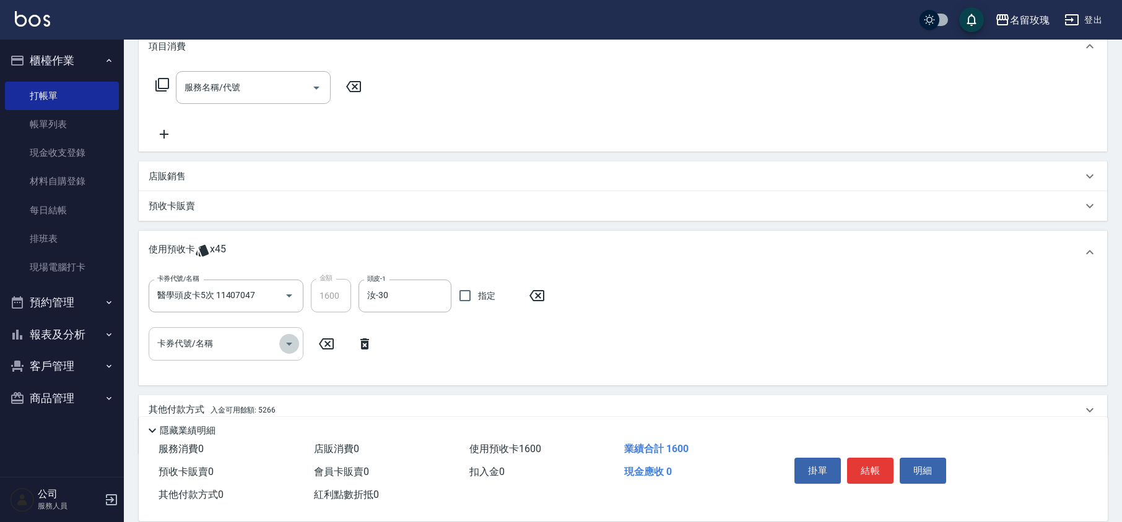
click at [288, 347] on icon "Open" at bounding box center [289, 344] width 15 height 15
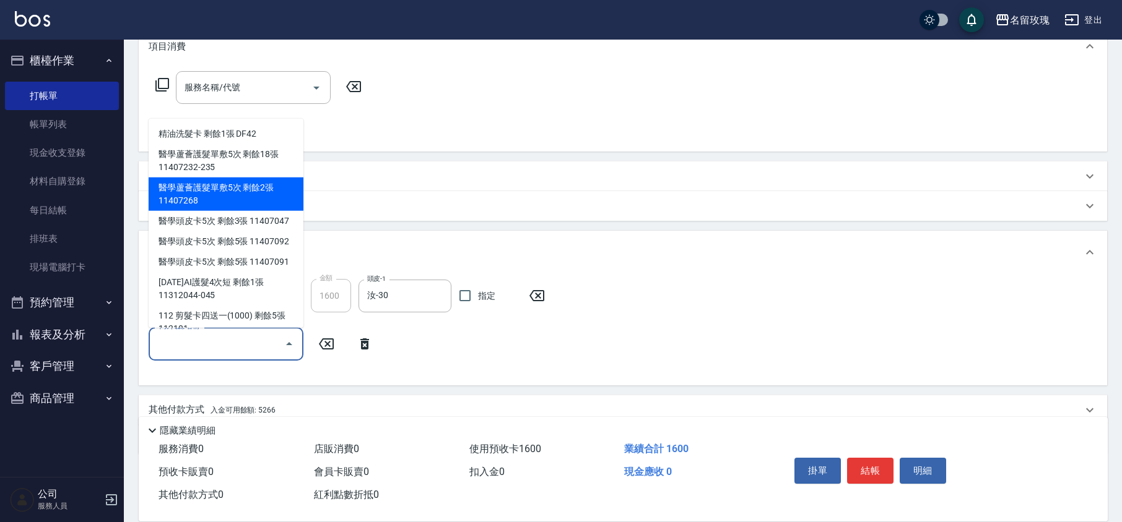
click at [218, 187] on div "醫學蘆薈護髮單敷5次 剩餘2張 11407268" at bounding box center [226, 194] width 155 height 33
type input "醫學蘆薈護髮單敷5次 11407268"
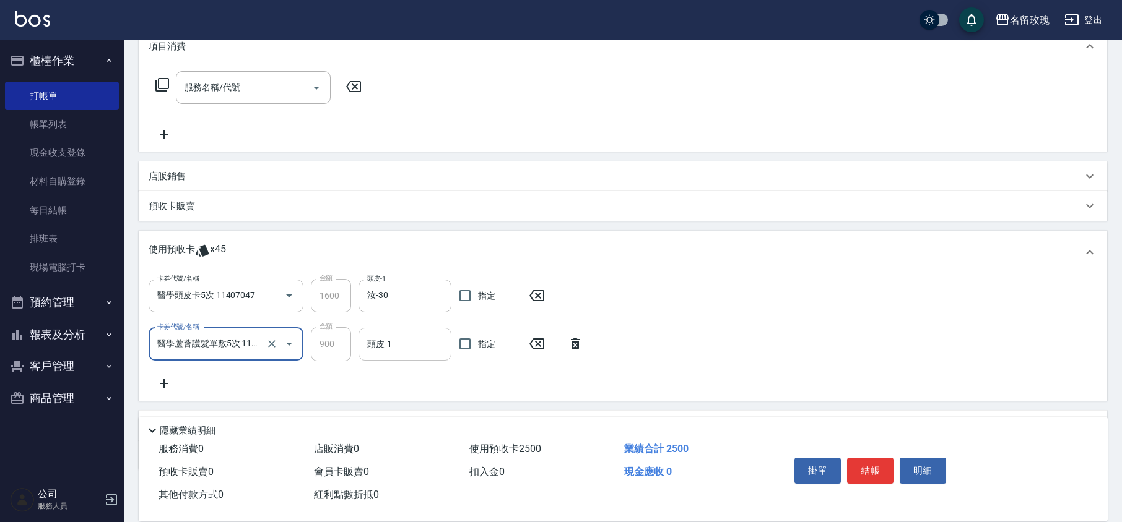
click at [386, 347] on input "頭皮-1" at bounding box center [405, 345] width 82 height 22
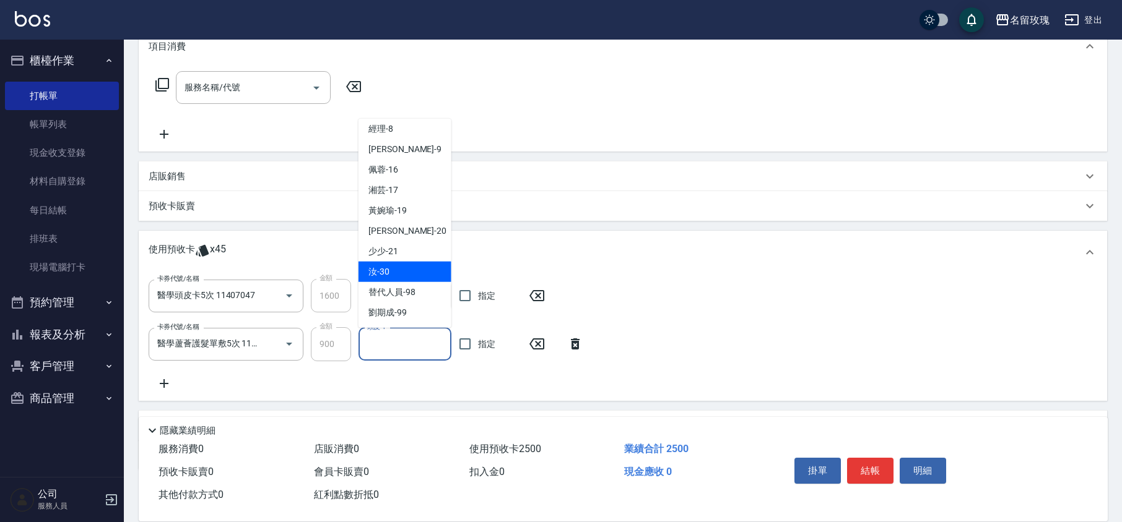
click at [376, 271] on span "汝 -30" at bounding box center [378, 272] width 21 height 13
type input "汝-30"
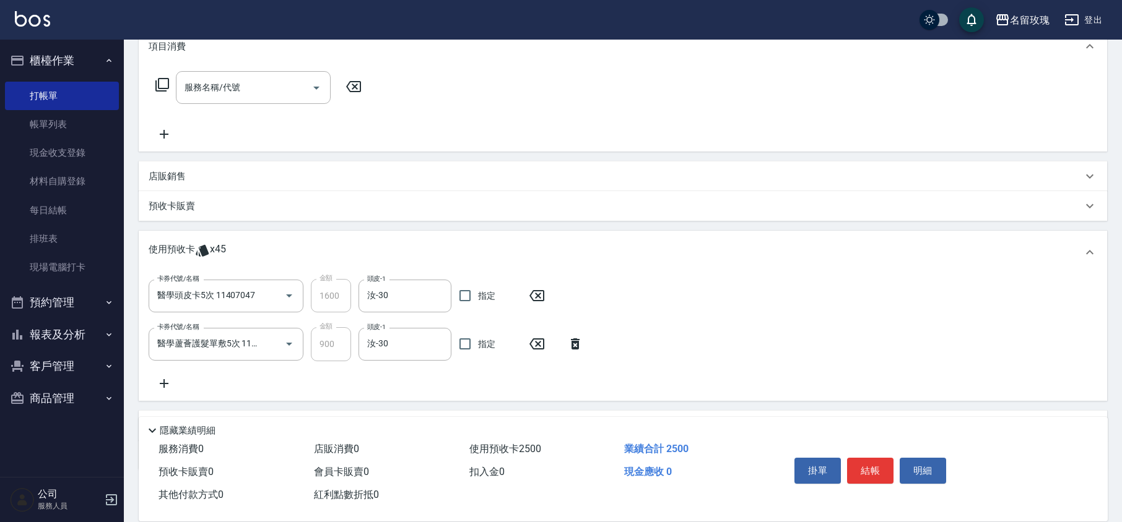
click at [162, 384] on icon at bounding box center [164, 383] width 9 height 9
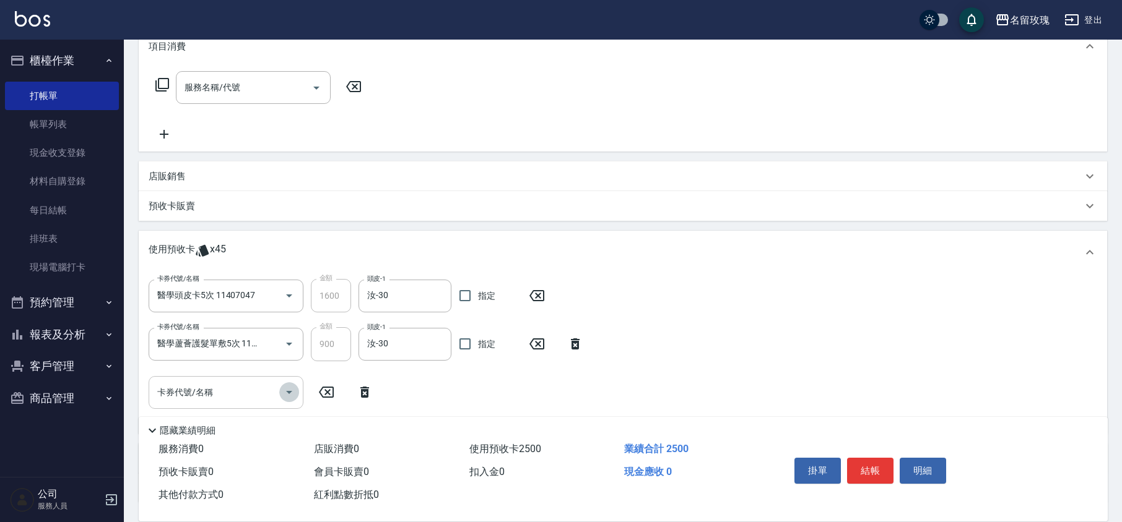
click at [280, 392] on button "Open" at bounding box center [289, 393] width 20 height 20
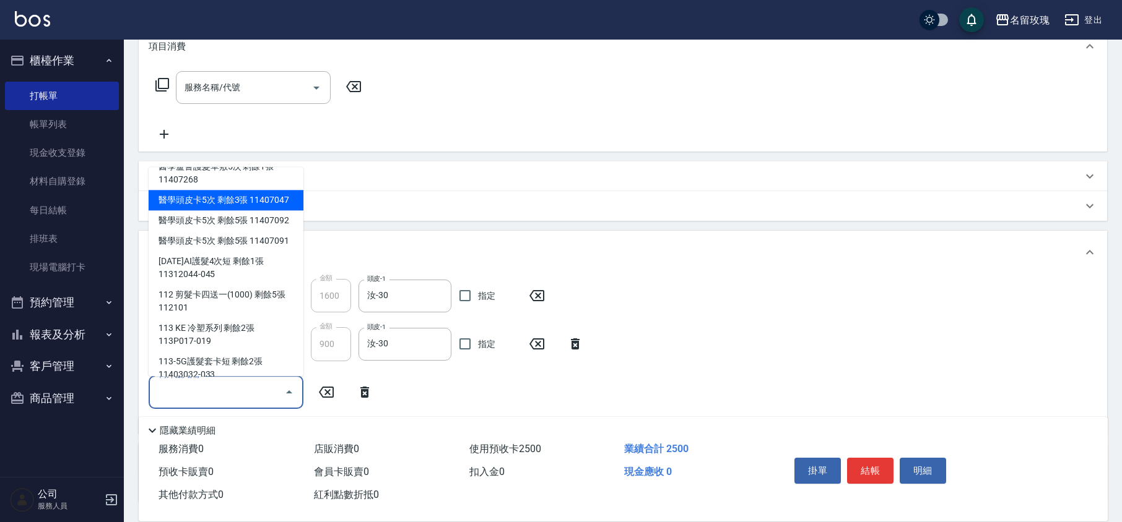
scroll to position [122, 0]
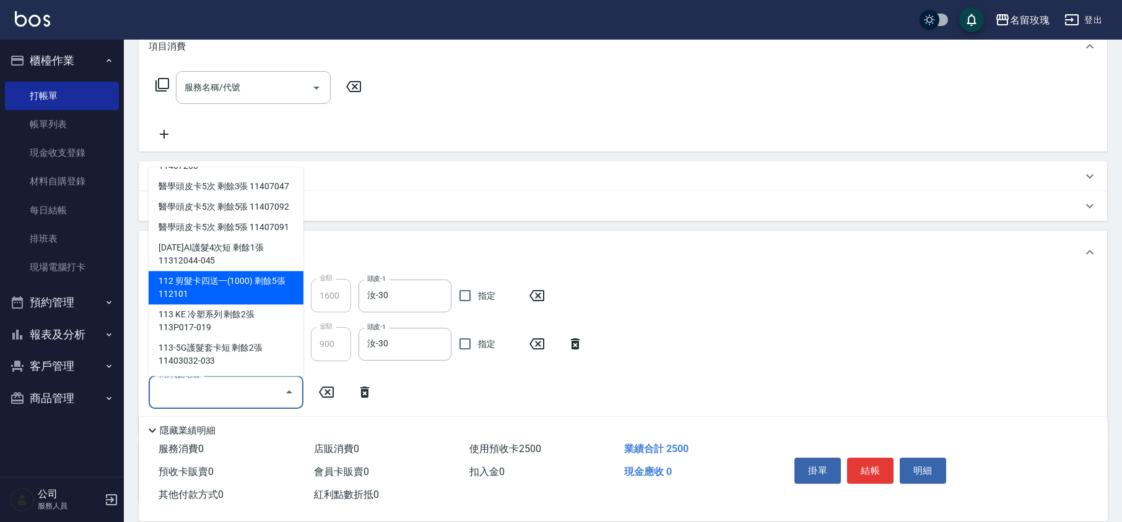
click at [208, 283] on div "112 剪髮卡四送一(1000) 剩餘5張 112101" at bounding box center [226, 288] width 155 height 33
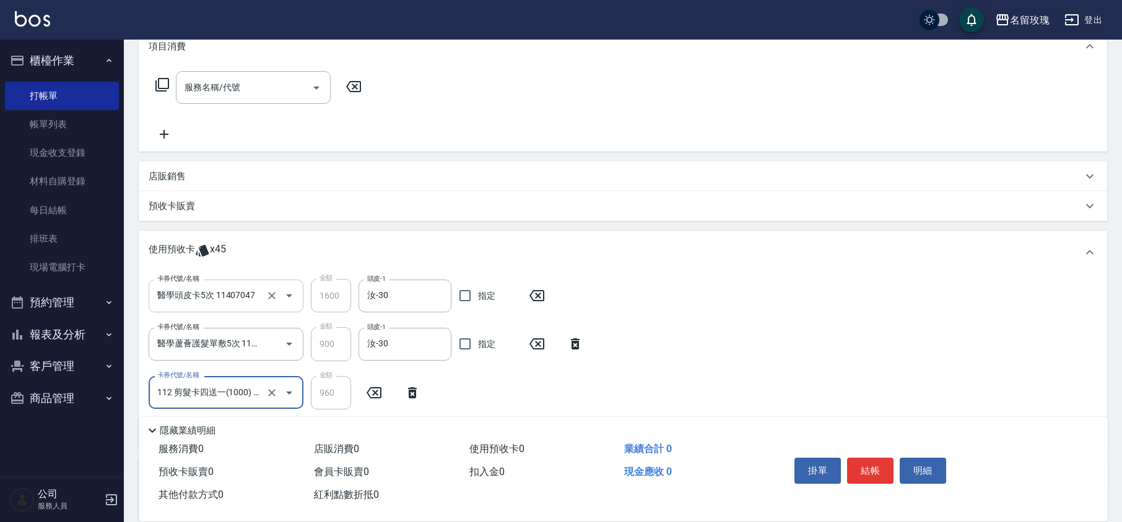
type input "112 剪髮卡四送一(1000) 112101"
click at [416, 386] on icon at bounding box center [412, 393] width 31 height 15
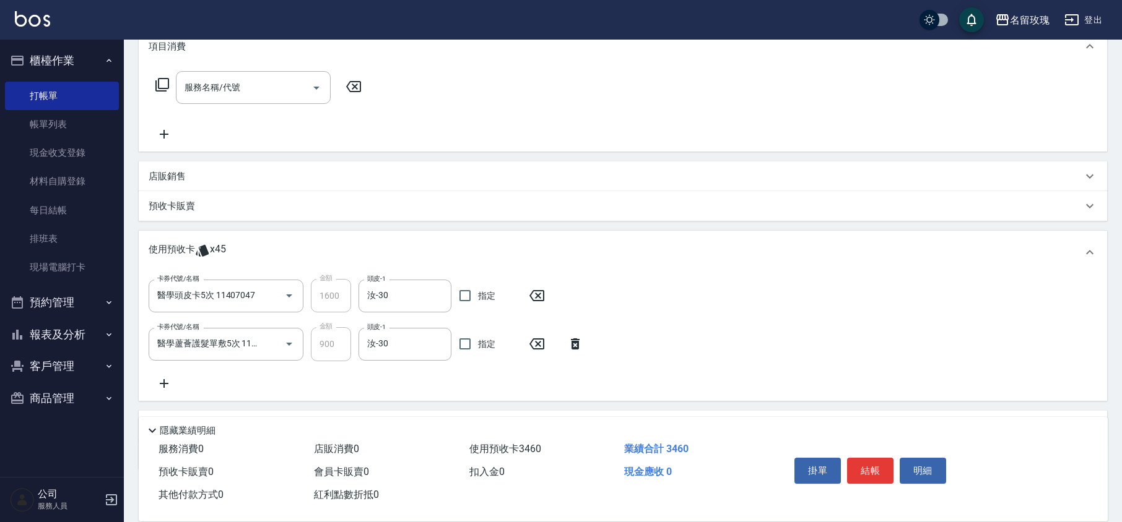
click at [168, 383] on icon at bounding box center [164, 383] width 9 height 9
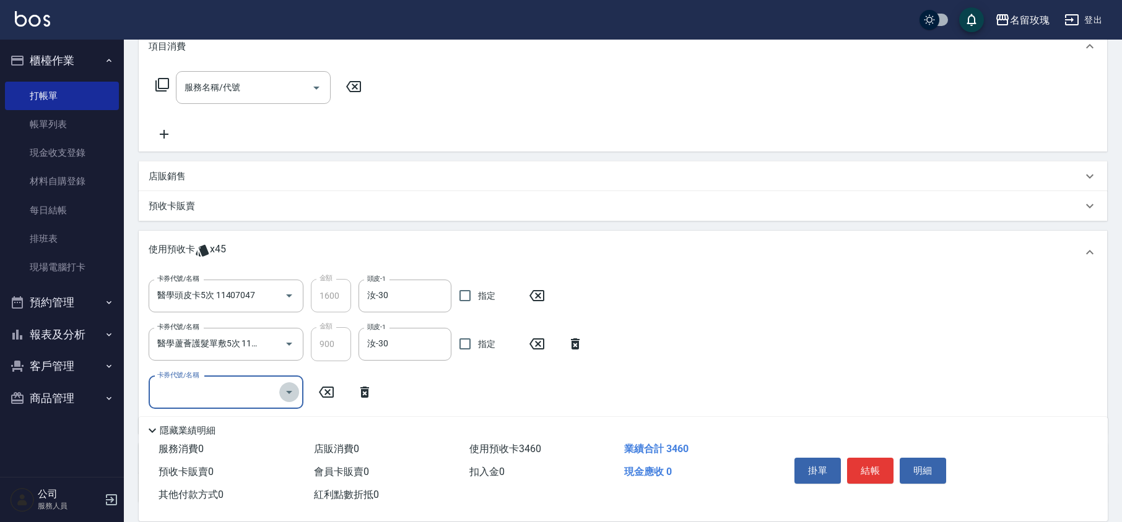
click at [279, 390] on button "Open" at bounding box center [289, 393] width 20 height 20
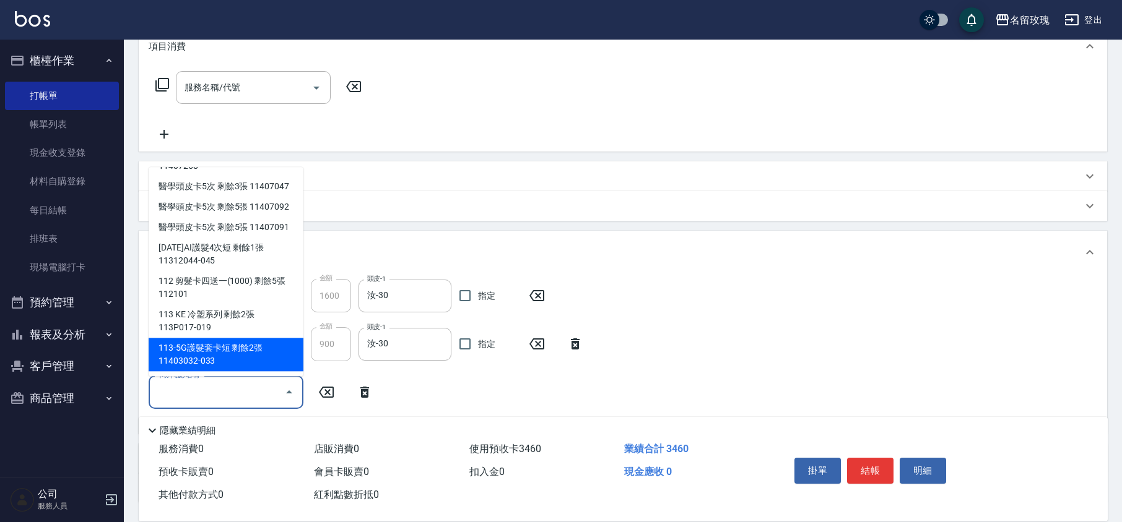
click at [228, 352] on div "113-5G護髮套卡短 剩餘2張 11403032-033" at bounding box center [226, 355] width 155 height 33
type input "113-5G護髮套卡短 11403032-033"
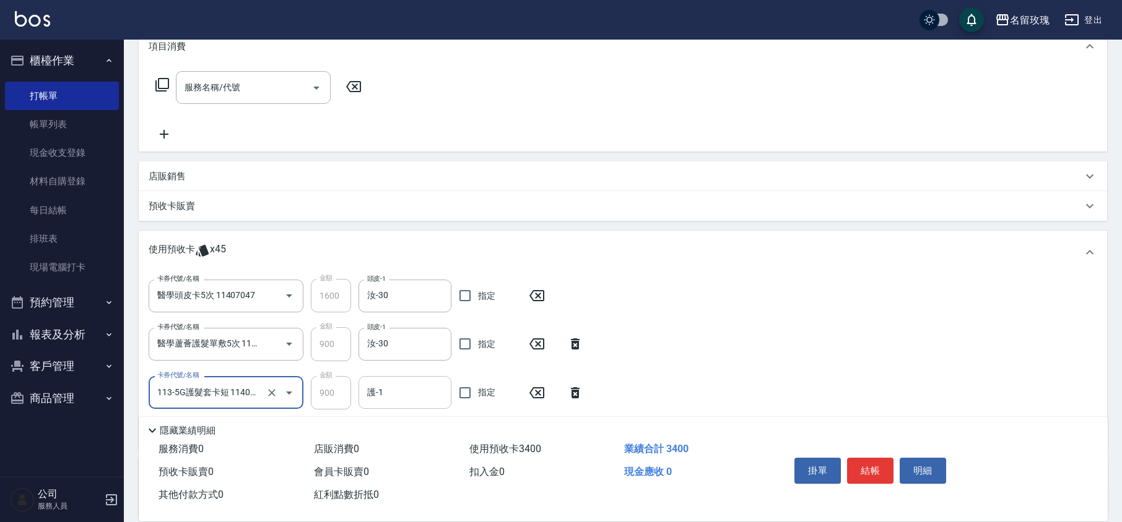
click at [382, 386] on input "護-1" at bounding box center [405, 393] width 82 height 22
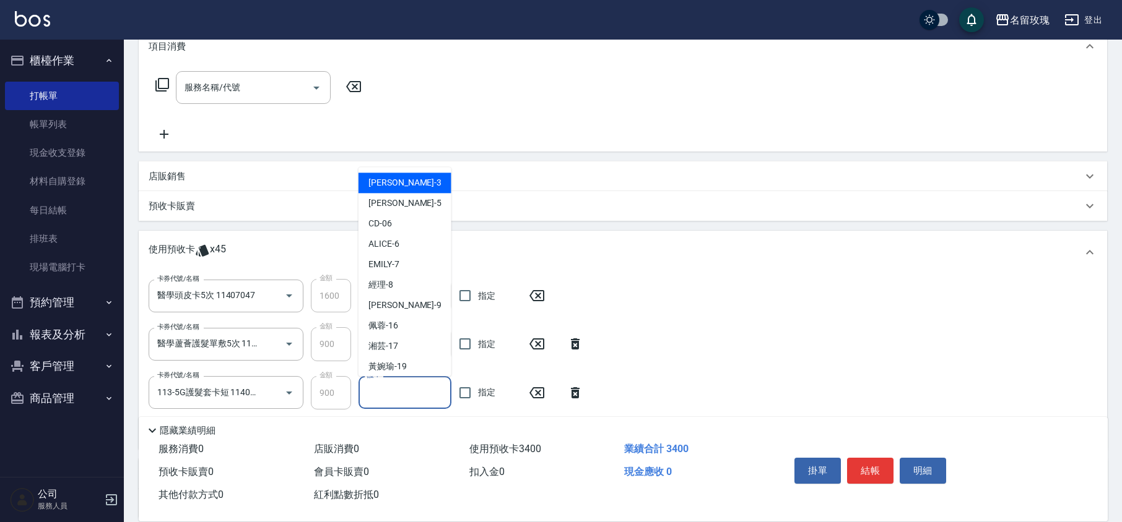
scroll to position [230, 0]
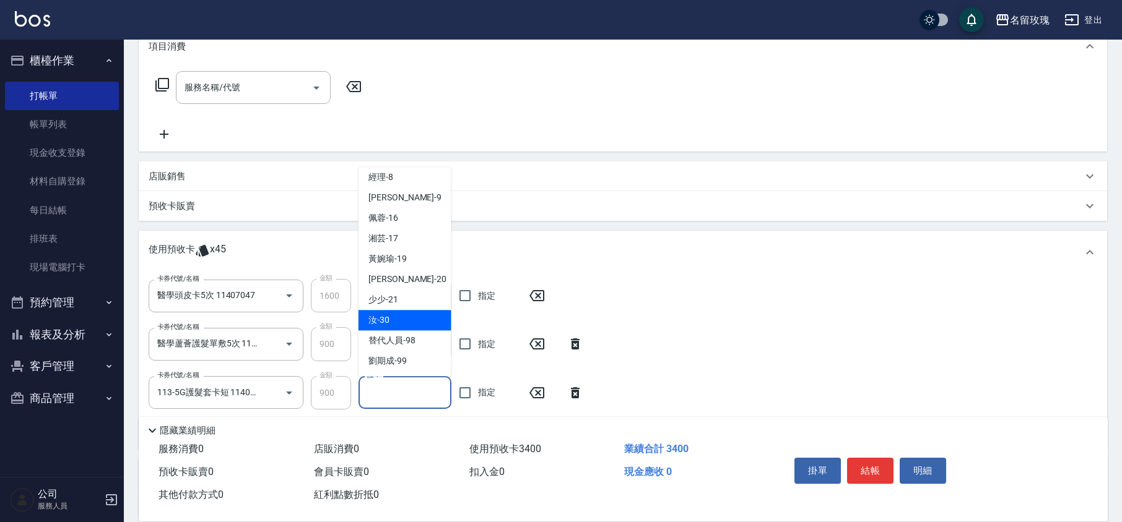
click at [384, 314] on span "汝 -30" at bounding box center [378, 320] width 21 height 13
type input "汝-30"
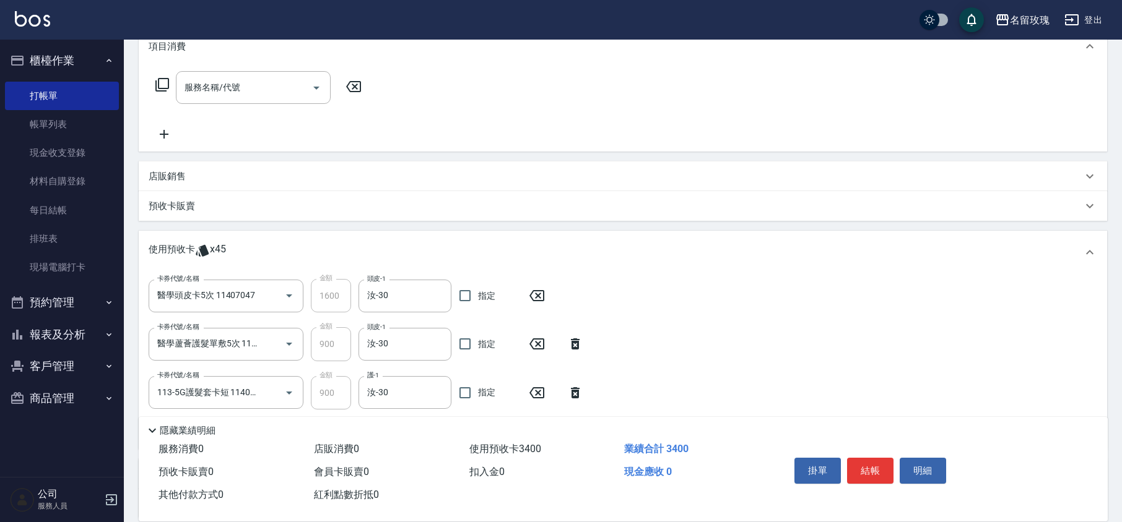
scroll to position [288, 0]
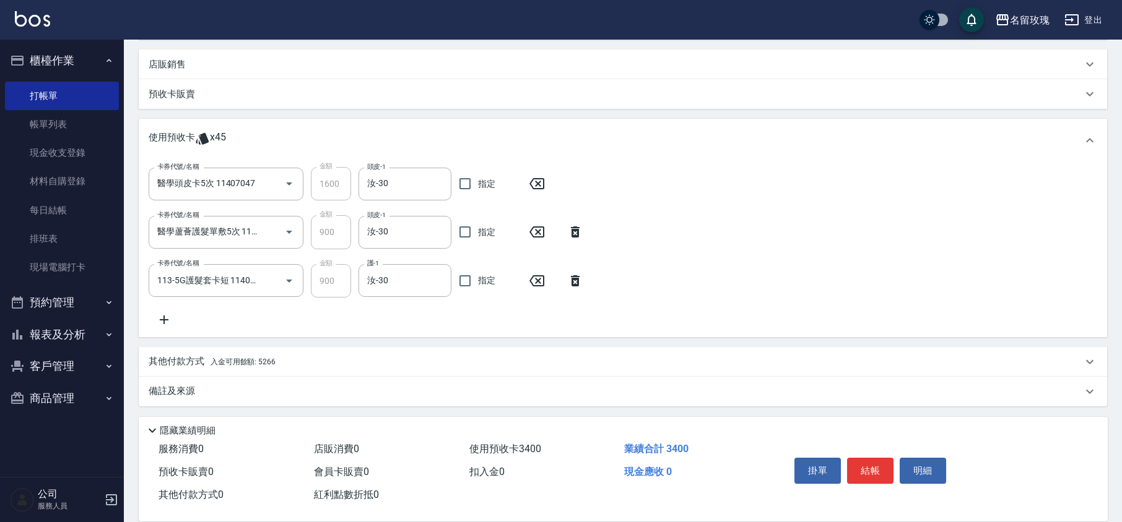
click at [406, 314] on div "卡券代號/名稱 醫學頭皮卡5次 11407047 卡券代號/名稱 金額 1600 金額 頭皮-1 汝-30 頭皮-1 指定 卡券代號/名稱 醫學蘆薈護髮單敷5…" at bounding box center [623, 247] width 948 height 160
type input "[DATE] 15:35"
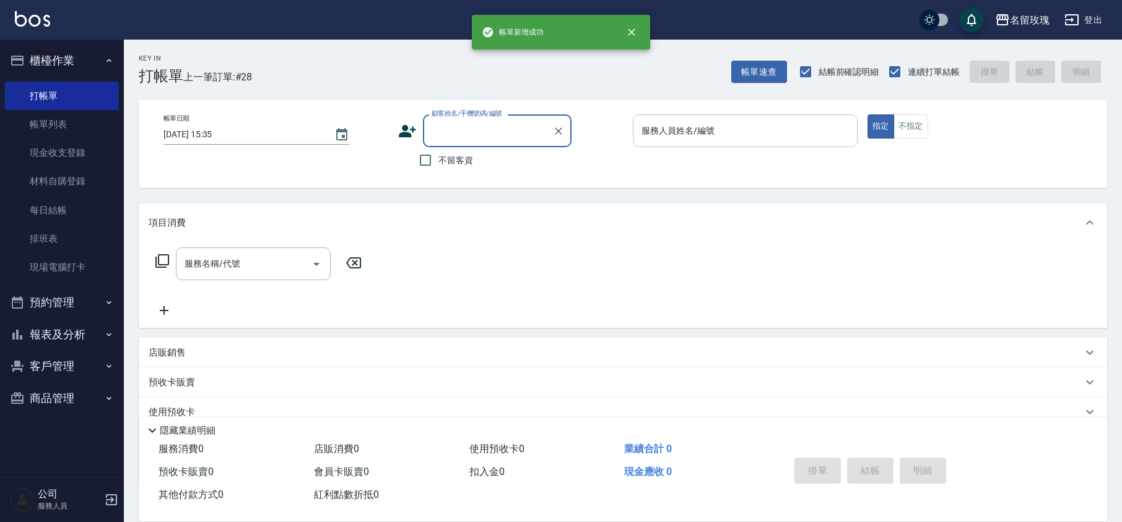
scroll to position [0, 0]
